Goal: Task Accomplishment & Management: Use online tool/utility

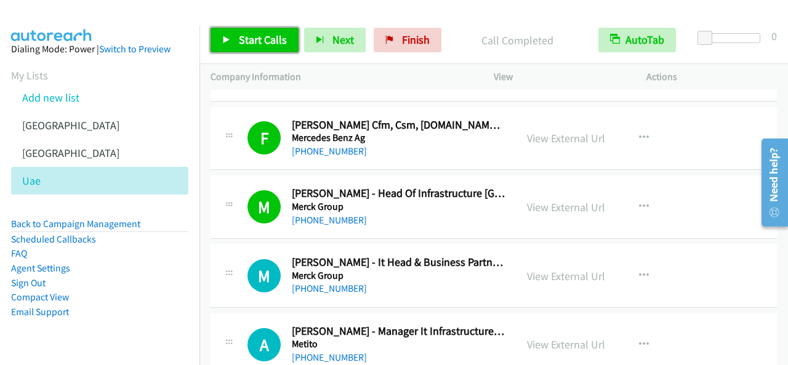
click at [241, 36] on span "Start Calls" at bounding box center [263, 40] width 48 height 14
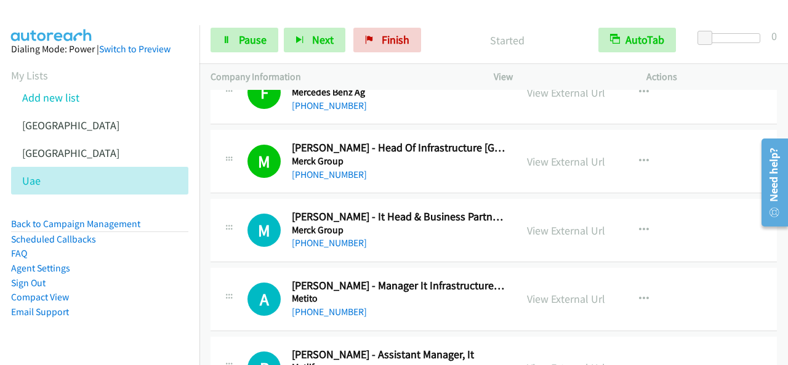
scroll to position [7756, 0]
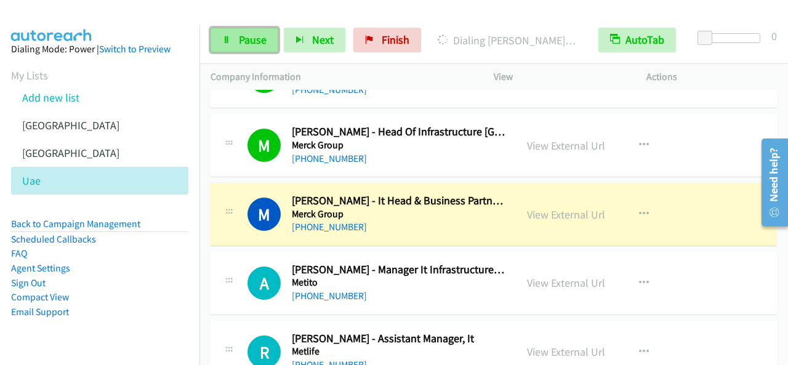
click at [247, 39] on span "Pause" at bounding box center [253, 40] width 28 height 14
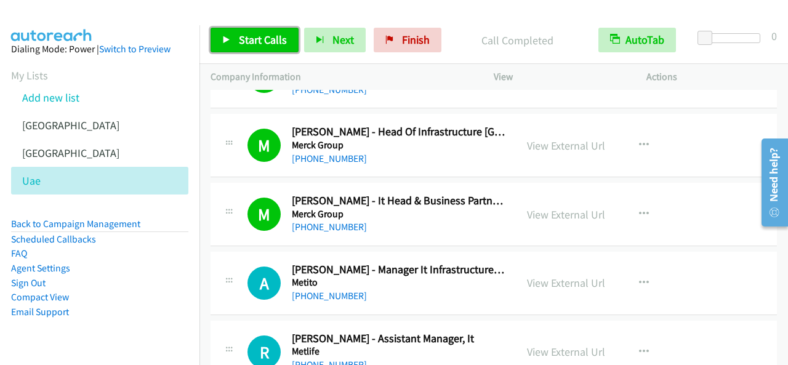
click at [239, 34] on span "Start Calls" at bounding box center [263, 40] width 48 height 14
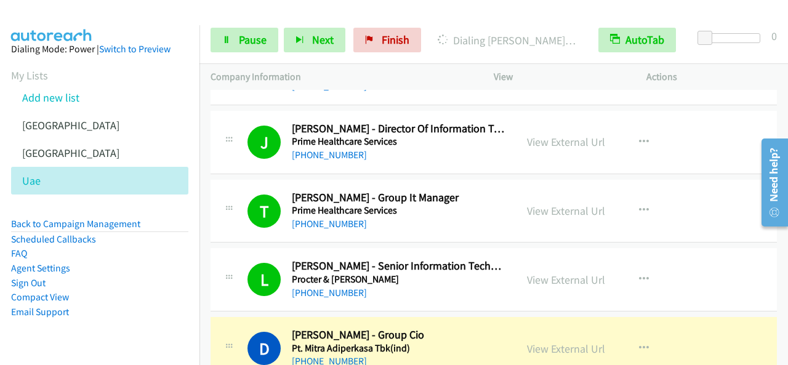
scroll to position [8433, 0]
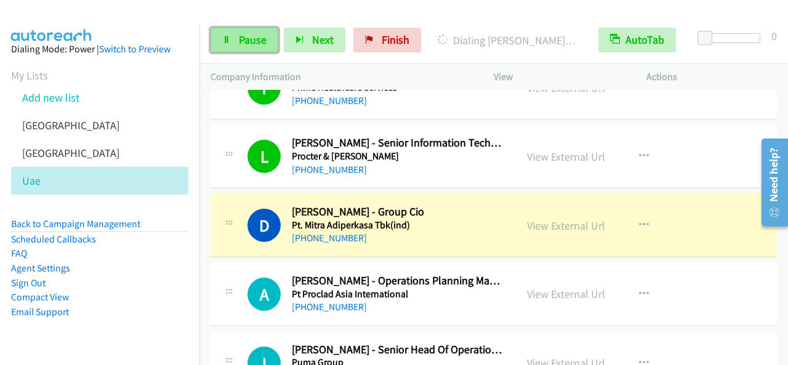
click at [255, 42] on span "Pause" at bounding box center [253, 40] width 28 height 14
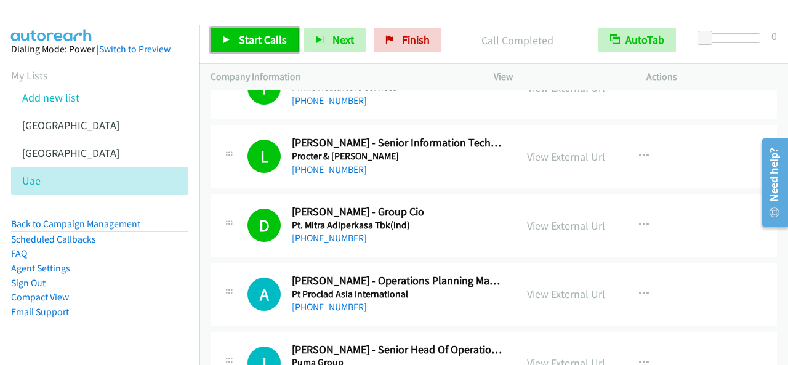
click at [256, 41] on span "Start Calls" at bounding box center [263, 40] width 48 height 14
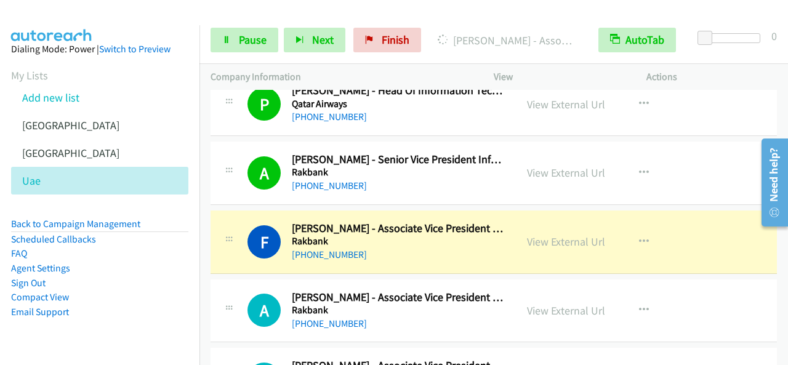
scroll to position [8987, 0]
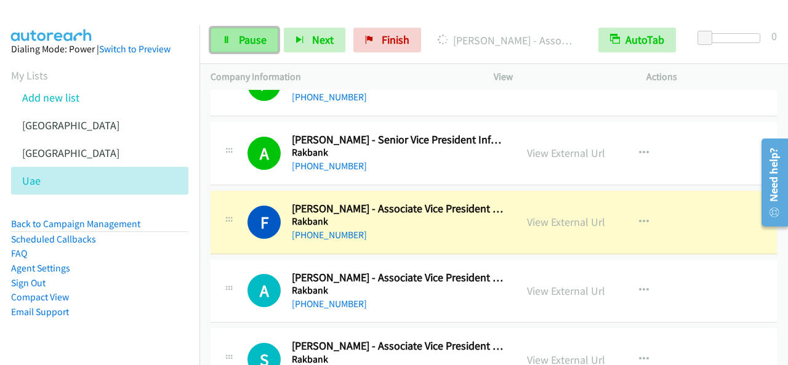
click at [270, 34] on link "Pause" at bounding box center [245, 40] width 68 height 25
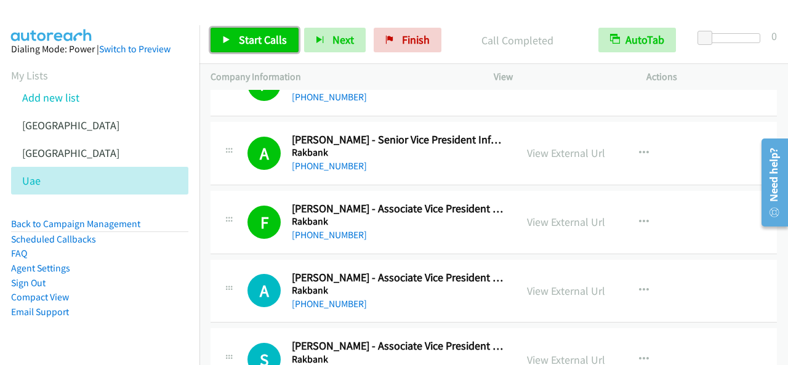
click at [276, 40] on span "Start Calls" at bounding box center [263, 40] width 48 height 14
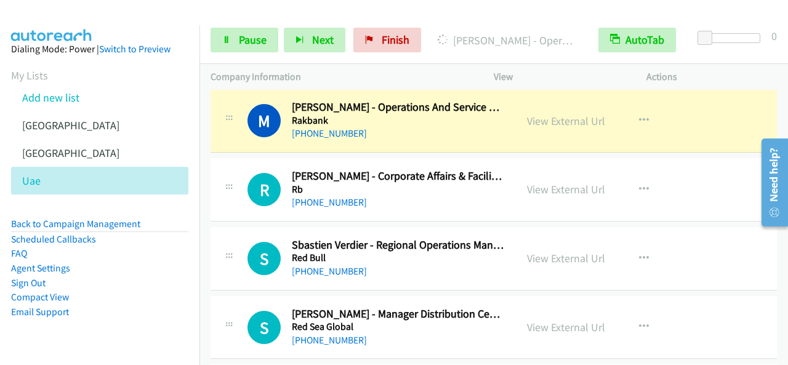
scroll to position [9233, 0]
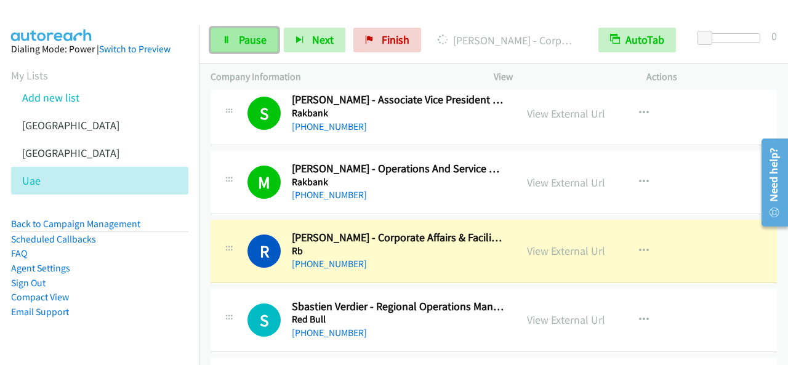
click at [271, 46] on link "Pause" at bounding box center [245, 40] width 68 height 25
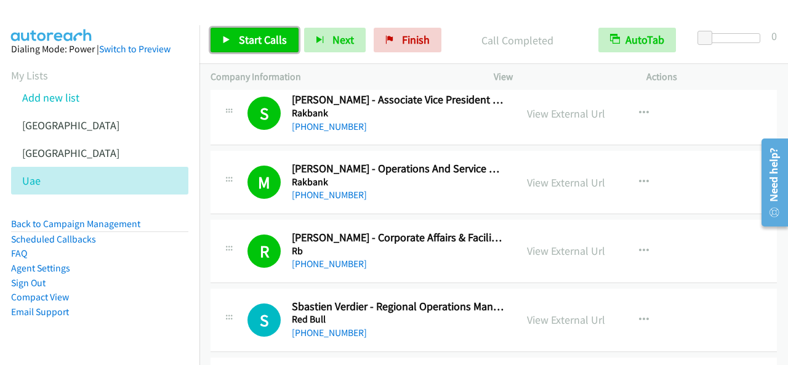
click at [230, 43] on icon at bounding box center [226, 40] width 9 height 9
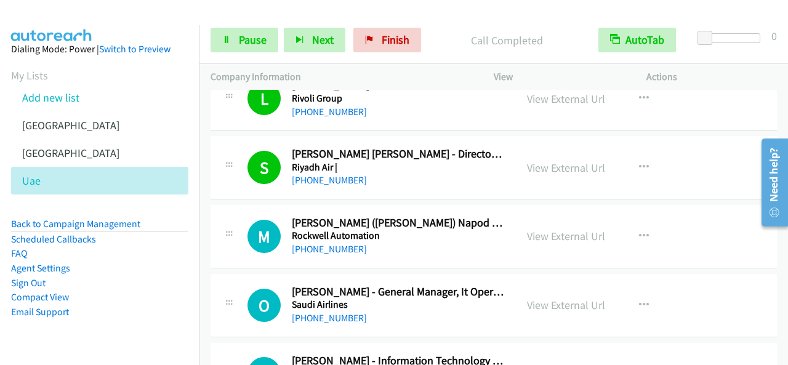
scroll to position [10034, 0]
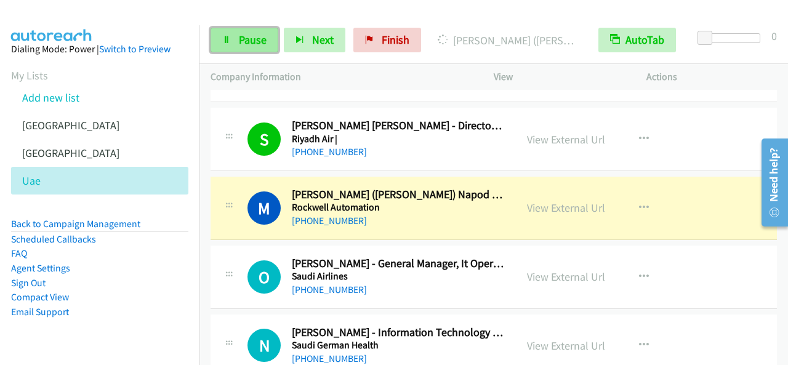
click at [247, 49] on link "Pause" at bounding box center [245, 40] width 68 height 25
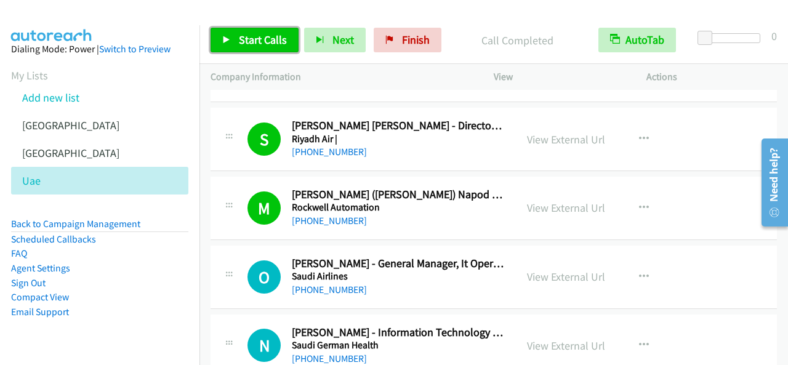
click at [252, 50] on link "Start Calls" at bounding box center [255, 40] width 88 height 25
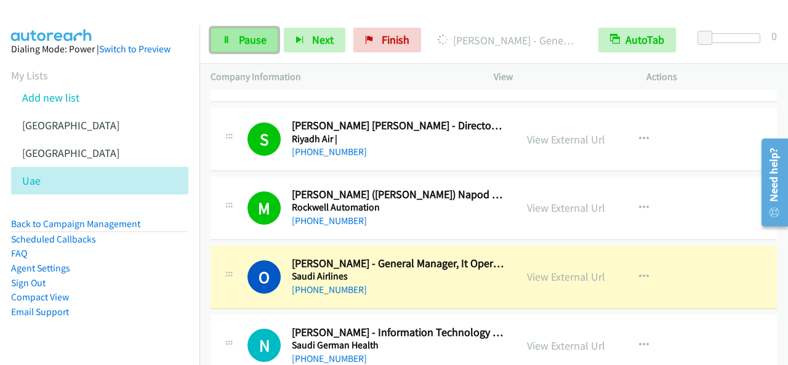
click at [255, 39] on span "Pause" at bounding box center [253, 40] width 28 height 14
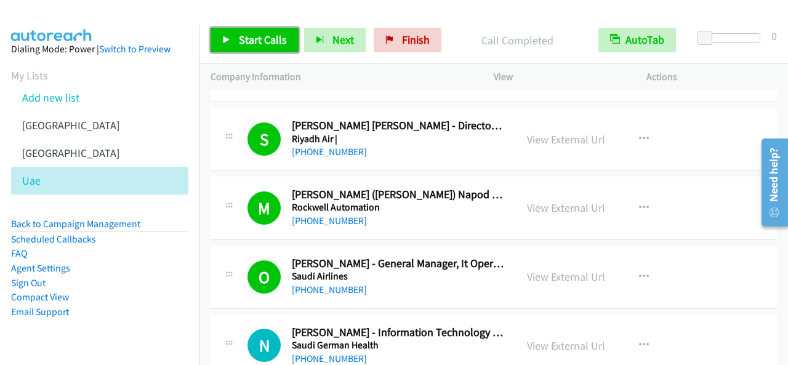
click at [286, 44] on link "Start Calls" at bounding box center [255, 40] width 88 height 25
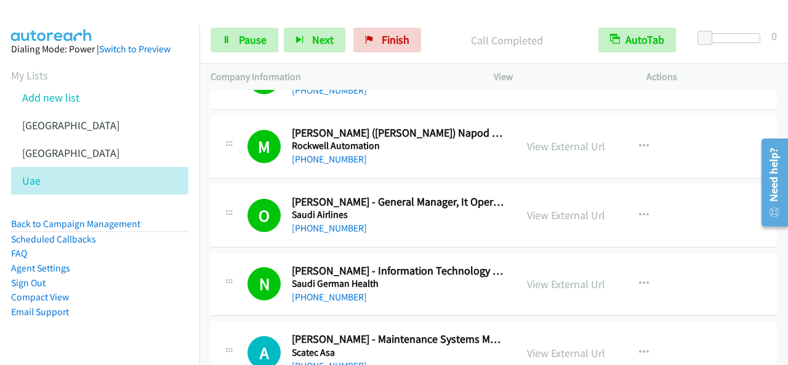
scroll to position [10157, 0]
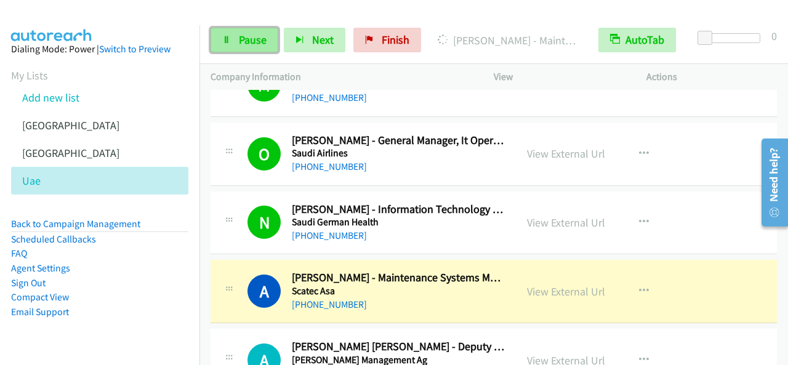
click at [227, 44] on link "Pause" at bounding box center [245, 40] width 68 height 25
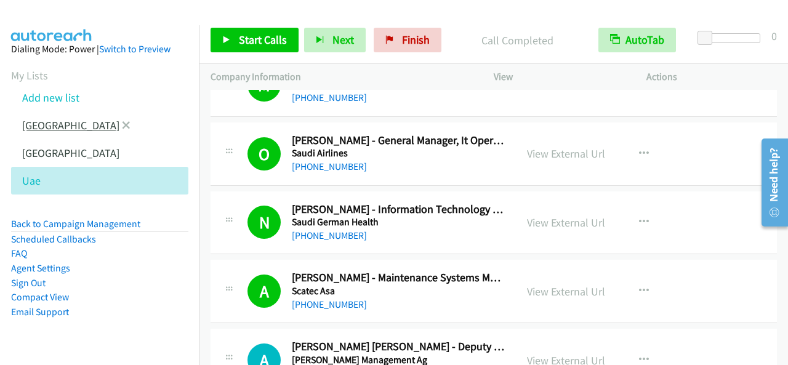
click at [47, 131] on link "[GEOGRAPHIC_DATA]" at bounding box center [70, 125] width 97 height 14
click at [28, 127] on link "[GEOGRAPHIC_DATA]" at bounding box center [70, 125] width 97 height 14
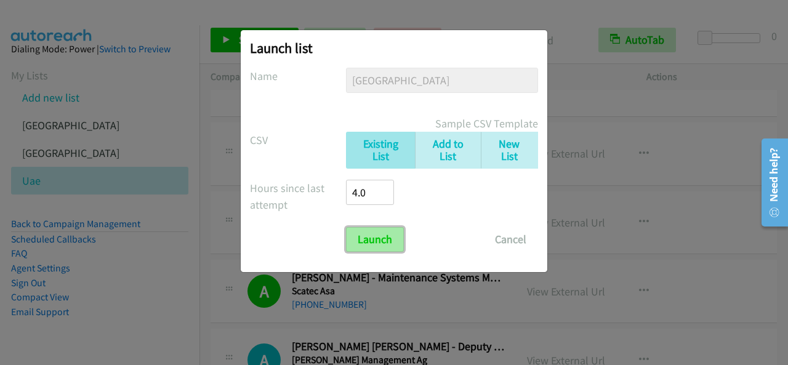
click at [369, 228] on input "Launch" at bounding box center [375, 239] width 58 height 25
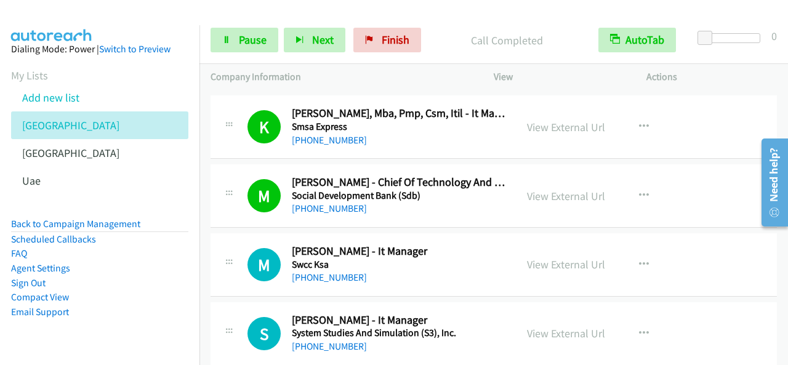
scroll to position [7079, 0]
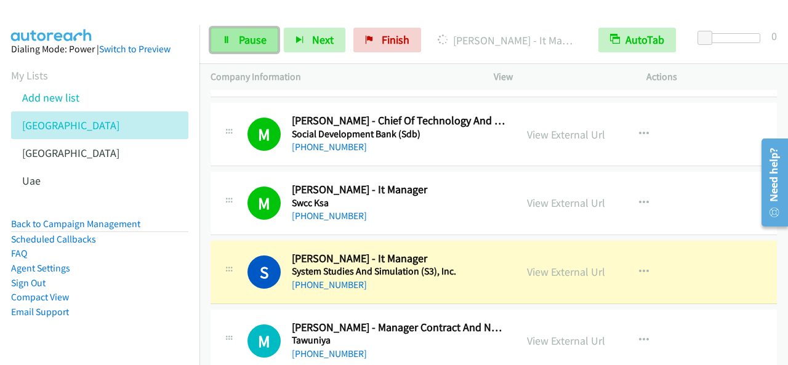
click at [260, 44] on span "Pause" at bounding box center [253, 40] width 28 height 14
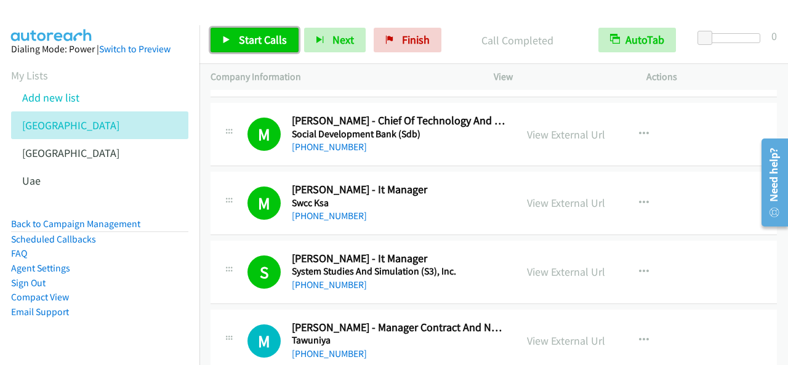
click at [268, 34] on span "Start Calls" at bounding box center [263, 40] width 48 height 14
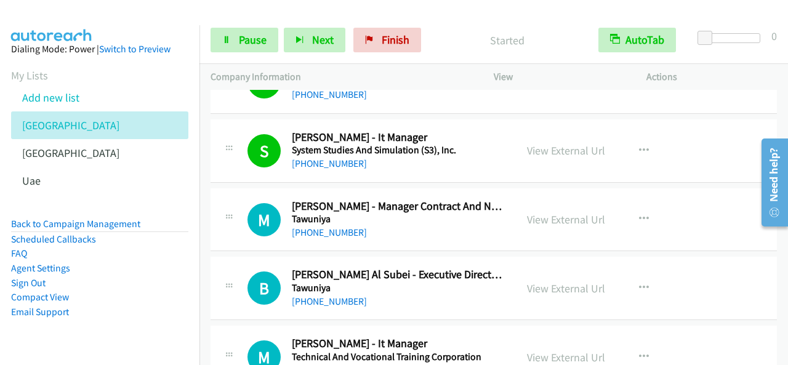
scroll to position [7202, 0]
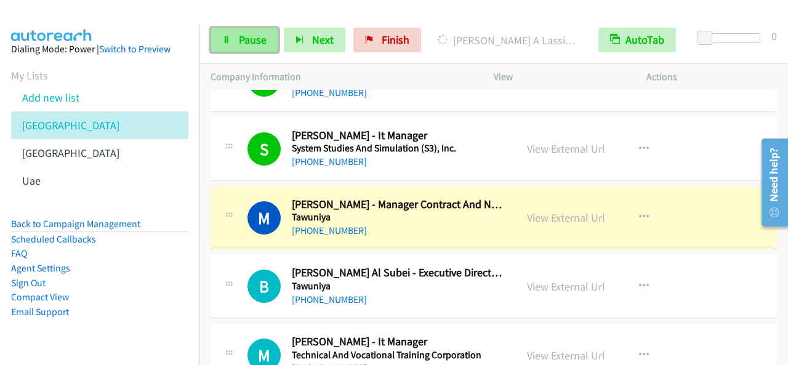
click at [259, 33] on span "Pause" at bounding box center [253, 40] width 28 height 14
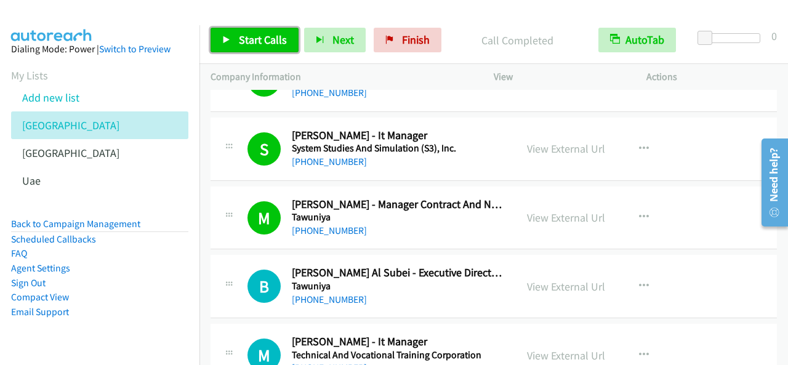
click at [247, 29] on link "Start Calls" at bounding box center [255, 40] width 88 height 25
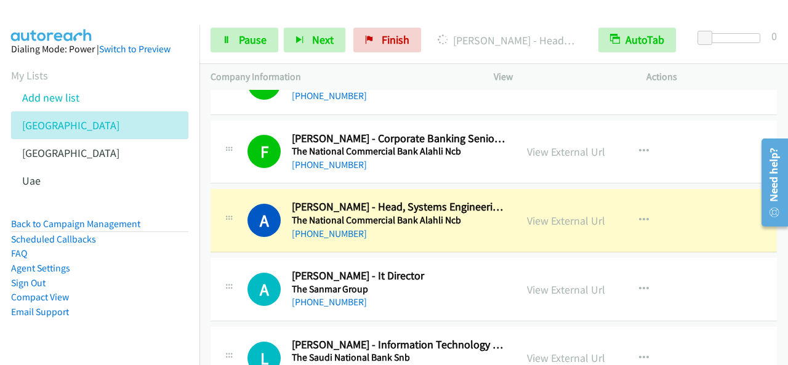
scroll to position [7695, 0]
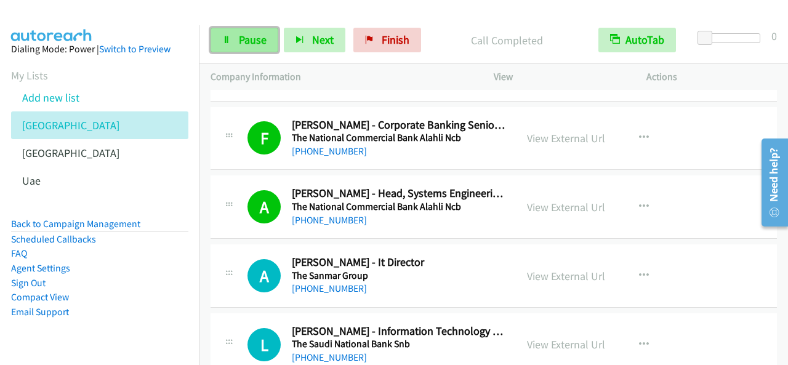
click at [252, 40] on span "Pause" at bounding box center [253, 40] width 28 height 14
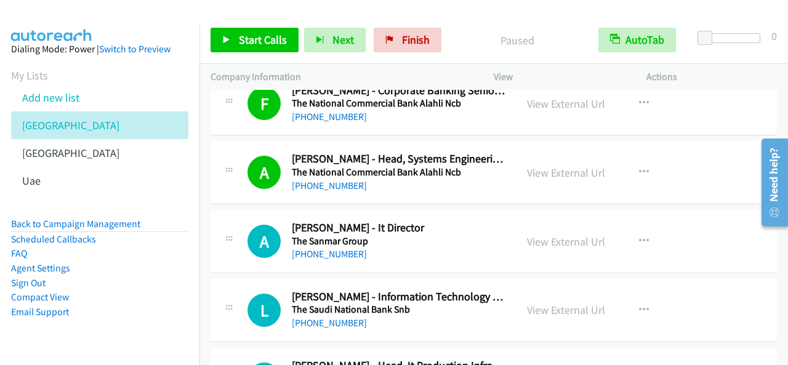
scroll to position [7756, 0]
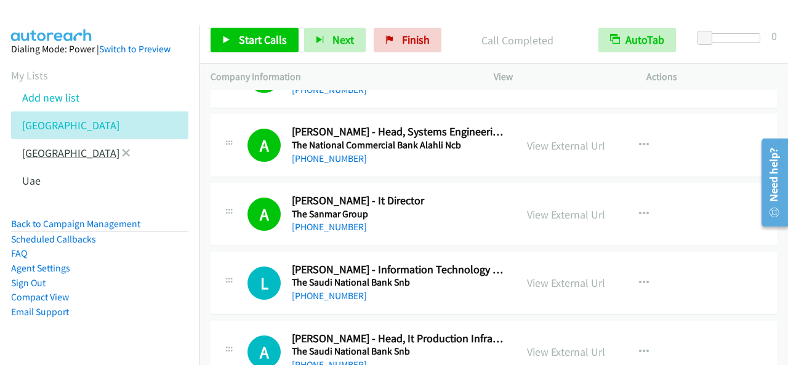
click at [44, 150] on link "[GEOGRAPHIC_DATA]" at bounding box center [70, 153] width 97 height 14
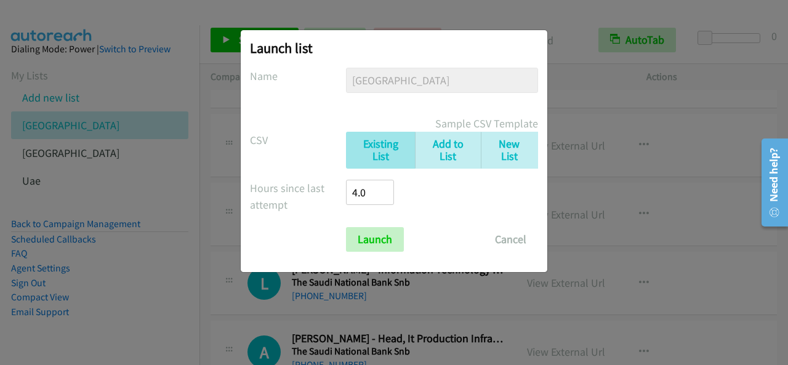
click at [632, 244] on div "Launch list No phone fields were returned for that Report or List View Please u…" at bounding box center [394, 188] width 788 height 354
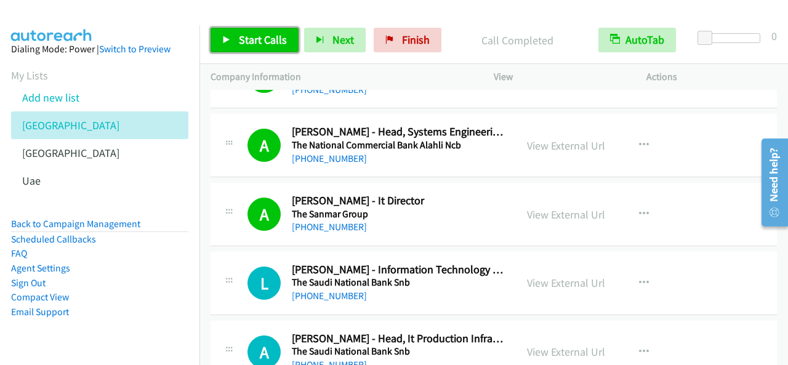
click at [239, 39] on span "Start Calls" at bounding box center [263, 40] width 48 height 14
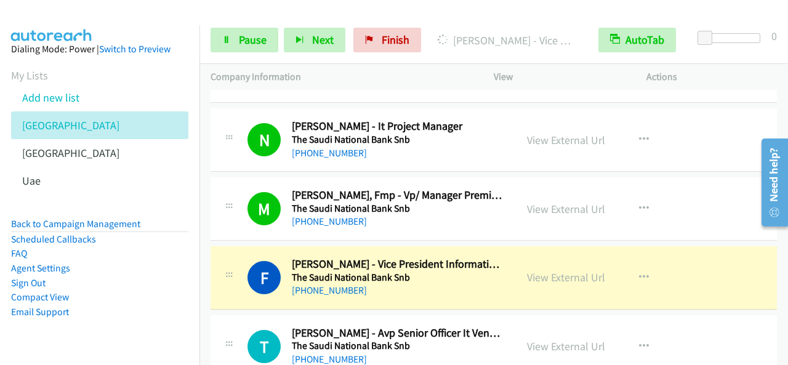
scroll to position [8125, 0]
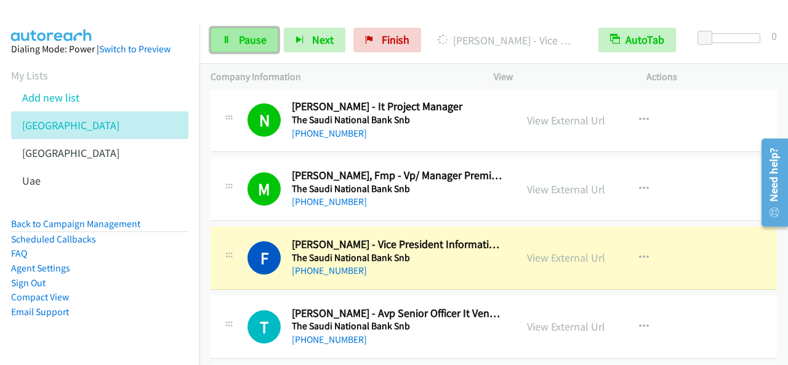
click at [258, 39] on span "Pause" at bounding box center [253, 40] width 28 height 14
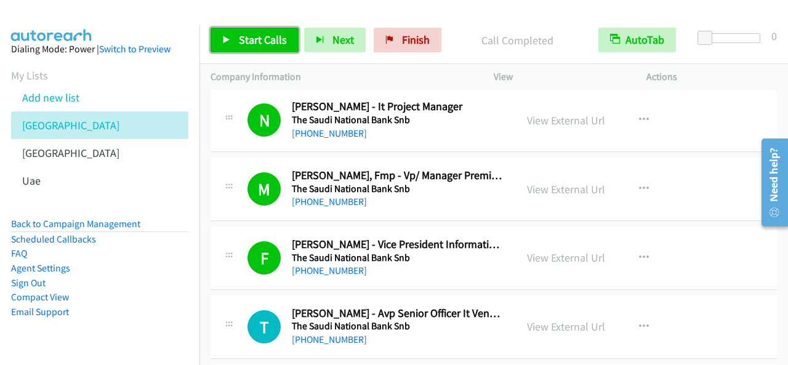
click at [275, 44] on span "Start Calls" at bounding box center [263, 40] width 48 height 14
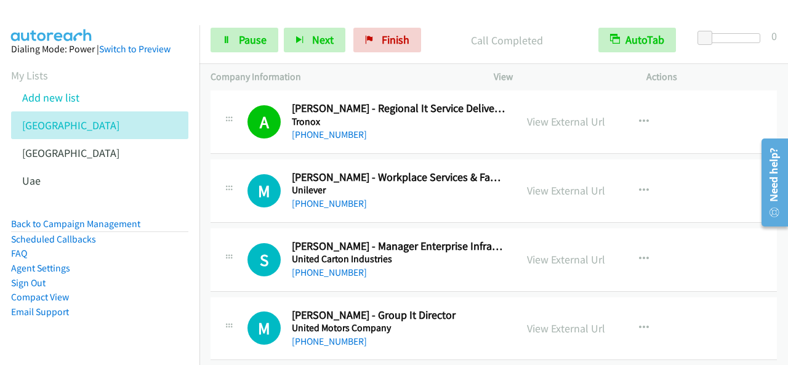
scroll to position [8618, 0]
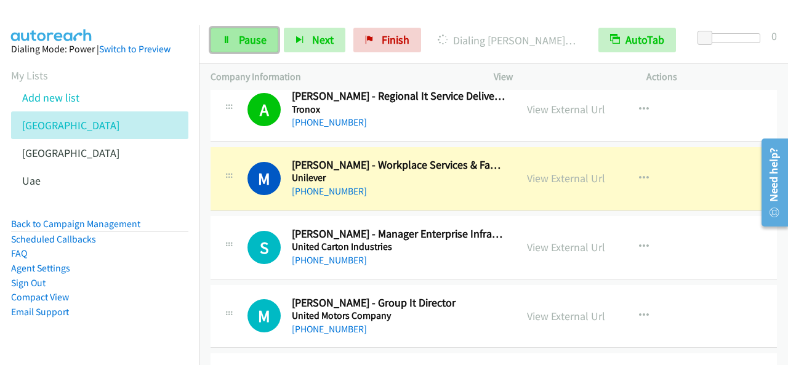
click at [236, 41] on link "Pause" at bounding box center [245, 40] width 68 height 25
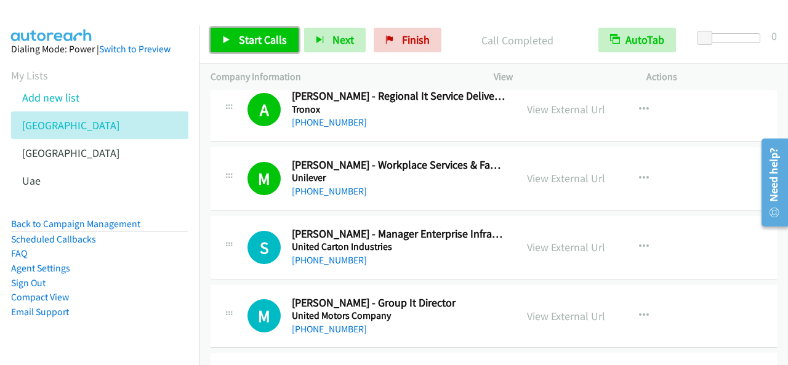
click at [289, 51] on link "Start Calls" at bounding box center [255, 40] width 88 height 25
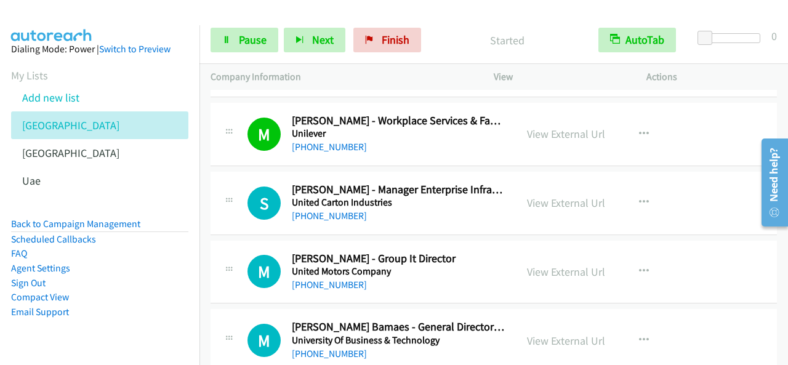
scroll to position [8679, 0]
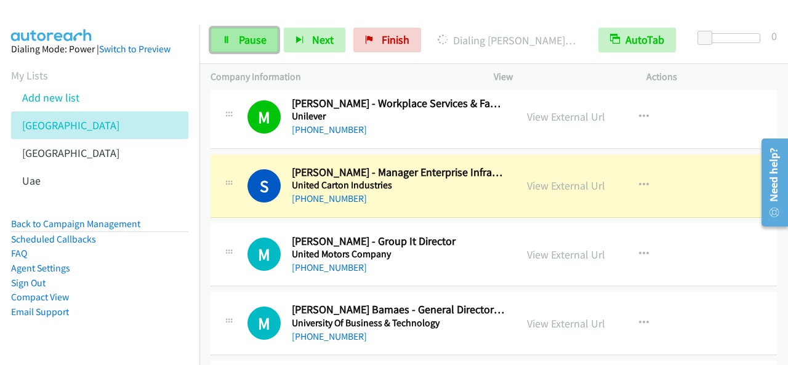
click at [241, 34] on span "Pause" at bounding box center [253, 40] width 28 height 14
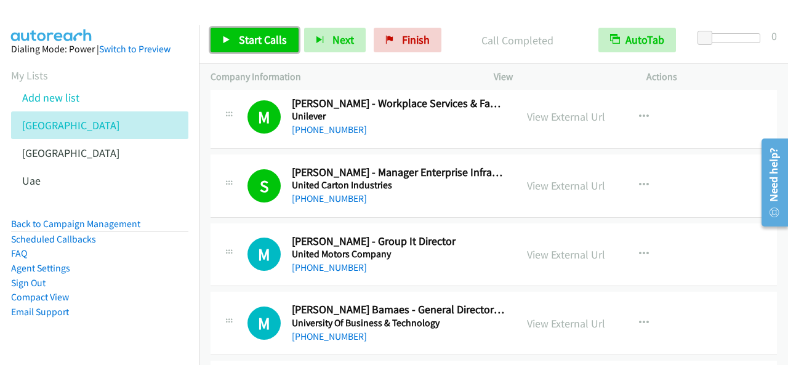
drag, startPoint x: 254, startPoint y: 41, endPoint x: 283, endPoint y: 47, distance: 30.2
click at [254, 41] on span "Start Calls" at bounding box center [263, 40] width 48 height 14
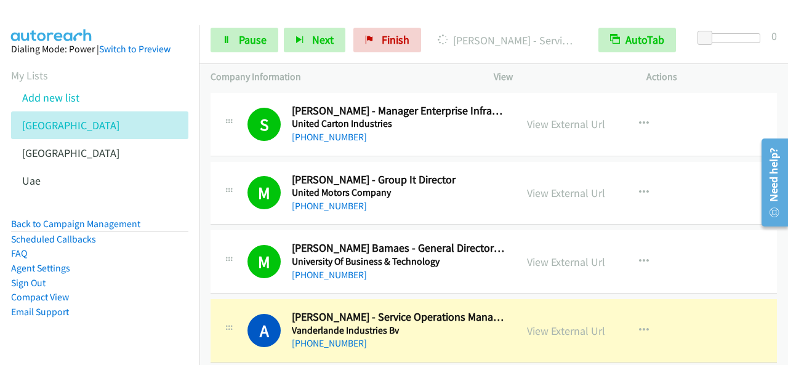
scroll to position [8803, 0]
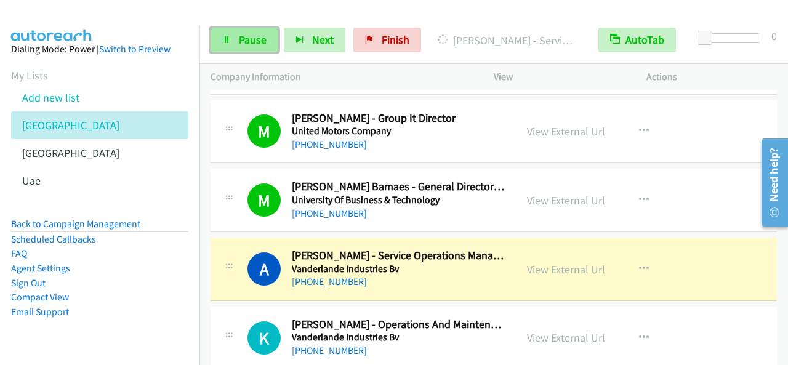
click at [251, 44] on span "Pause" at bounding box center [253, 40] width 28 height 14
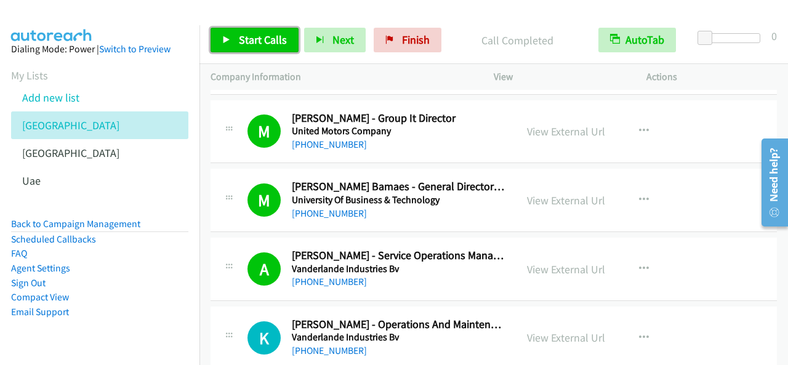
click at [271, 38] on span "Start Calls" at bounding box center [263, 40] width 48 height 14
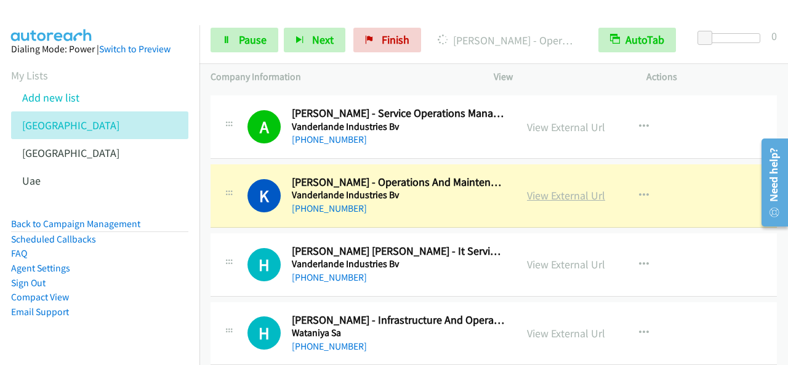
scroll to position [8926, 0]
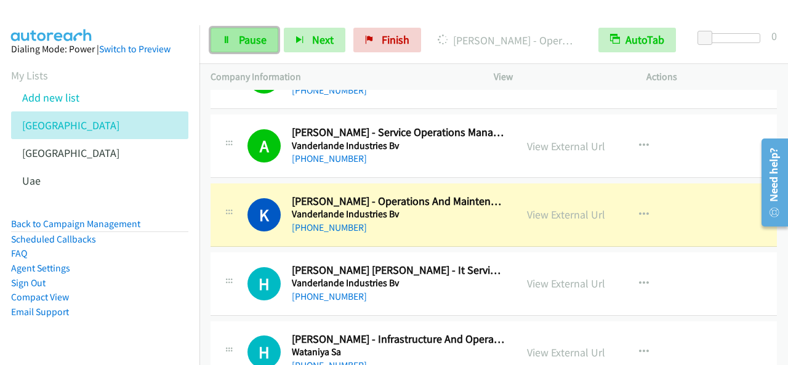
click at [270, 41] on link "Pause" at bounding box center [245, 40] width 68 height 25
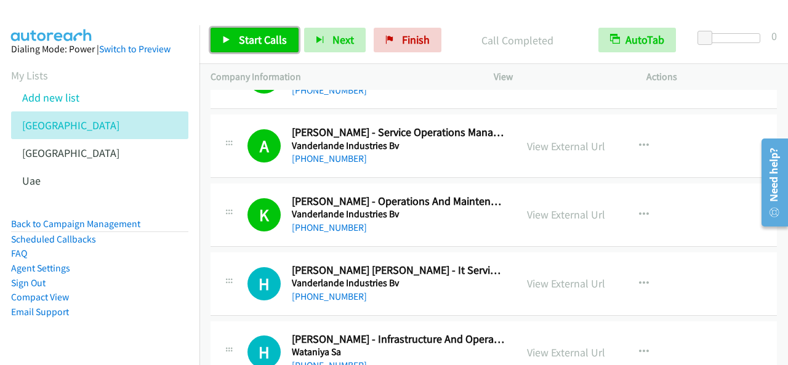
click at [276, 49] on link "Start Calls" at bounding box center [255, 40] width 88 height 25
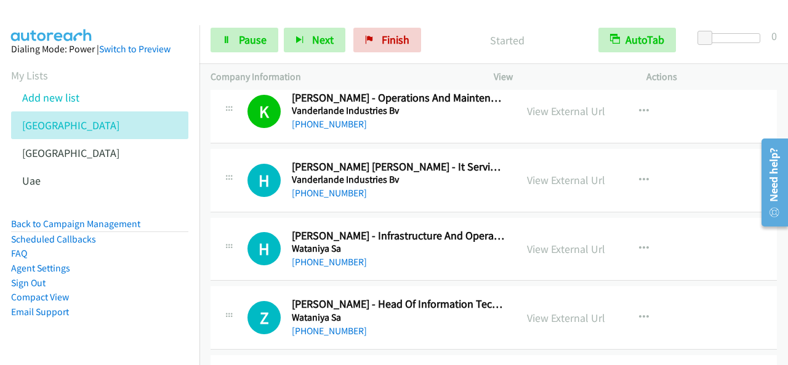
scroll to position [9049, 0]
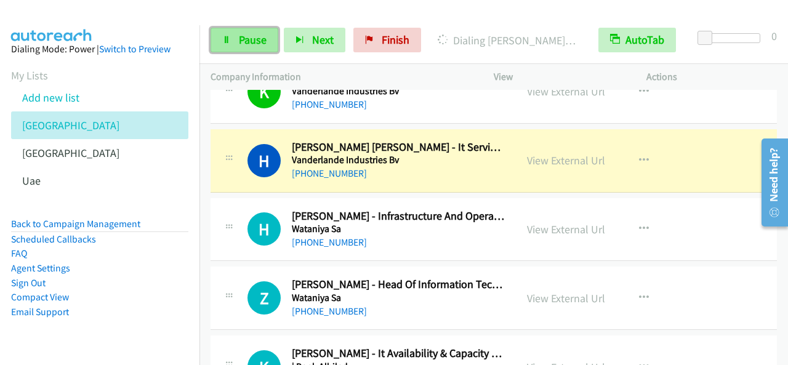
click at [263, 45] on span "Pause" at bounding box center [253, 40] width 28 height 14
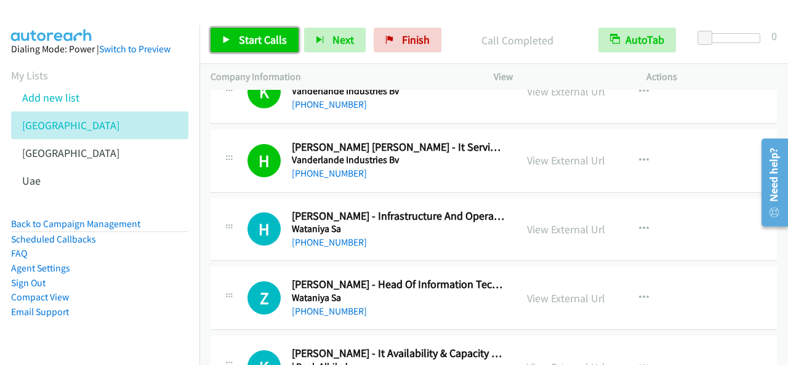
click at [260, 41] on span "Start Calls" at bounding box center [263, 40] width 48 height 14
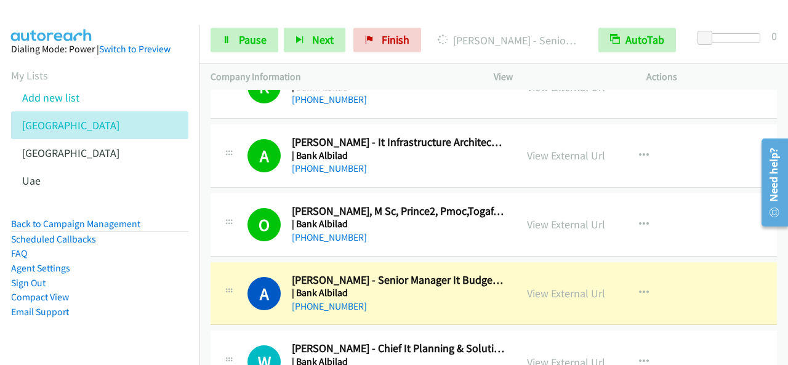
scroll to position [9357, 0]
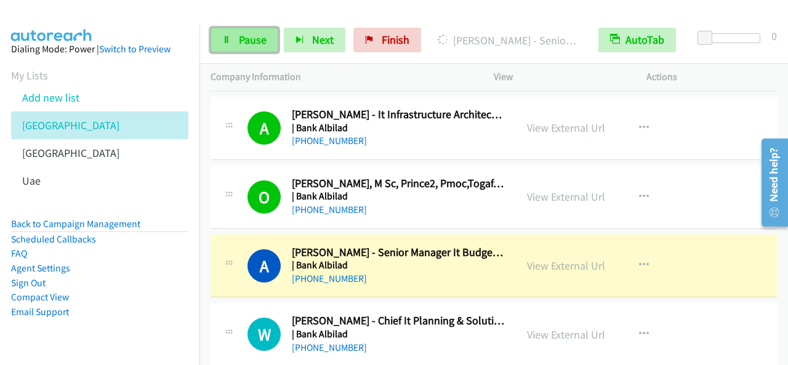
click at [211, 30] on link "Pause" at bounding box center [245, 40] width 68 height 25
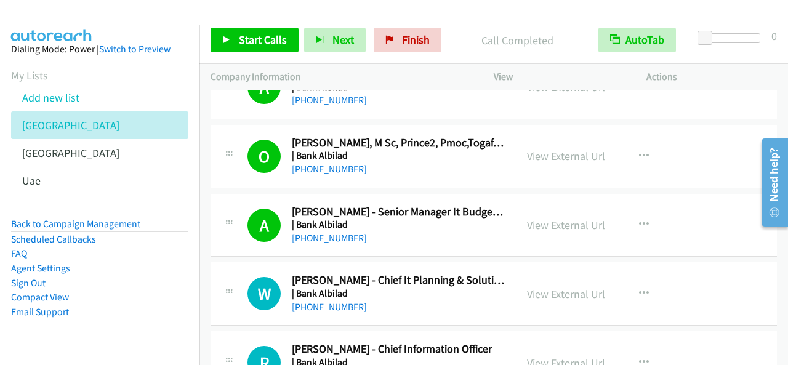
scroll to position [9416, 0]
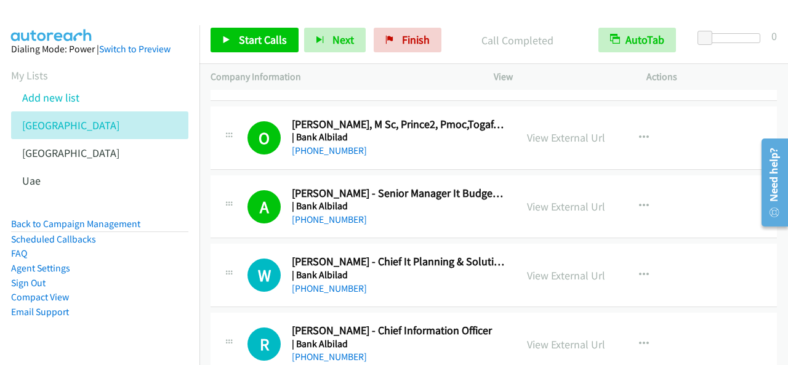
click at [271, 55] on div "Start Calls Pause Next Finish Call Completed AutoTab AutoTab 0" at bounding box center [493, 40] width 588 height 47
click at [273, 39] on span "Start Calls" at bounding box center [263, 40] width 48 height 14
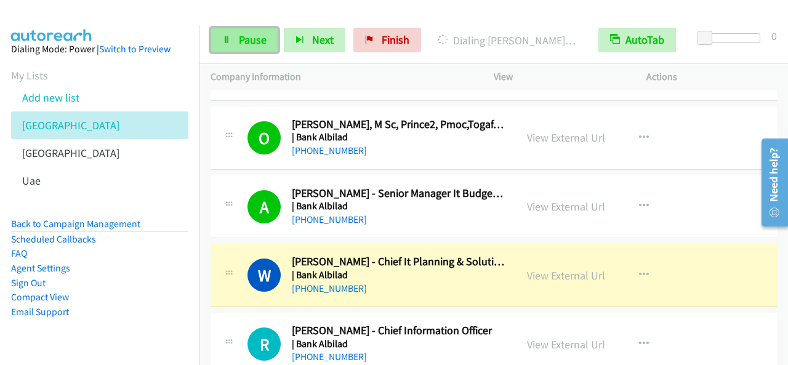
click at [247, 38] on span "Pause" at bounding box center [253, 40] width 28 height 14
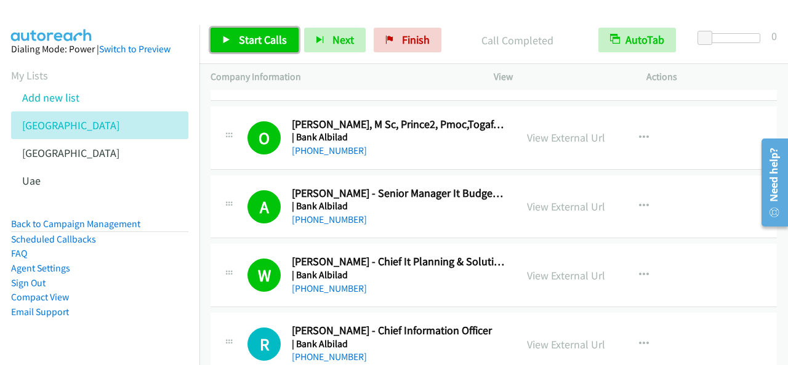
click at [235, 47] on link "Start Calls" at bounding box center [255, 40] width 88 height 25
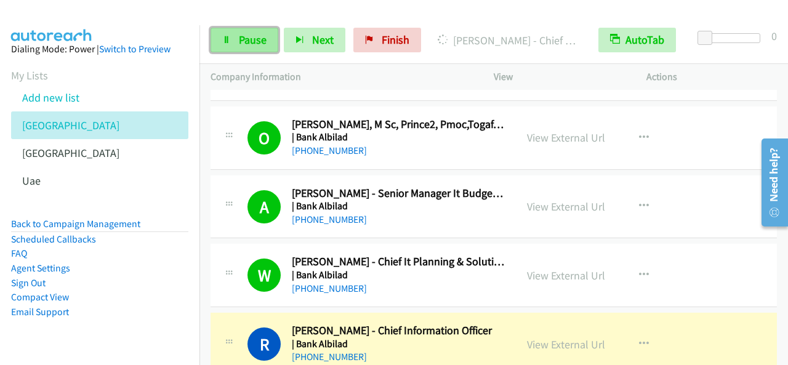
click at [266, 47] on link "Pause" at bounding box center [245, 40] width 68 height 25
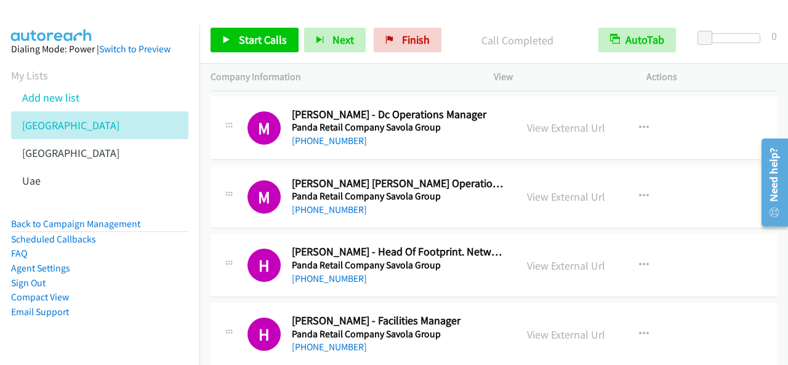
scroll to position [1785, 0]
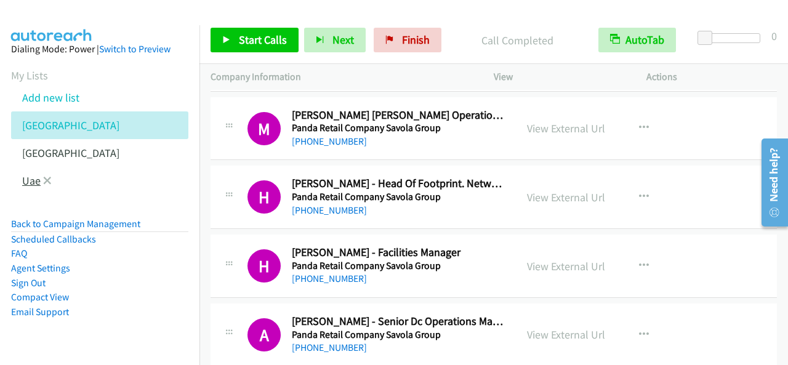
click at [26, 179] on link "Uae" at bounding box center [31, 181] width 18 height 14
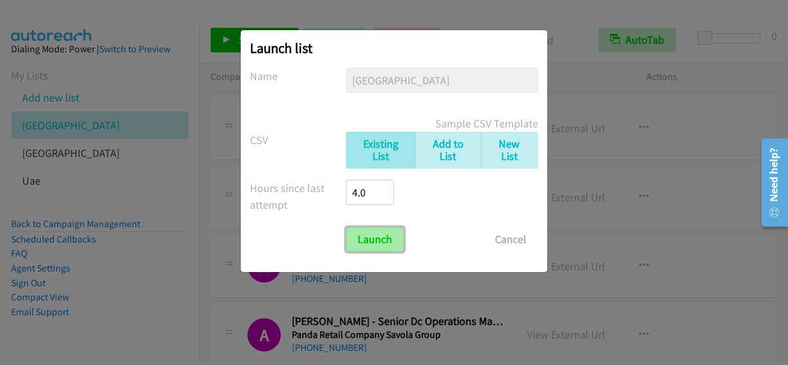
click at [387, 231] on input "Launch" at bounding box center [375, 239] width 58 height 25
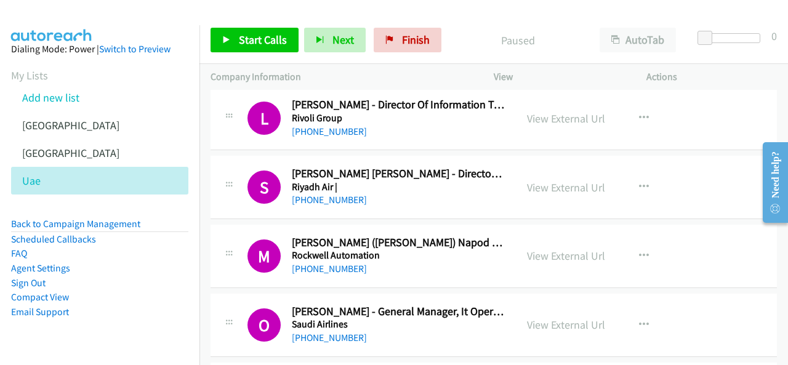
scroll to position [10170, 0]
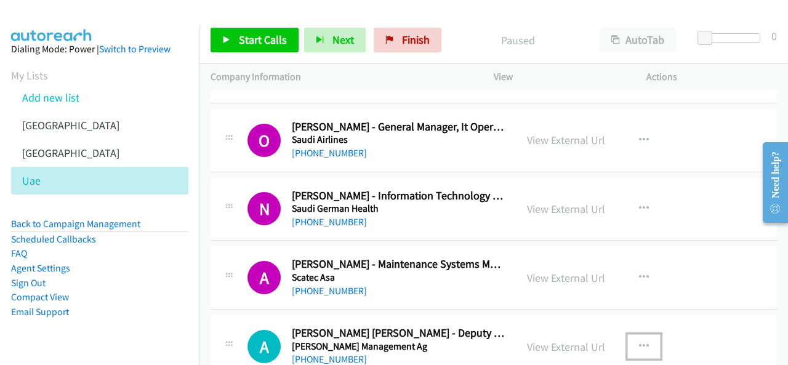
click at [639, 342] on icon "button" at bounding box center [644, 347] width 10 height 10
click at [656, 41] on div at bounding box center [394, 182] width 788 height 365
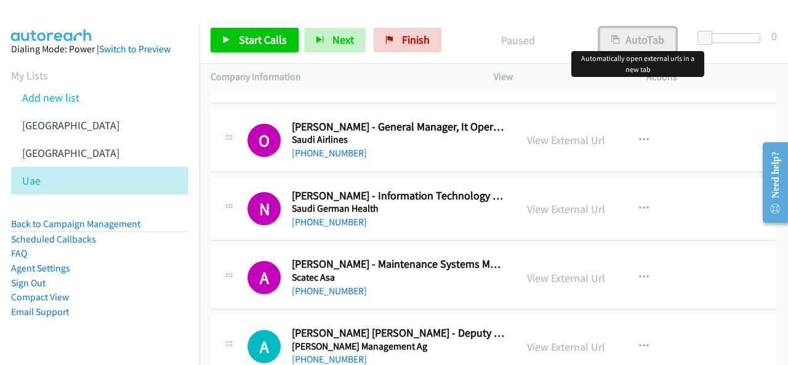
click at [650, 42] on button "AutoTab" at bounding box center [638, 40] width 76 height 25
click at [263, 41] on span "Start Calls" at bounding box center [263, 40] width 48 height 14
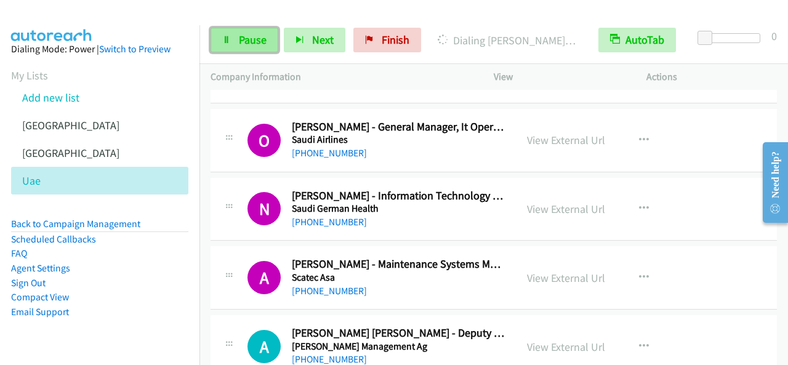
click at [262, 42] on span "Pause" at bounding box center [253, 40] width 28 height 14
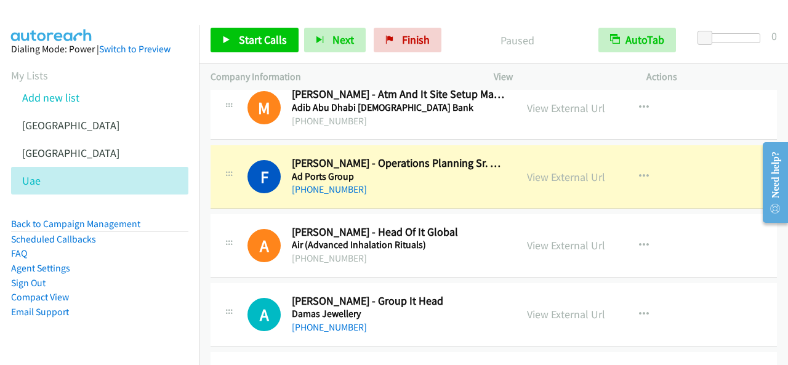
scroll to position [14, 0]
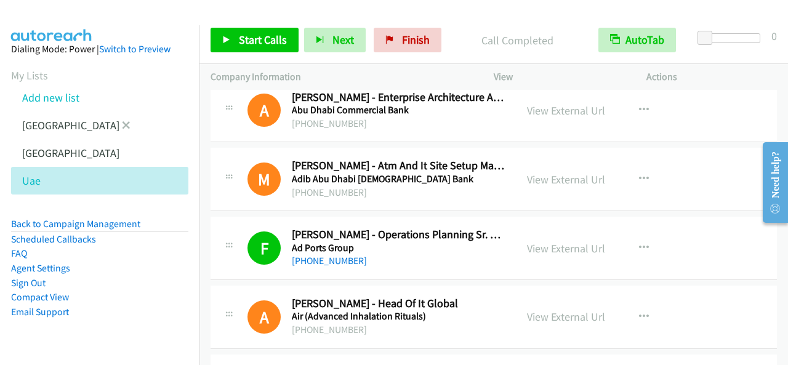
drag, startPoint x: 33, startPoint y: 151, endPoint x: 107, endPoint y: 135, distance: 75.7
click at [33, 152] on link "[GEOGRAPHIC_DATA]" at bounding box center [70, 153] width 97 height 14
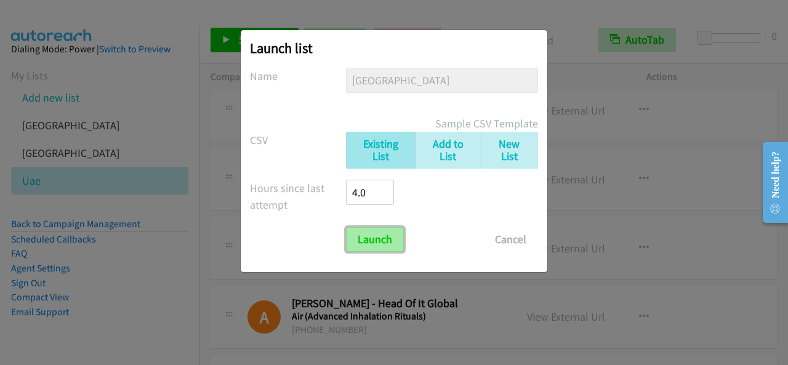
click at [364, 235] on input "Launch" at bounding box center [375, 239] width 58 height 25
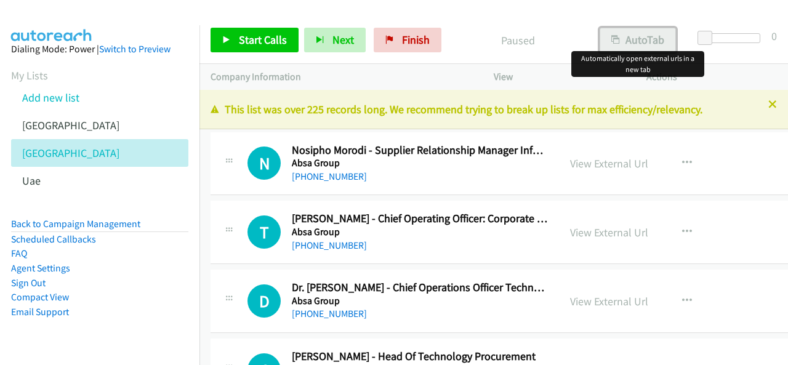
click at [639, 44] on button "AutoTab" at bounding box center [638, 40] width 76 height 25
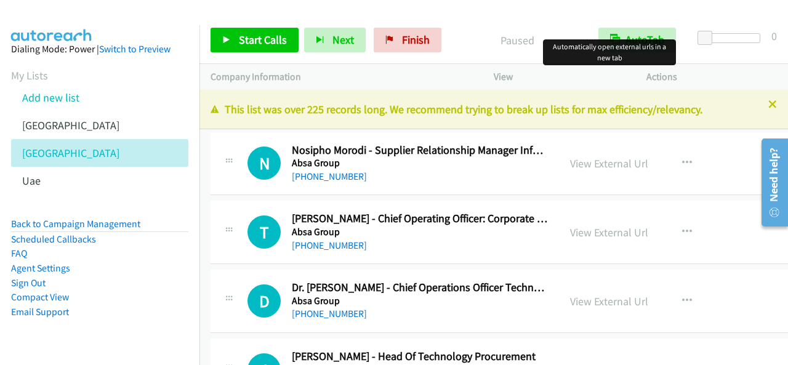
click at [284, 27] on div "Start Calls Pause Next Finish Paused AutoTab AutoTab 0" at bounding box center [493, 40] width 588 height 47
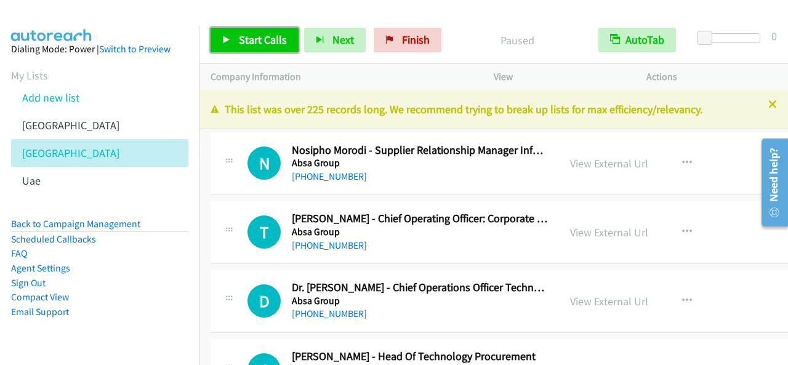
click at [282, 39] on span "Start Calls" at bounding box center [263, 40] width 48 height 14
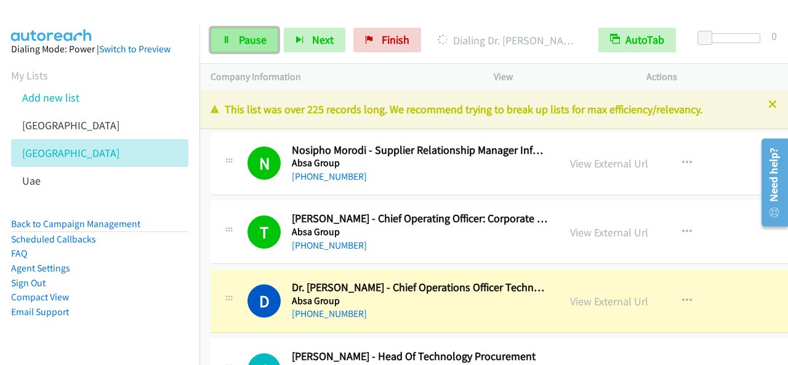
click at [235, 42] on link "Pause" at bounding box center [245, 40] width 68 height 25
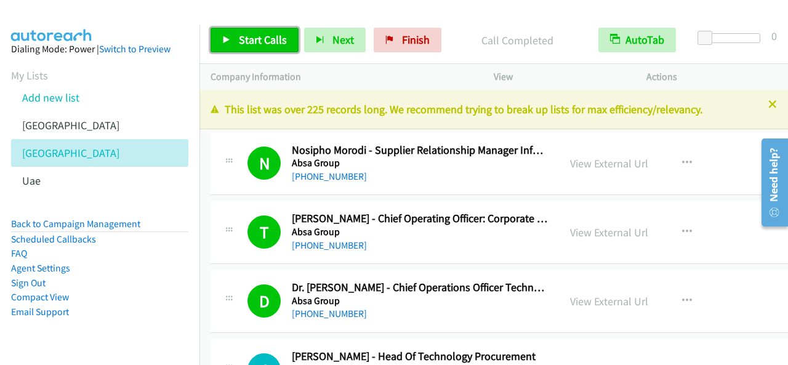
drag, startPoint x: 265, startPoint y: 38, endPoint x: 294, endPoint y: 54, distance: 33.4
click at [265, 37] on span "Start Calls" at bounding box center [263, 40] width 48 height 14
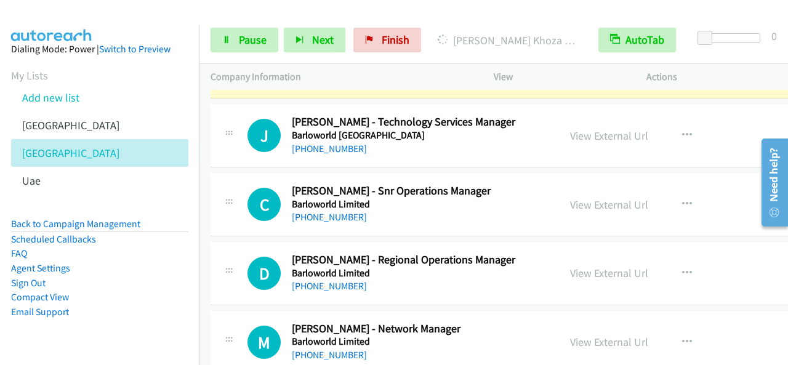
scroll to position [369, 0]
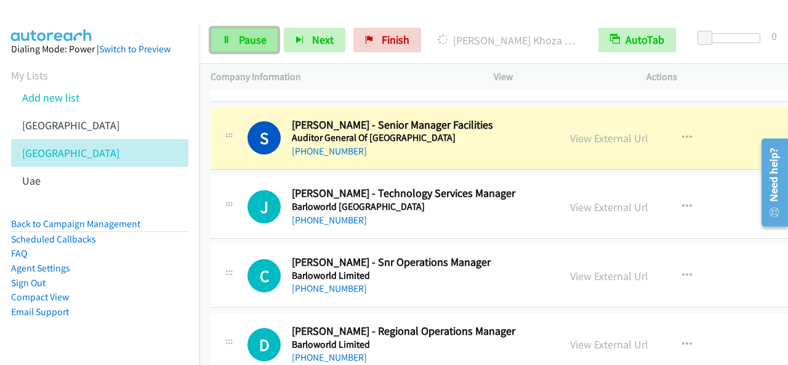
click at [252, 39] on span "Pause" at bounding box center [253, 40] width 28 height 14
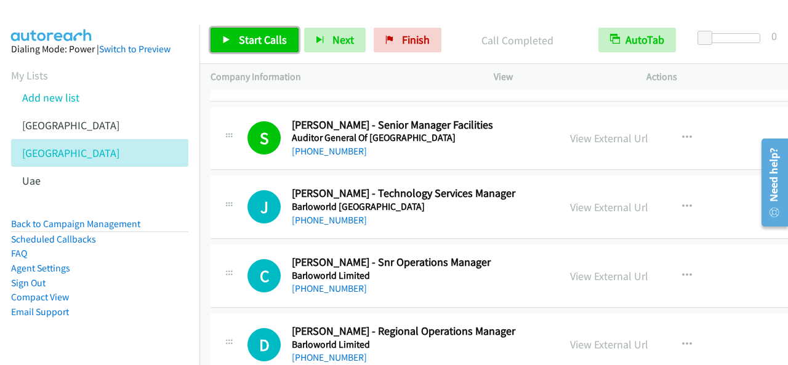
click at [256, 39] on span "Start Calls" at bounding box center [263, 40] width 48 height 14
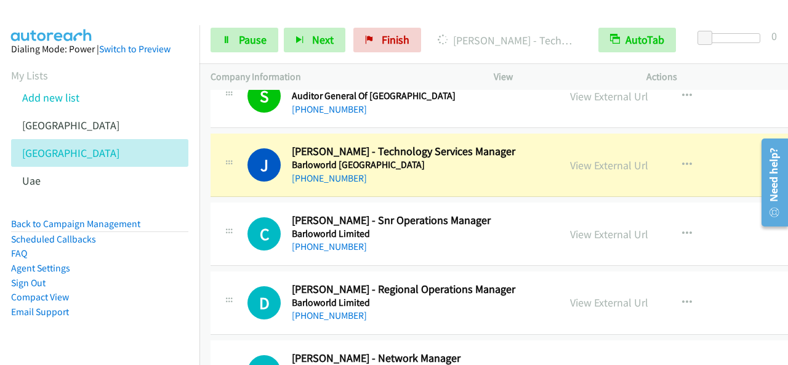
scroll to position [431, 0]
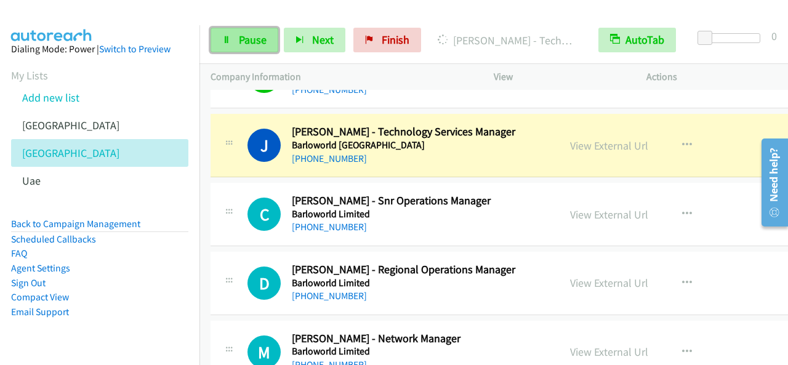
click at [254, 37] on span "Pause" at bounding box center [253, 40] width 28 height 14
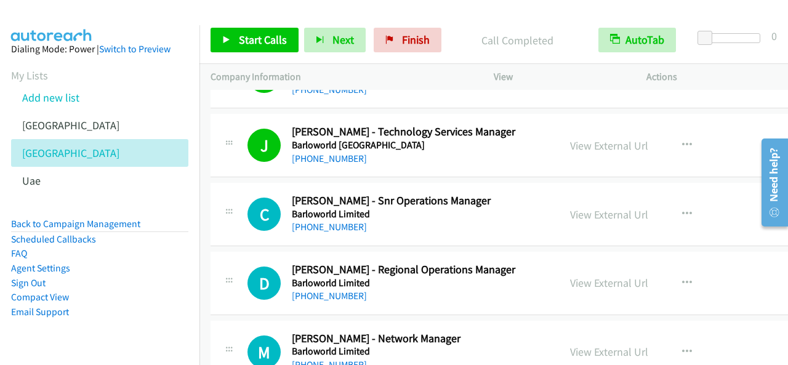
click at [279, 26] on div "Start Calls Pause Next Finish Call Completed AutoTab AutoTab 0" at bounding box center [493, 40] width 588 height 47
click at [277, 36] on span "Start Calls" at bounding box center [263, 40] width 48 height 14
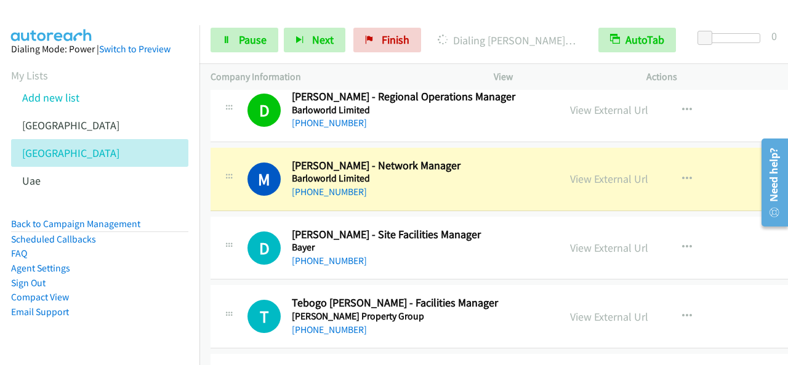
scroll to position [616, 0]
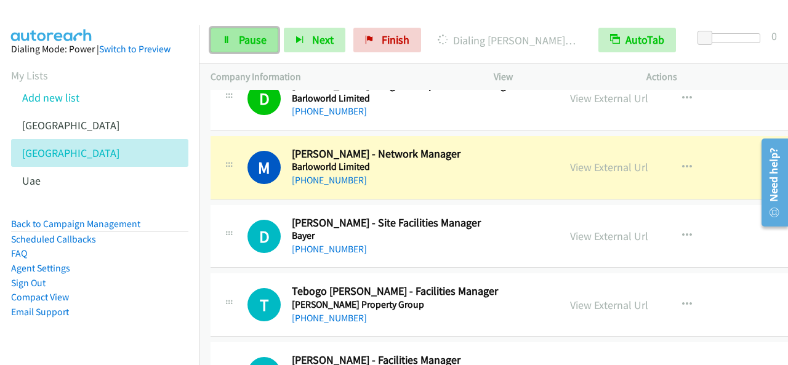
click at [252, 47] on link "Pause" at bounding box center [245, 40] width 68 height 25
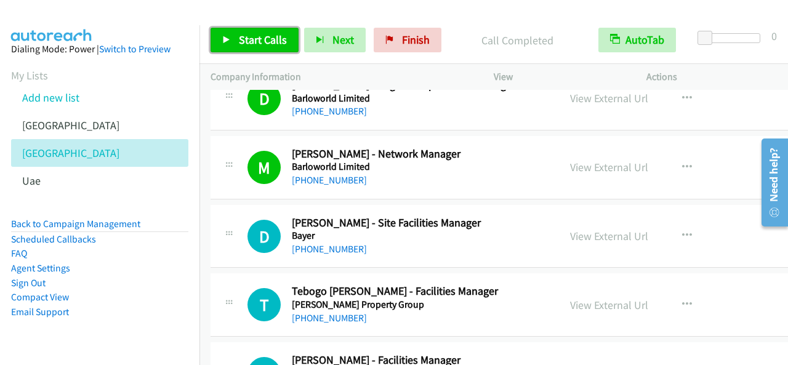
click at [252, 33] on span "Start Calls" at bounding box center [263, 40] width 48 height 14
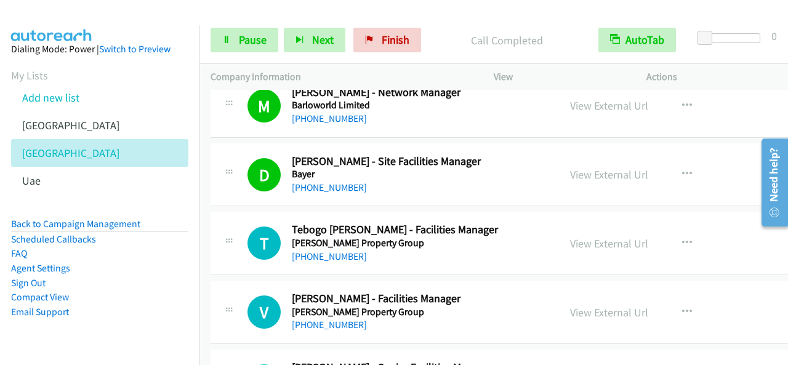
scroll to position [739, 0]
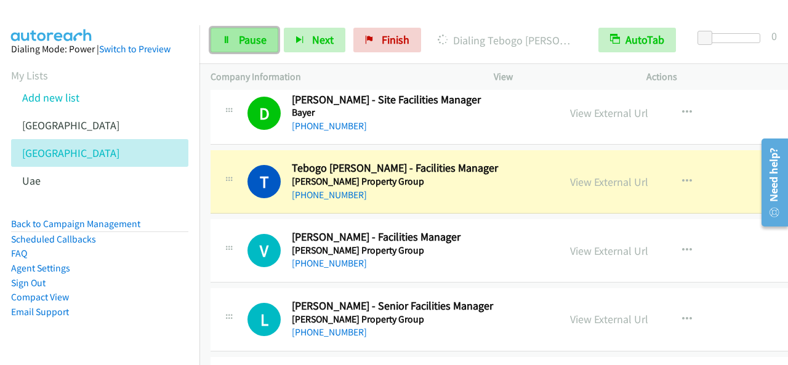
click at [239, 39] on span "Pause" at bounding box center [253, 40] width 28 height 14
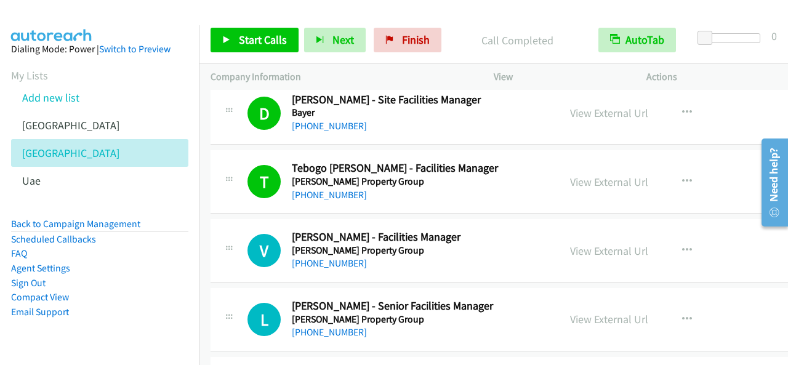
click at [289, 52] on div "Start Calls Pause Next Finish Call Completed AutoTab AutoTab 0" at bounding box center [493, 40] width 588 height 47
click at [268, 41] on span "Start Calls" at bounding box center [263, 40] width 48 height 14
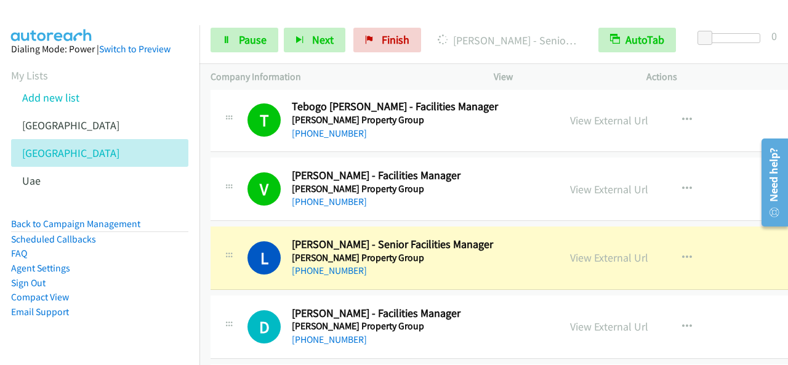
scroll to position [862, 0]
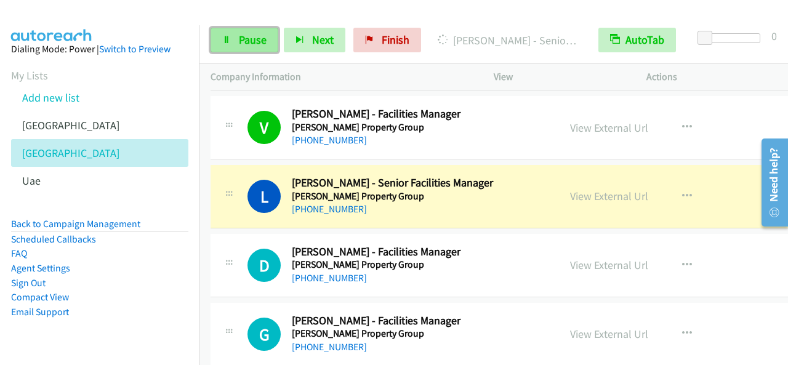
click at [261, 32] on link "Pause" at bounding box center [245, 40] width 68 height 25
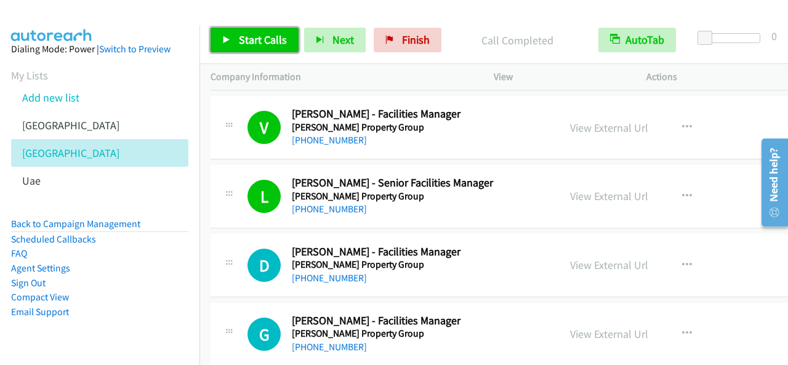
click at [243, 28] on link "Start Calls" at bounding box center [255, 40] width 88 height 25
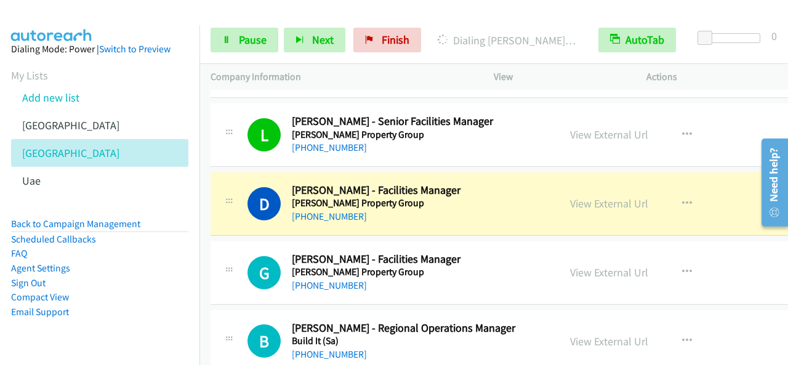
scroll to position [985, 0]
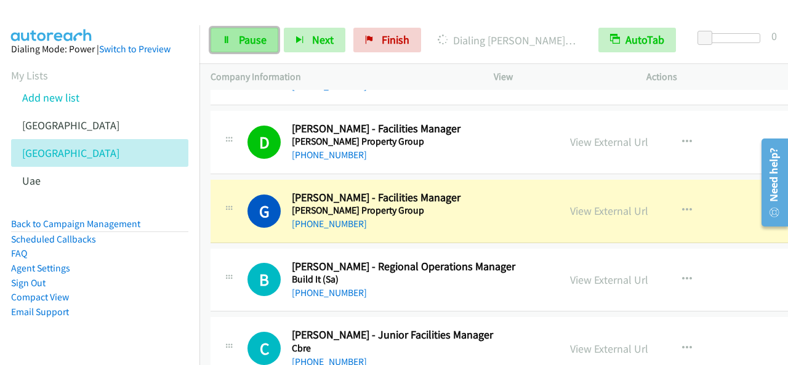
drag, startPoint x: 244, startPoint y: 40, endPoint x: 259, endPoint y: 42, distance: 14.3
click at [244, 41] on span "Pause" at bounding box center [253, 40] width 28 height 14
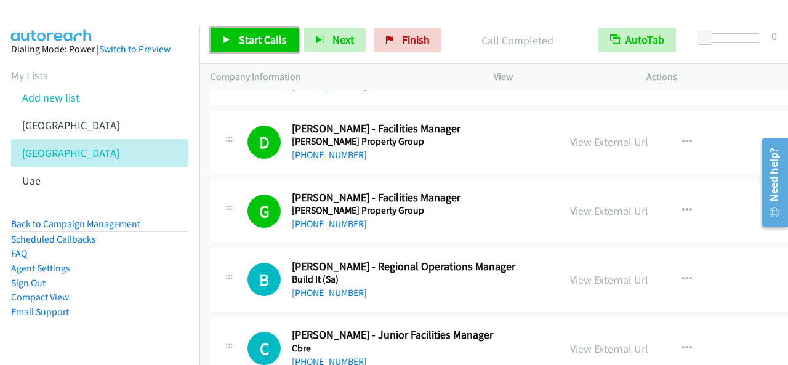
click at [250, 39] on span "Start Calls" at bounding box center [263, 40] width 48 height 14
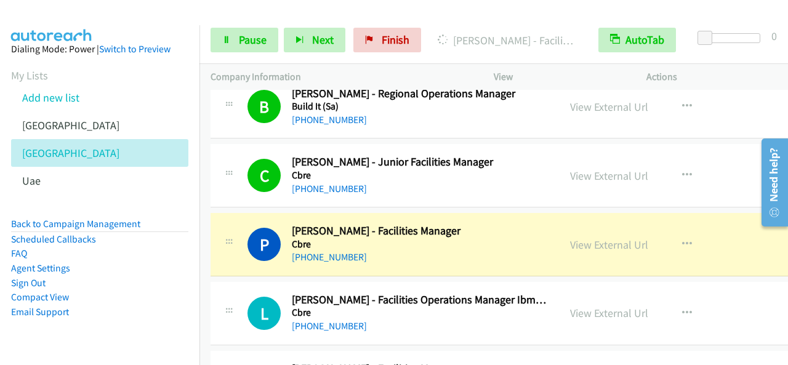
scroll to position [1170, 0]
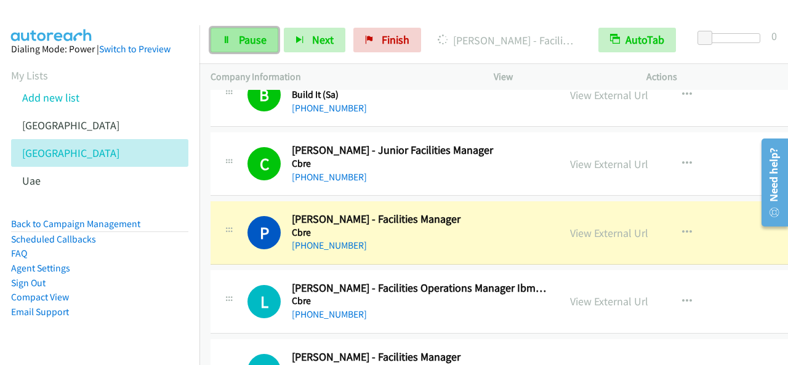
click at [253, 42] on span "Pause" at bounding box center [253, 40] width 28 height 14
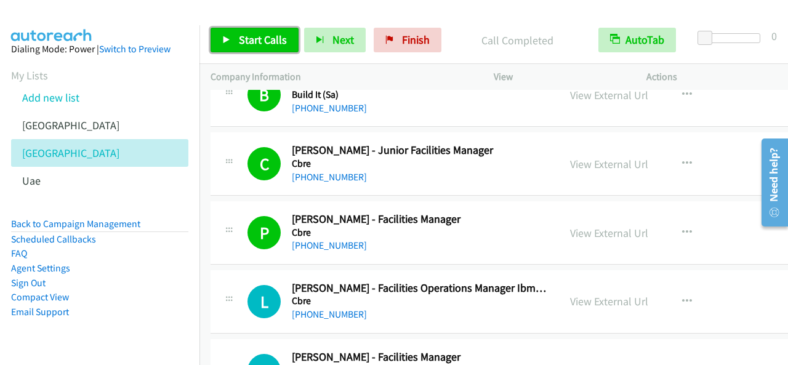
click at [273, 43] on span "Start Calls" at bounding box center [263, 40] width 48 height 14
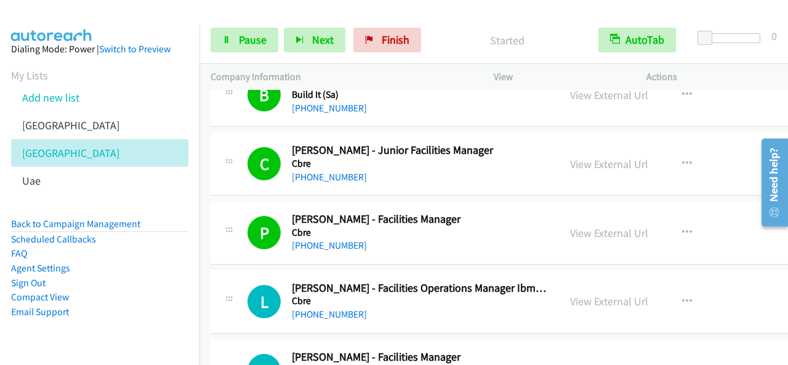
scroll to position [1293, 0]
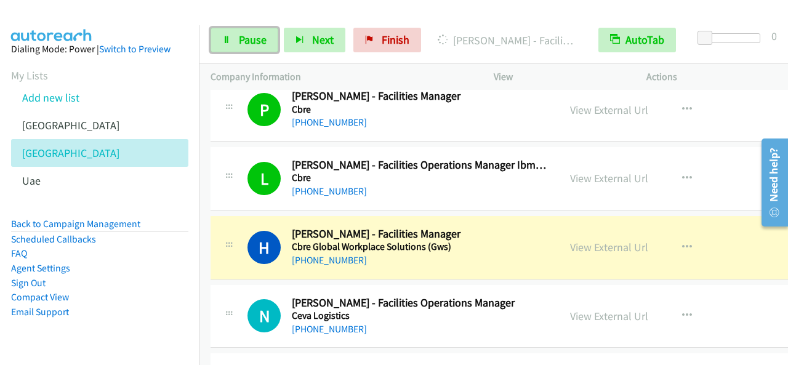
drag, startPoint x: 239, startPoint y: 29, endPoint x: 262, endPoint y: 86, distance: 61.3
click at [239, 30] on link "Pause" at bounding box center [245, 40] width 68 height 25
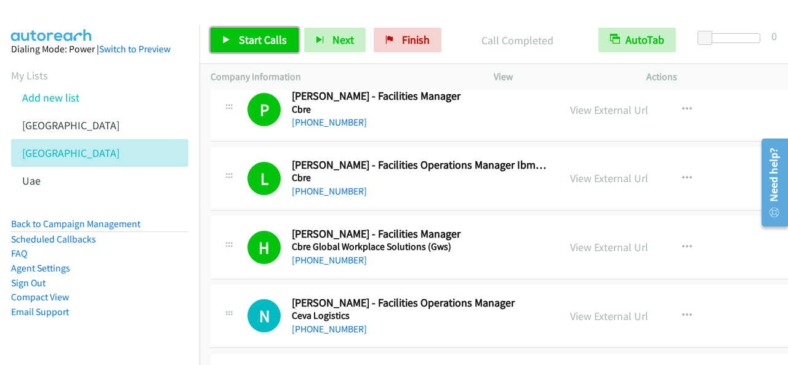
click at [234, 36] on link "Start Calls" at bounding box center [255, 40] width 88 height 25
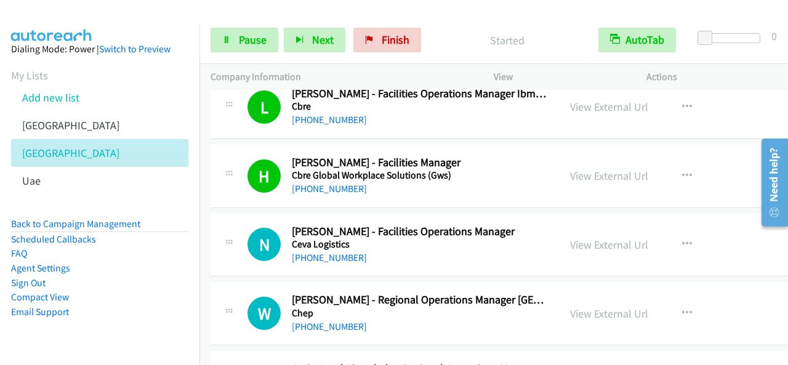
scroll to position [1416, 0]
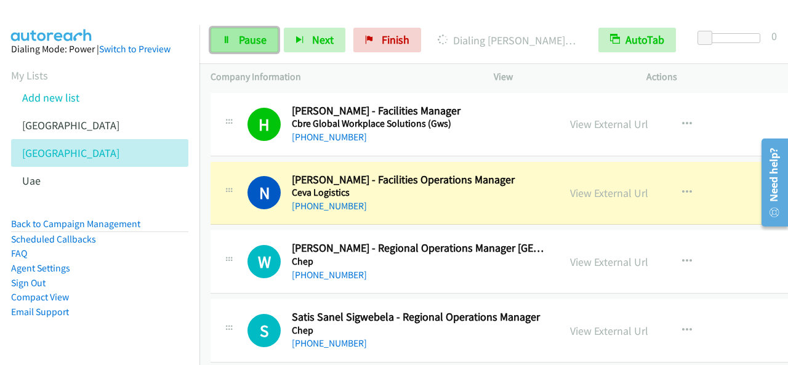
click at [221, 33] on link "Pause" at bounding box center [245, 40] width 68 height 25
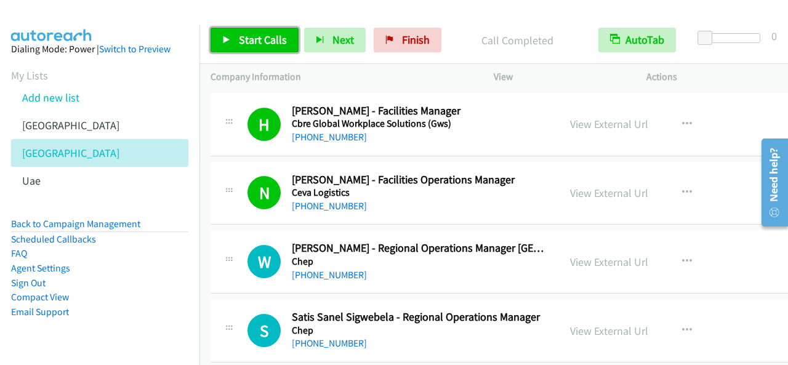
click at [253, 33] on span "Start Calls" at bounding box center [263, 40] width 48 height 14
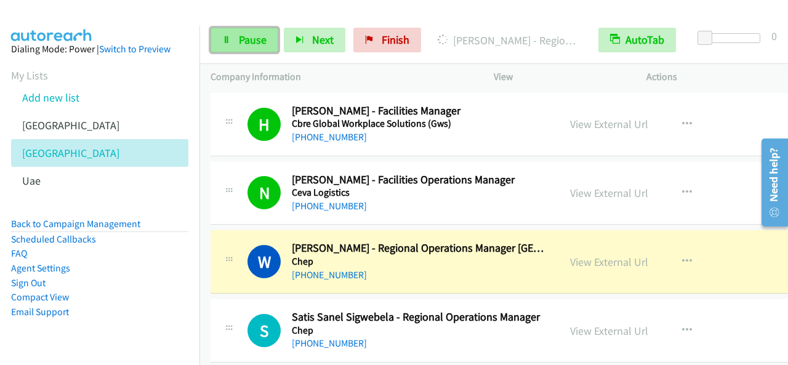
click at [227, 36] on icon at bounding box center [226, 40] width 9 height 9
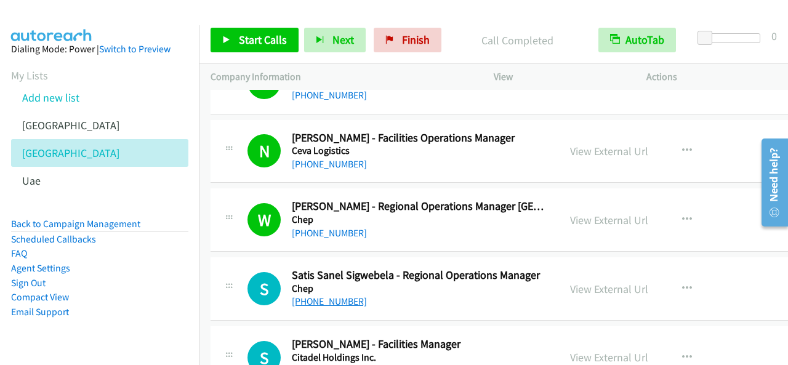
scroll to position [1477, 0]
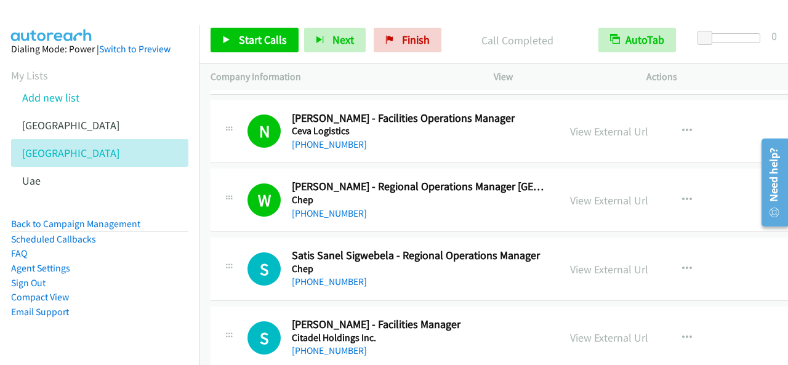
click at [263, 56] on div "Start Calls Pause Next Finish Call Completed AutoTab AutoTab 0" at bounding box center [493, 40] width 588 height 47
click at [265, 44] on span "Start Calls" at bounding box center [263, 40] width 48 height 14
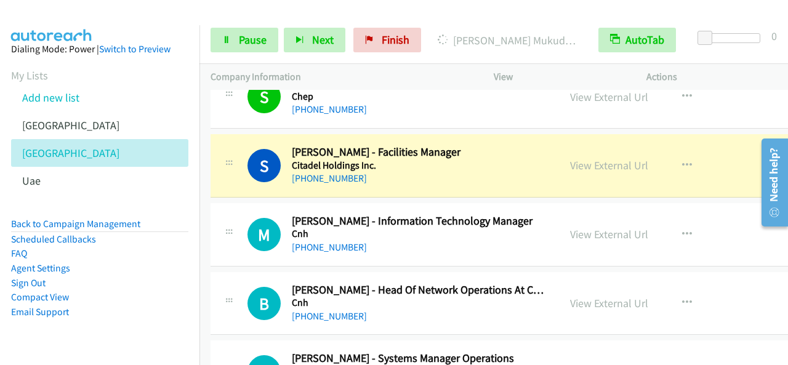
scroll to position [1662, 0]
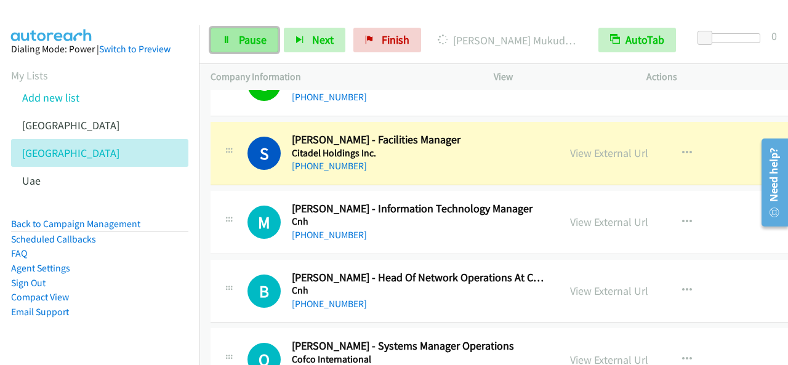
click at [254, 30] on link "Pause" at bounding box center [245, 40] width 68 height 25
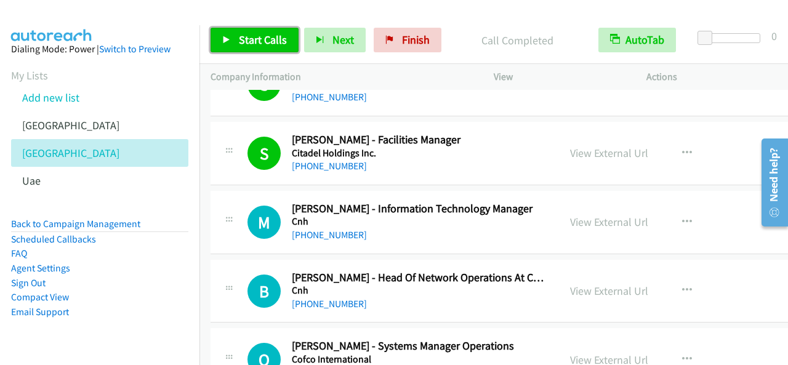
click at [272, 36] on span "Start Calls" at bounding box center [263, 40] width 48 height 14
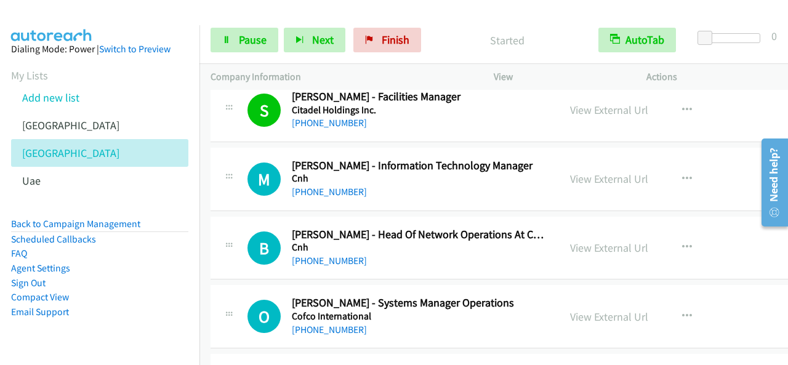
scroll to position [1724, 0]
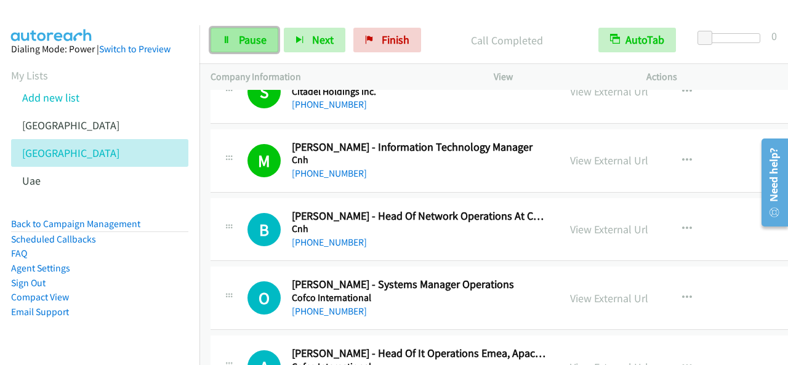
click at [249, 32] on link "Pause" at bounding box center [245, 40] width 68 height 25
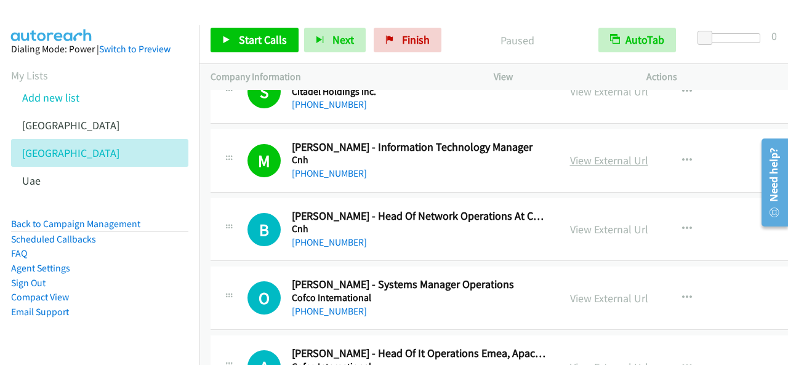
click at [592, 153] on link "View External Url" at bounding box center [609, 160] width 78 height 14
click at [272, 44] on span "Start Calls" at bounding box center [263, 40] width 48 height 14
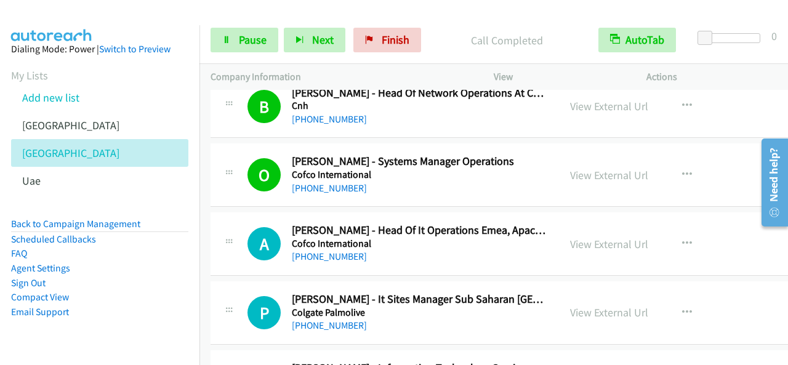
scroll to position [1908, 0]
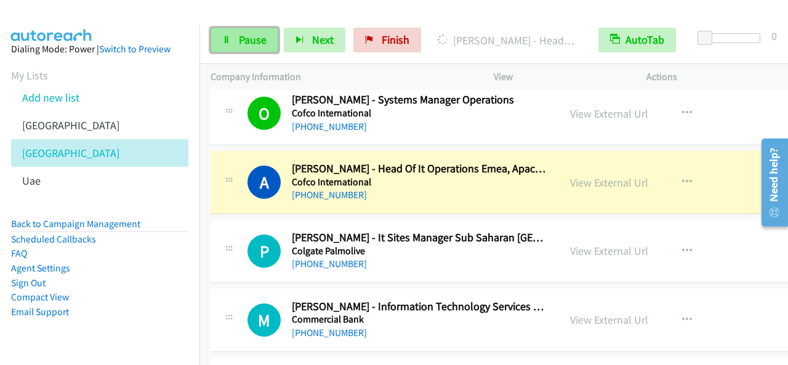
click at [258, 39] on span "Pause" at bounding box center [253, 40] width 28 height 14
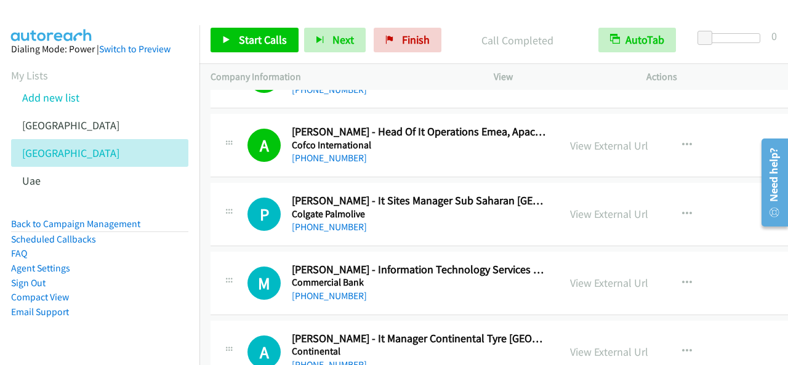
scroll to position [1970, 0]
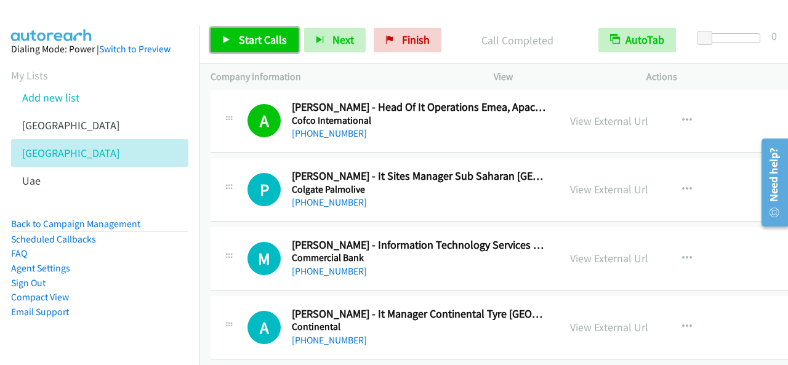
click at [277, 34] on span "Start Calls" at bounding box center [263, 40] width 48 height 14
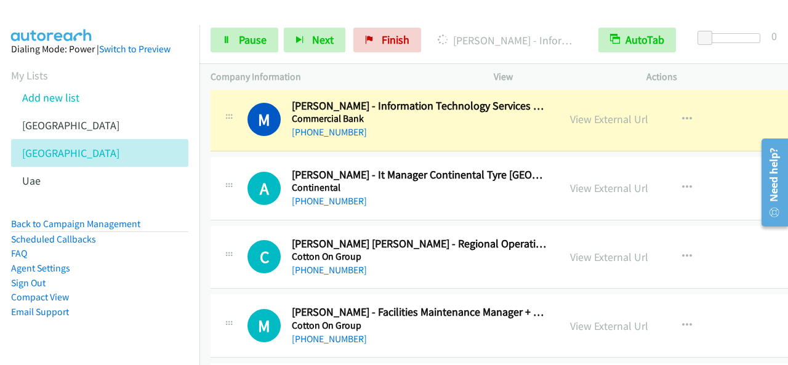
scroll to position [2093, 0]
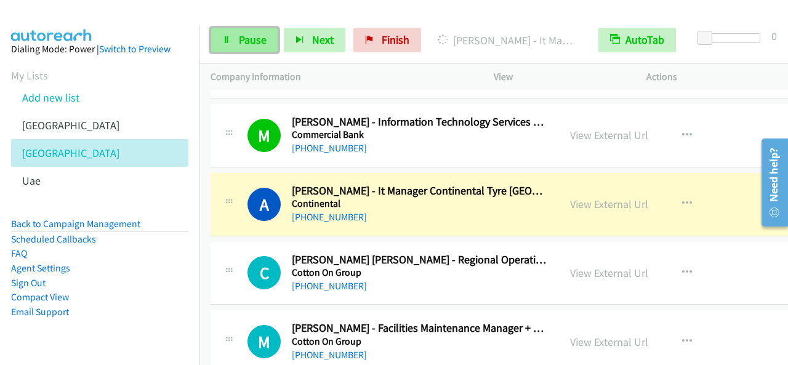
click at [241, 40] on span "Pause" at bounding box center [253, 40] width 28 height 14
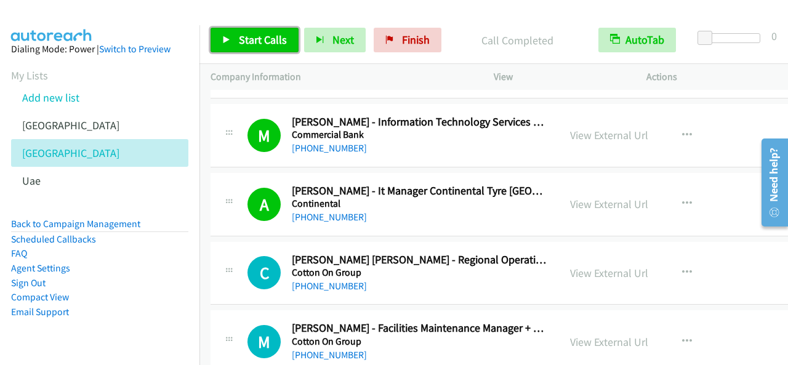
click at [279, 31] on link "Start Calls" at bounding box center [255, 40] width 88 height 25
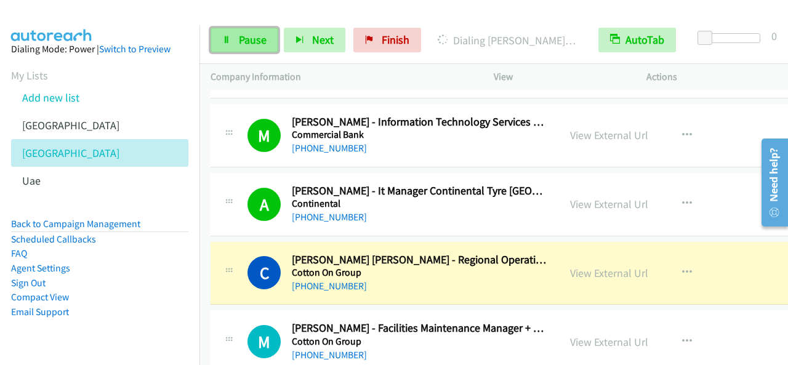
click at [267, 49] on link "Pause" at bounding box center [245, 40] width 68 height 25
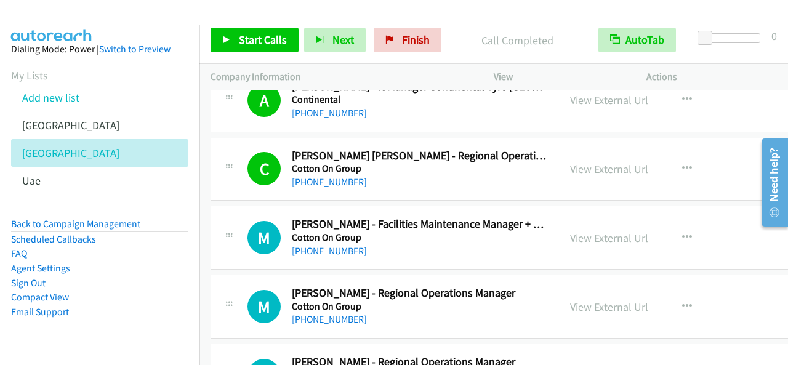
scroll to position [2216, 0]
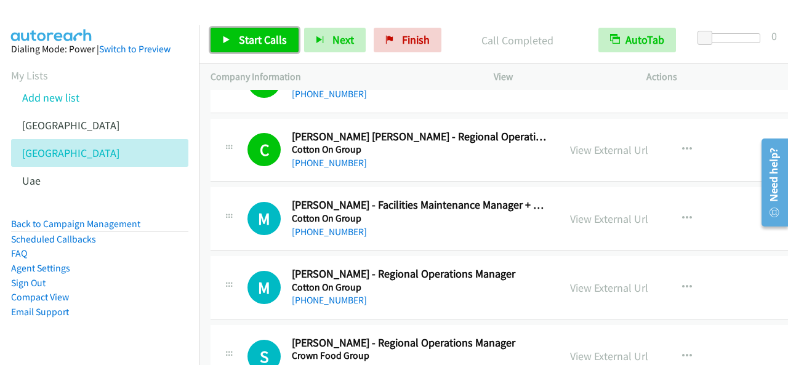
click at [259, 38] on span "Start Calls" at bounding box center [263, 40] width 48 height 14
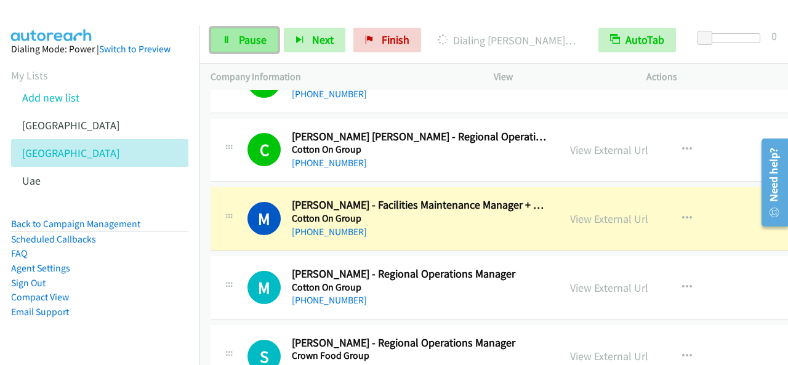
click at [244, 47] on link "Pause" at bounding box center [245, 40] width 68 height 25
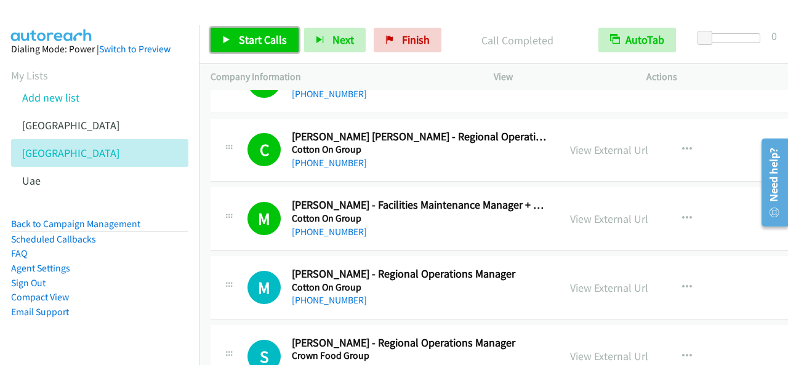
click at [228, 34] on link "Start Calls" at bounding box center [255, 40] width 88 height 25
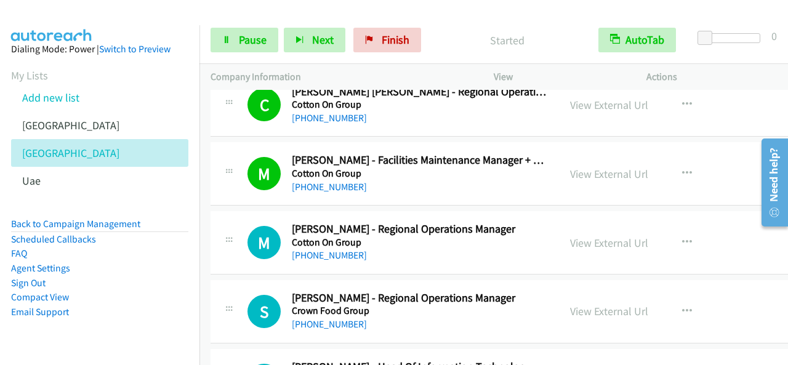
scroll to position [2278, 0]
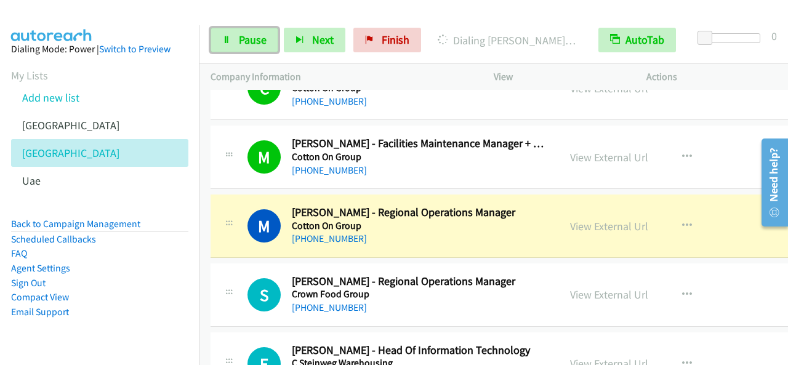
drag, startPoint x: 238, startPoint y: 39, endPoint x: 350, endPoint y: 216, distance: 210.0
click at [238, 39] on link "Pause" at bounding box center [245, 40] width 68 height 25
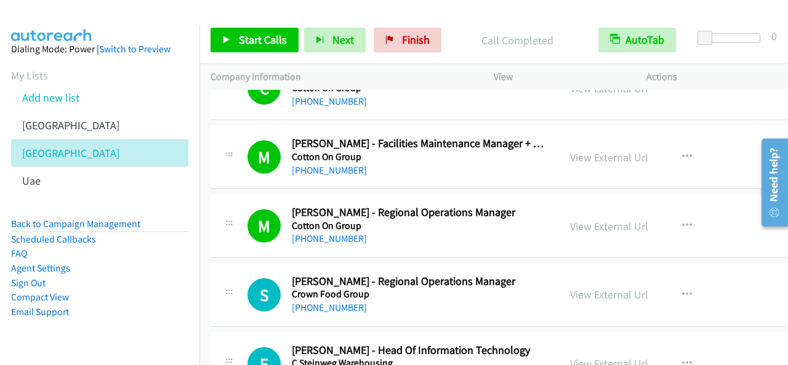
scroll to position [2339, 0]
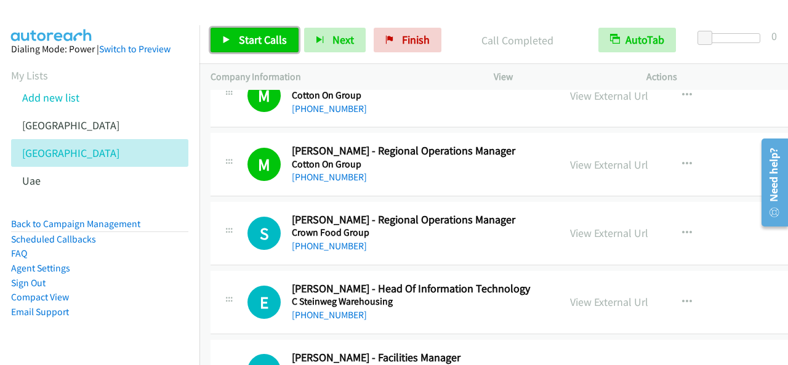
drag, startPoint x: 228, startPoint y: 38, endPoint x: 239, endPoint y: 41, distance: 11.7
click at [228, 36] on icon at bounding box center [226, 40] width 9 height 9
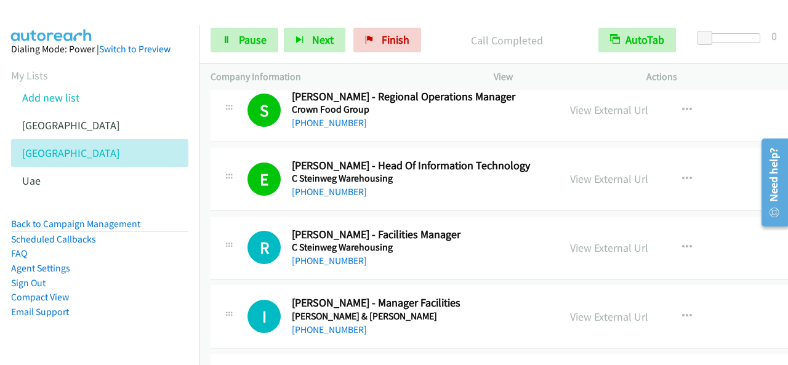
scroll to position [2524, 0]
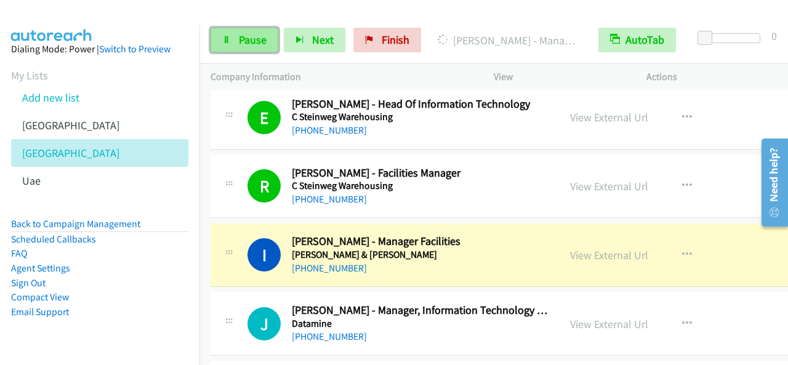
click at [270, 33] on link "Pause" at bounding box center [245, 40] width 68 height 25
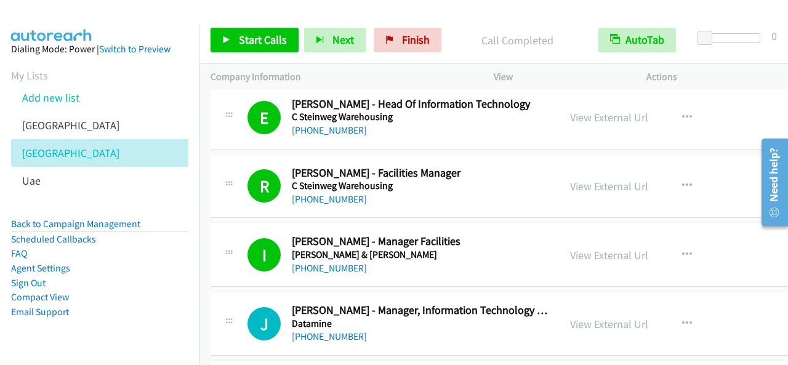
scroll to position [2585, 0]
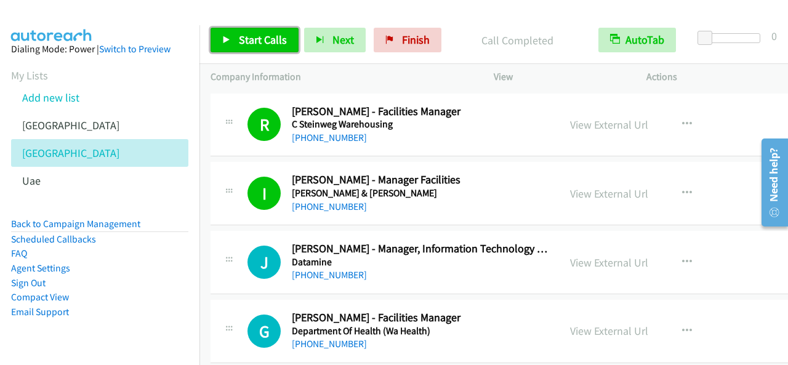
click at [260, 38] on span "Start Calls" at bounding box center [263, 40] width 48 height 14
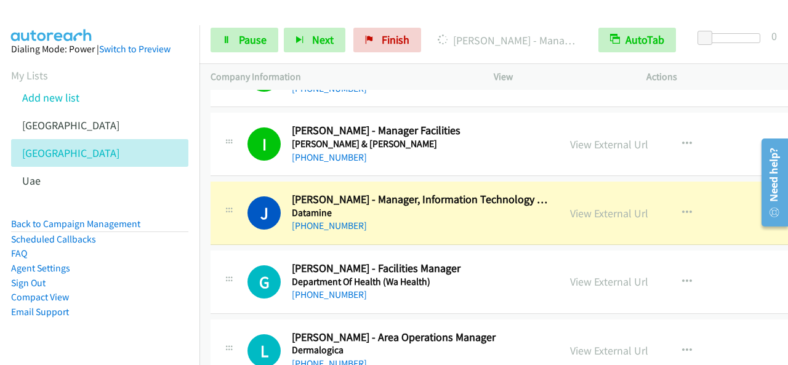
scroll to position [2647, 0]
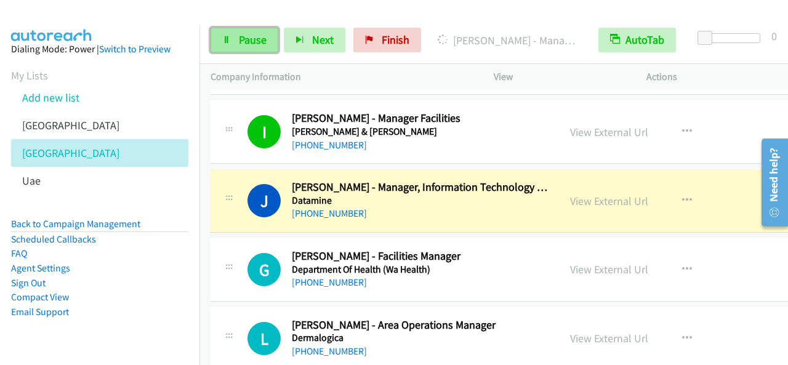
click at [256, 38] on span "Pause" at bounding box center [253, 40] width 28 height 14
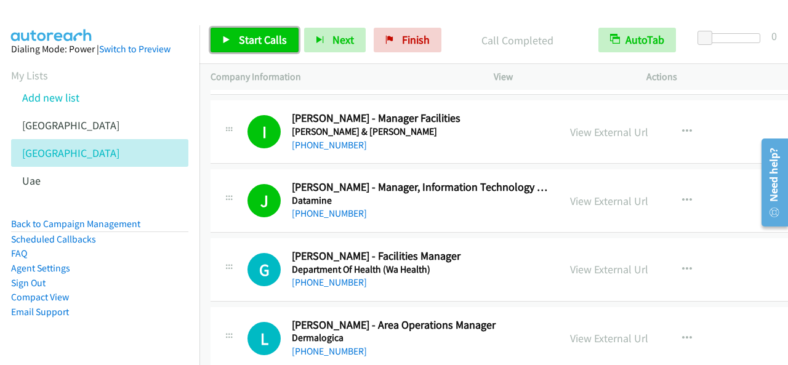
click at [271, 47] on link "Start Calls" at bounding box center [255, 40] width 88 height 25
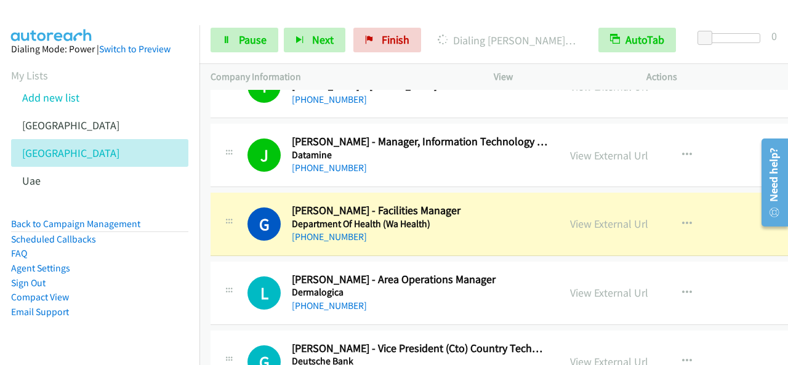
scroll to position [2708, 0]
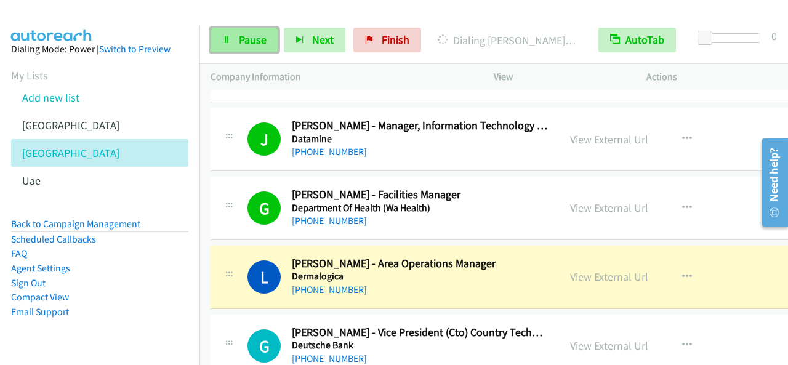
click at [245, 49] on link "Pause" at bounding box center [245, 40] width 68 height 25
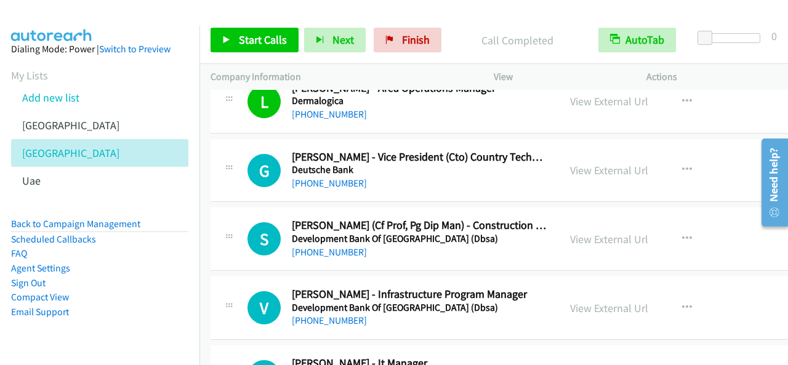
scroll to position [2893, 0]
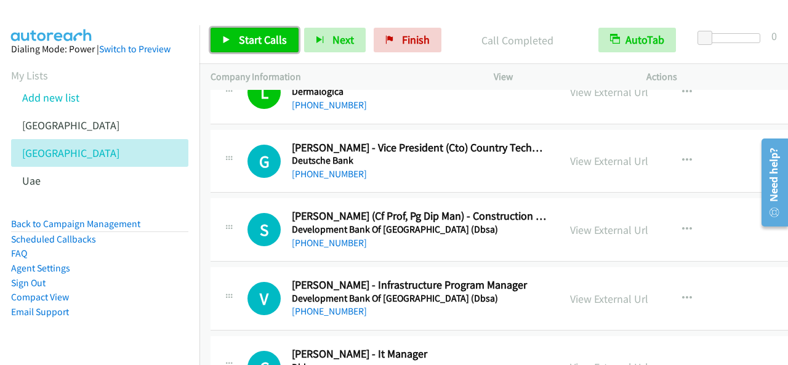
click at [260, 34] on span "Start Calls" at bounding box center [263, 40] width 48 height 14
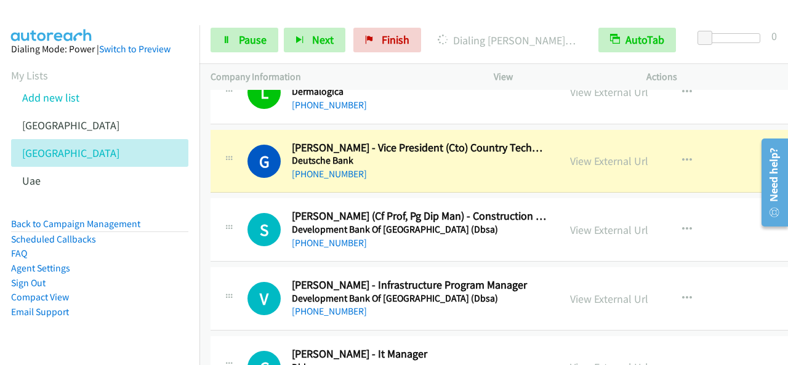
scroll to position [2832, 0]
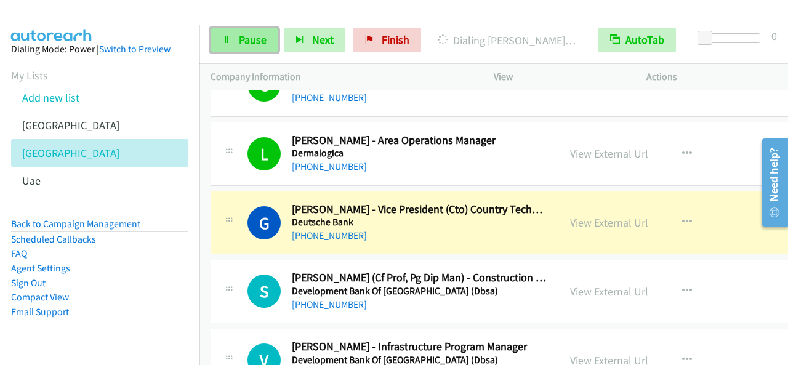
click at [214, 36] on link "Pause" at bounding box center [245, 40] width 68 height 25
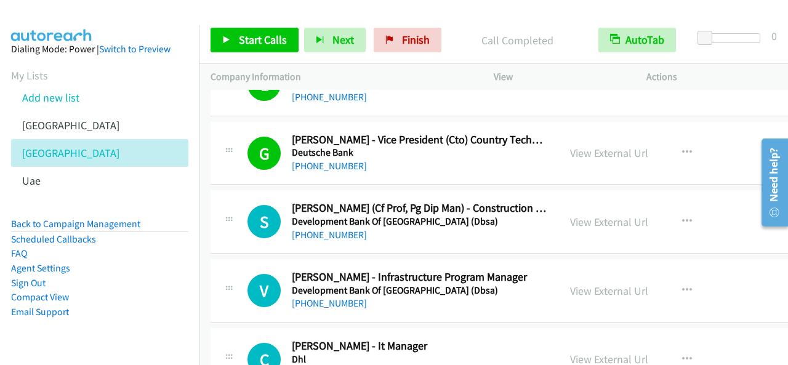
scroll to position [2955, 0]
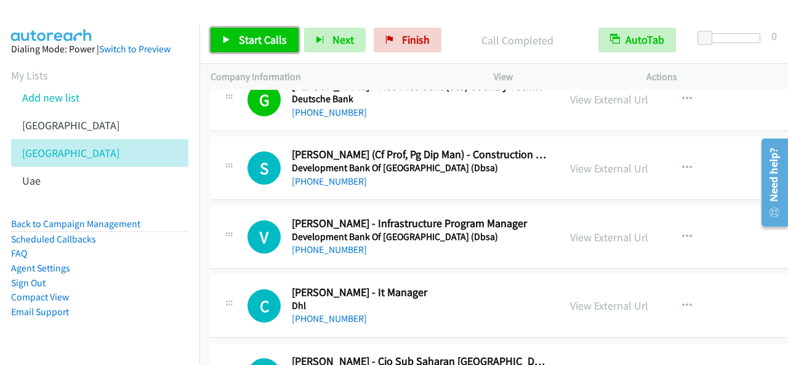
click at [257, 43] on span "Start Calls" at bounding box center [263, 40] width 48 height 14
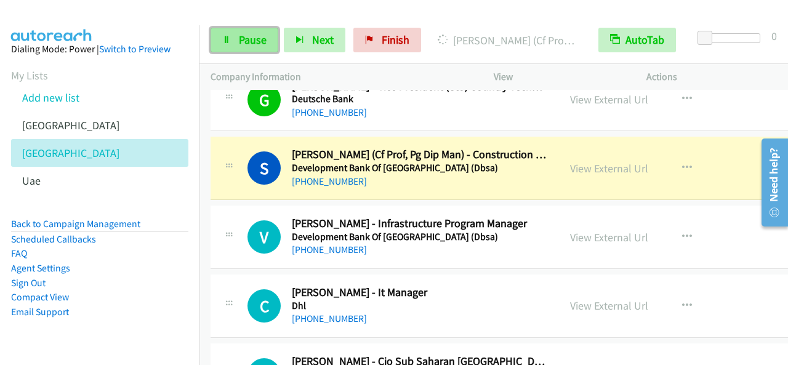
click at [270, 38] on link "Pause" at bounding box center [245, 40] width 68 height 25
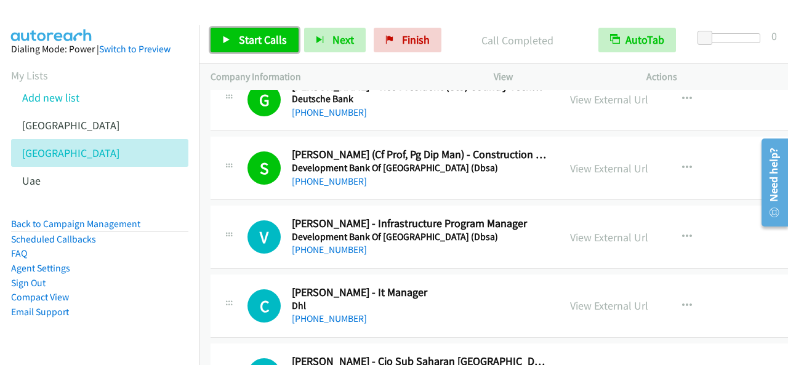
click at [260, 36] on span "Start Calls" at bounding box center [263, 40] width 48 height 14
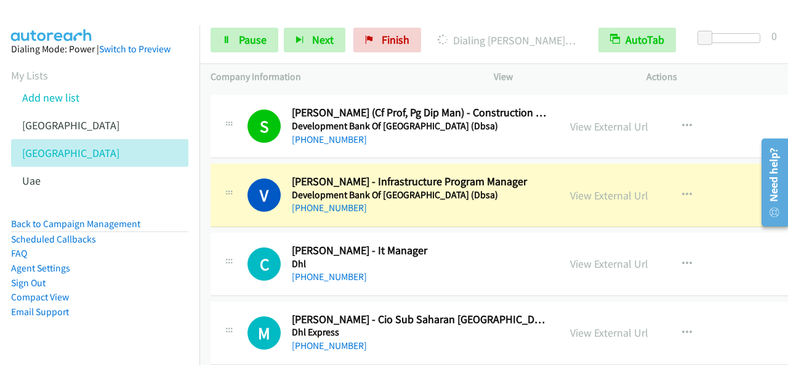
scroll to position [3016, 0]
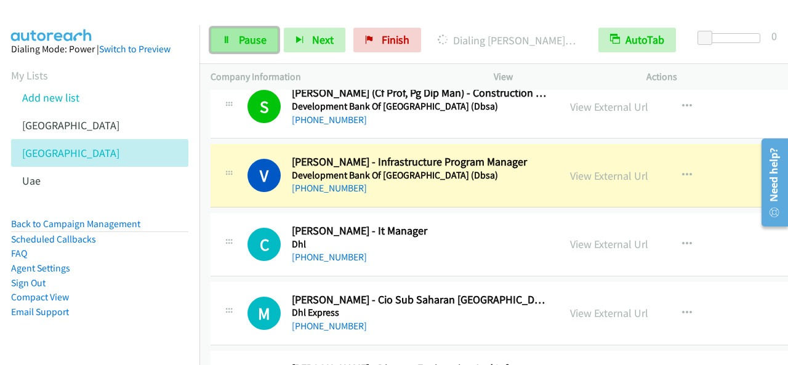
click at [241, 42] on span "Pause" at bounding box center [253, 40] width 28 height 14
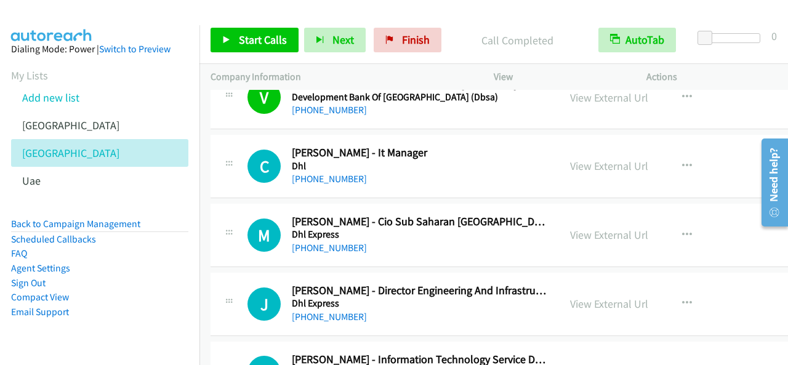
scroll to position [3078, 0]
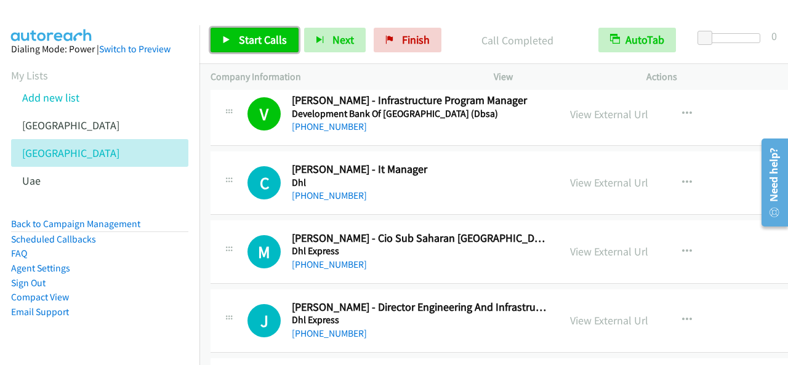
drag, startPoint x: 259, startPoint y: 34, endPoint x: 270, endPoint y: 38, distance: 11.7
click at [259, 34] on span "Start Calls" at bounding box center [263, 40] width 48 height 14
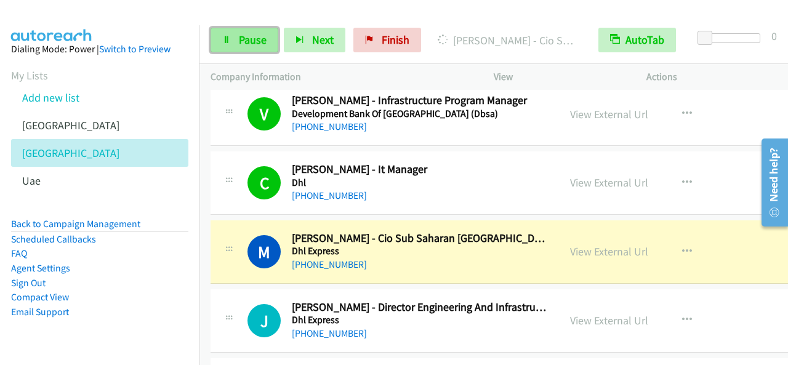
click at [254, 42] on span "Pause" at bounding box center [253, 40] width 28 height 14
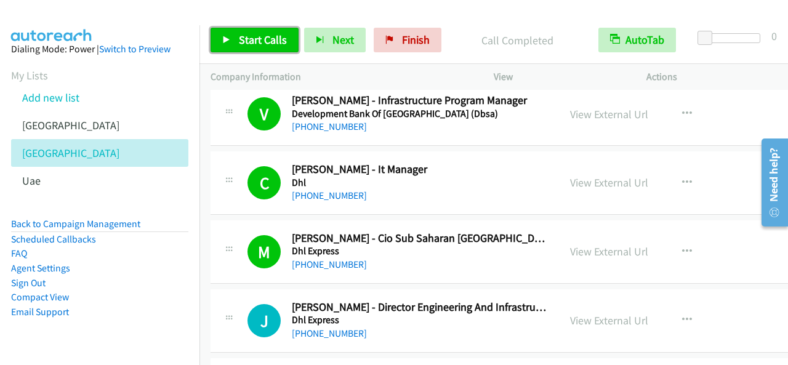
click at [280, 45] on span "Start Calls" at bounding box center [263, 40] width 48 height 14
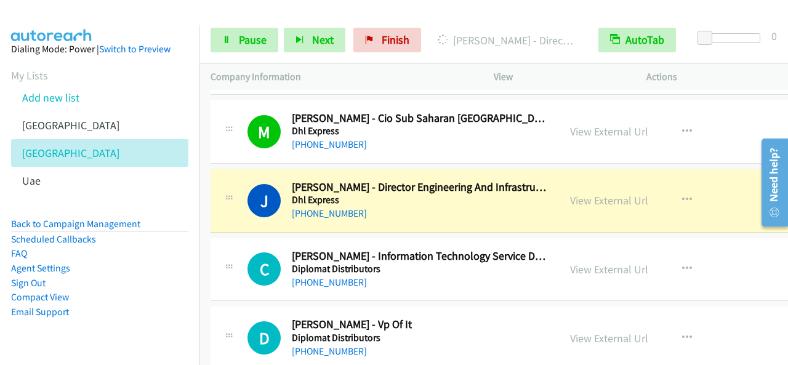
scroll to position [3201, 0]
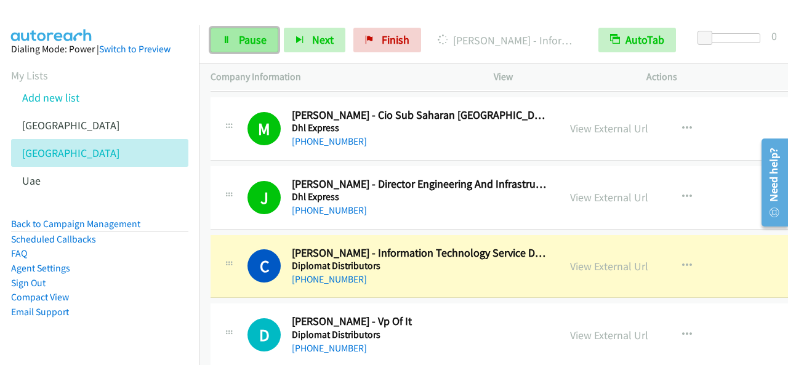
click at [245, 46] on span "Pause" at bounding box center [253, 40] width 28 height 14
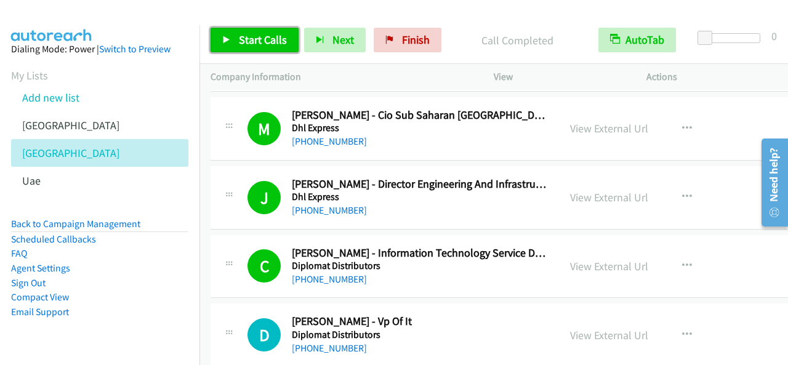
click at [252, 35] on span "Start Calls" at bounding box center [263, 40] width 48 height 14
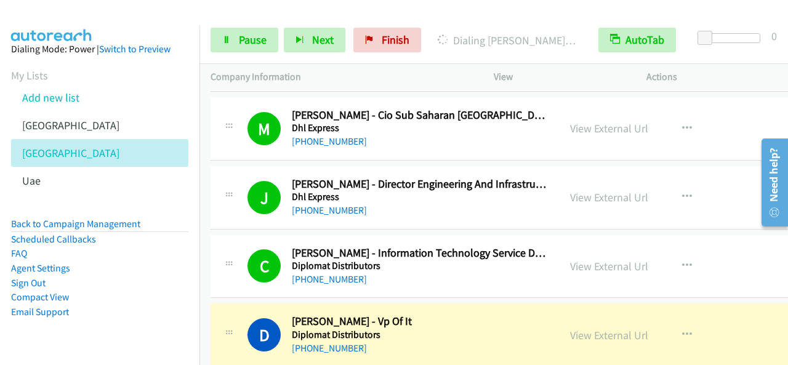
scroll to position [3324, 0]
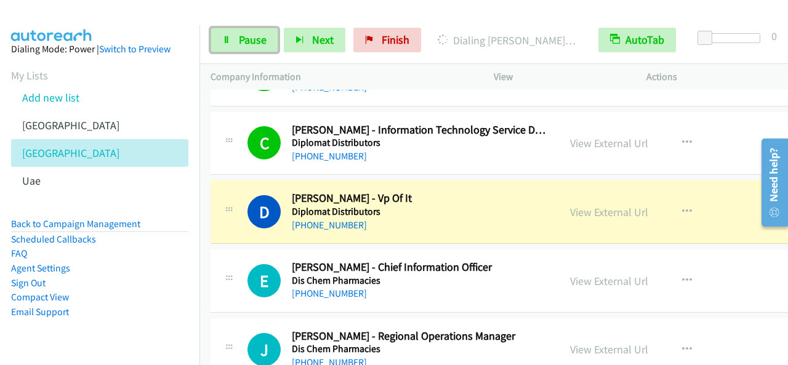
drag, startPoint x: 259, startPoint y: 41, endPoint x: 335, endPoint y: 164, distance: 144.9
click at [259, 41] on span "Pause" at bounding box center [253, 40] width 28 height 14
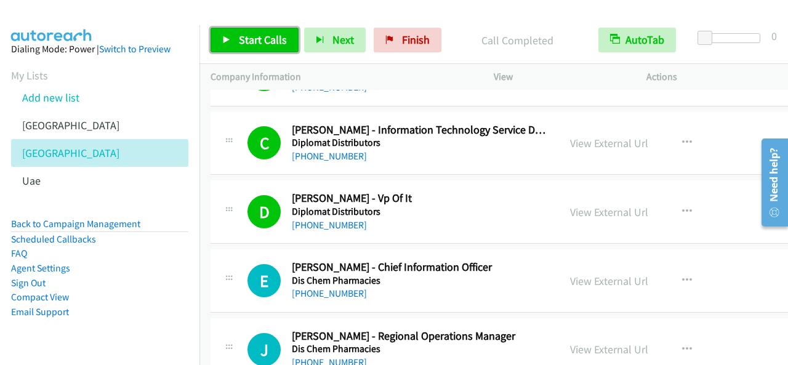
click at [256, 33] on span "Start Calls" at bounding box center [263, 40] width 48 height 14
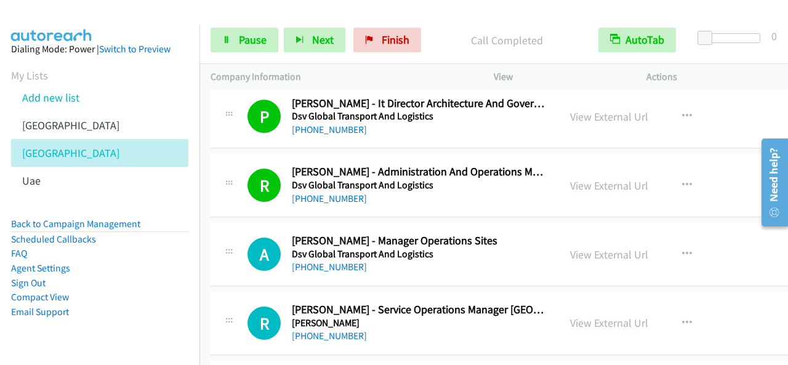
scroll to position [3755, 0]
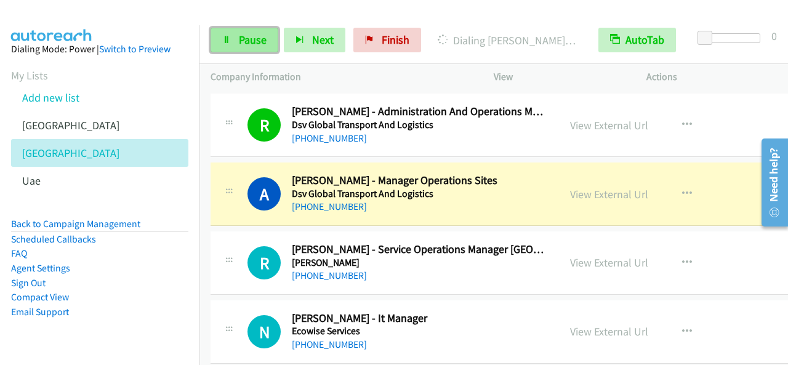
click at [256, 43] on span "Pause" at bounding box center [253, 40] width 28 height 14
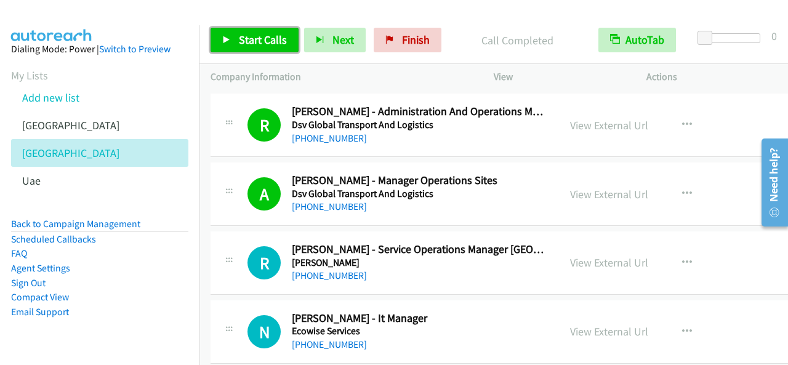
click at [266, 42] on span "Start Calls" at bounding box center [263, 40] width 48 height 14
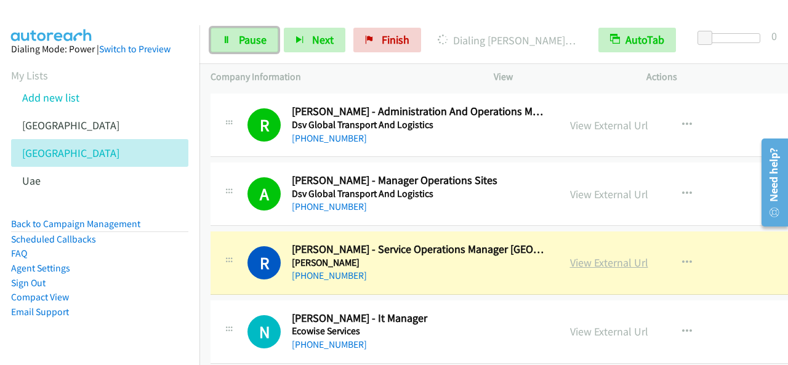
click at [609, 255] on link "View External Url" at bounding box center [609, 262] width 78 height 14
click at [262, 40] on span "Pause" at bounding box center [253, 40] width 28 height 14
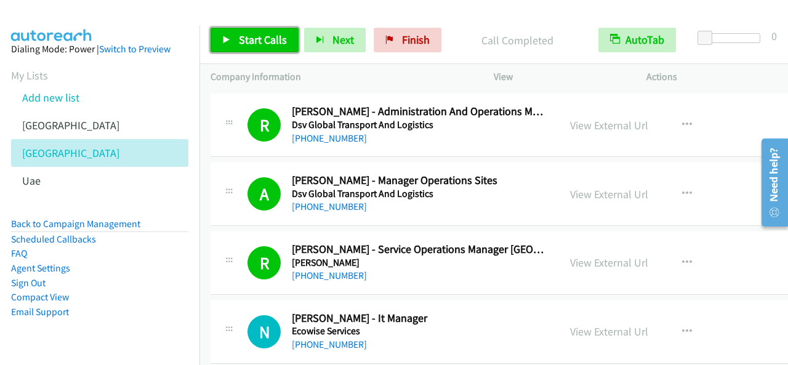
click at [271, 40] on span "Start Calls" at bounding box center [263, 40] width 48 height 14
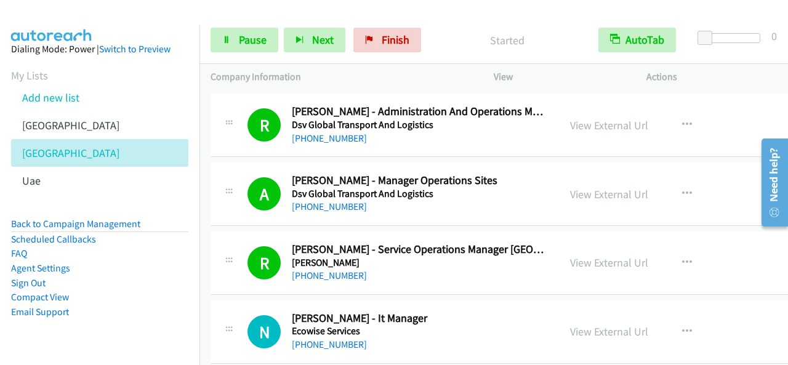
scroll to position [3878, 0]
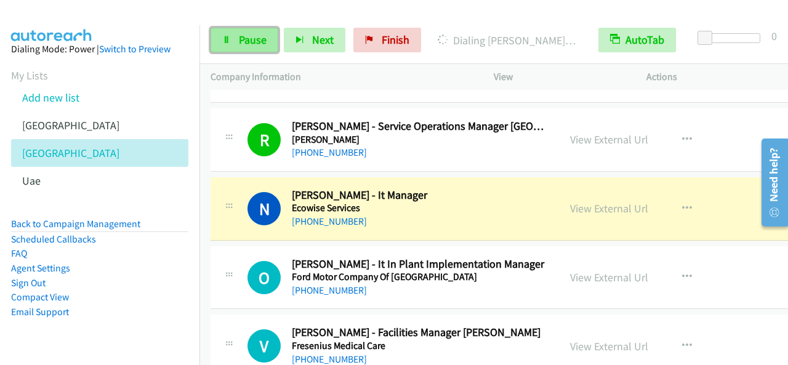
click at [270, 33] on link "Pause" at bounding box center [245, 40] width 68 height 25
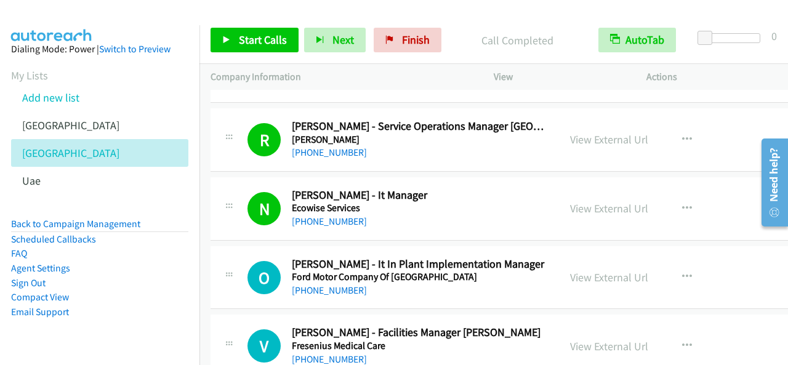
click at [258, 27] on div "Start Calls Pause Next Finish Call Completed AutoTab AutoTab 0" at bounding box center [493, 40] width 588 height 47
click at [262, 29] on link "Start Calls" at bounding box center [255, 40] width 88 height 25
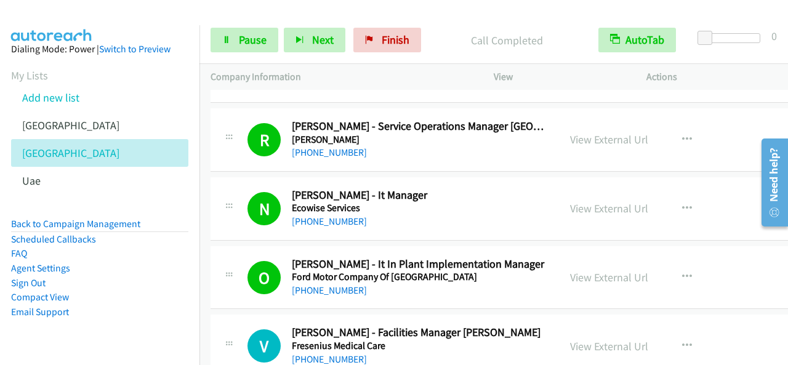
scroll to position [4001, 0]
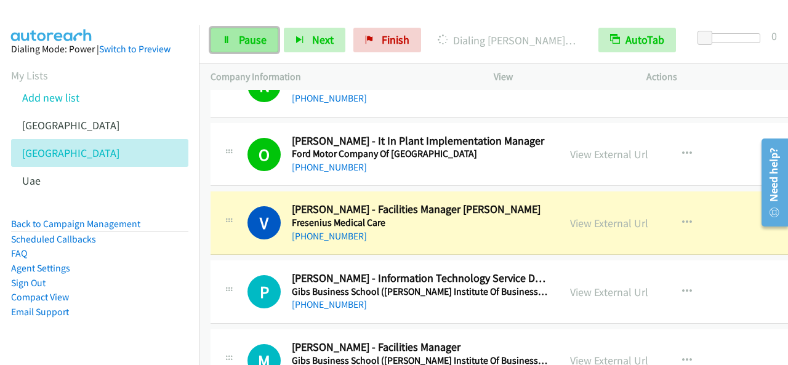
click at [250, 34] on span "Pause" at bounding box center [253, 40] width 28 height 14
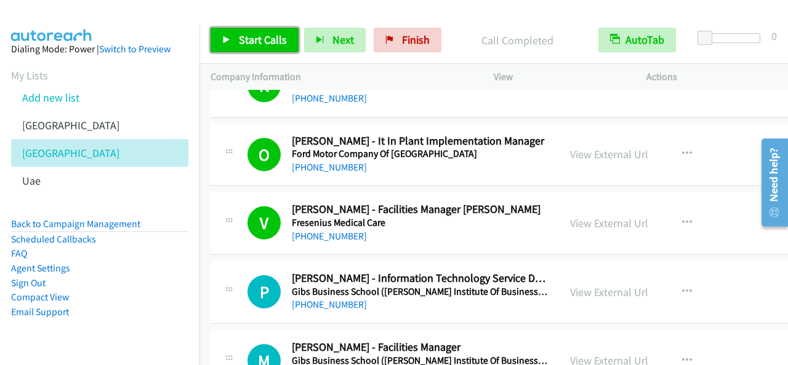
click at [250, 40] on span "Start Calls" at bounding box center [263, 40] width 48 height 14
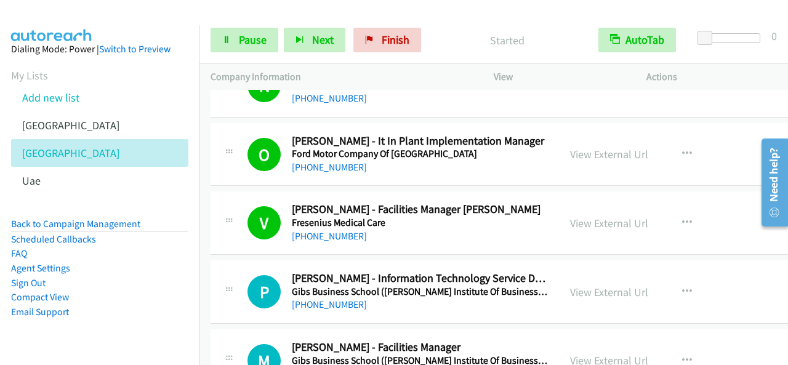
scroll to position [4063, 0]
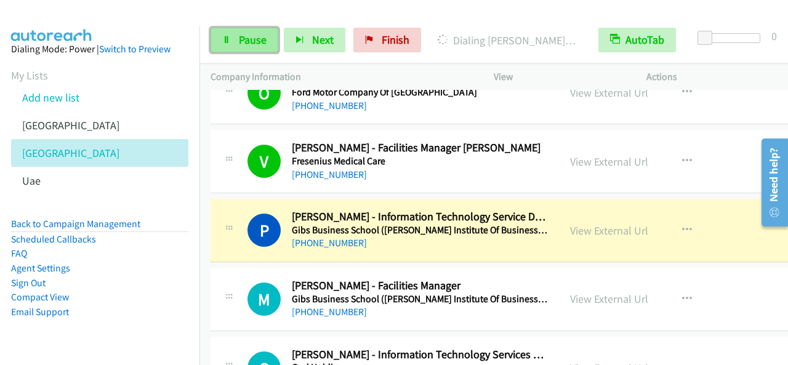
click at [239, 37] on span "Pause" at bounding box center [253, 40] width 28 height 14
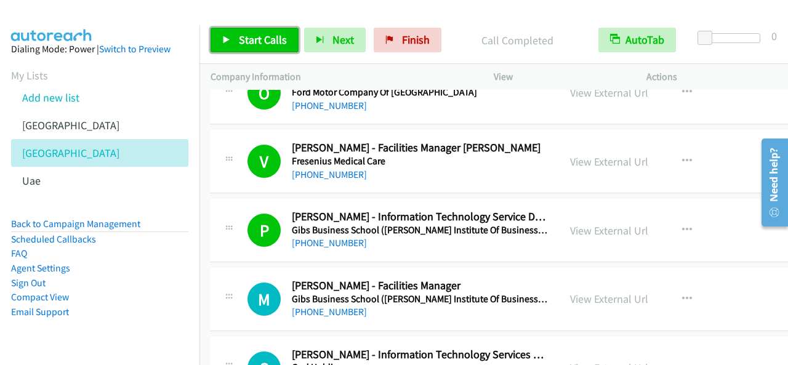
click at [268, 44] on span "Start Calls" at bounding box center [263, 40] width 48 height 14
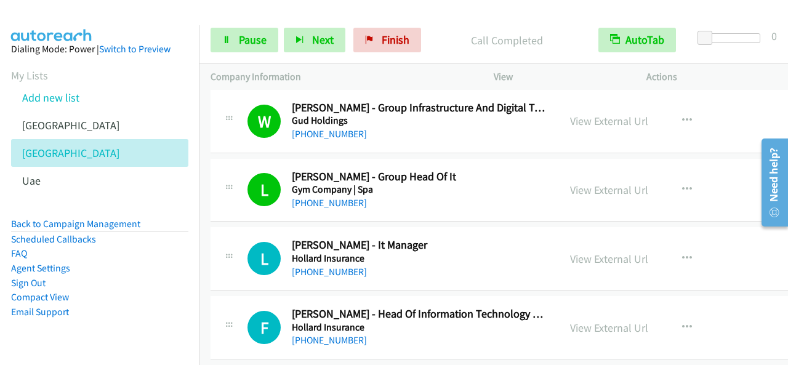
scroll to position [4432, 0]
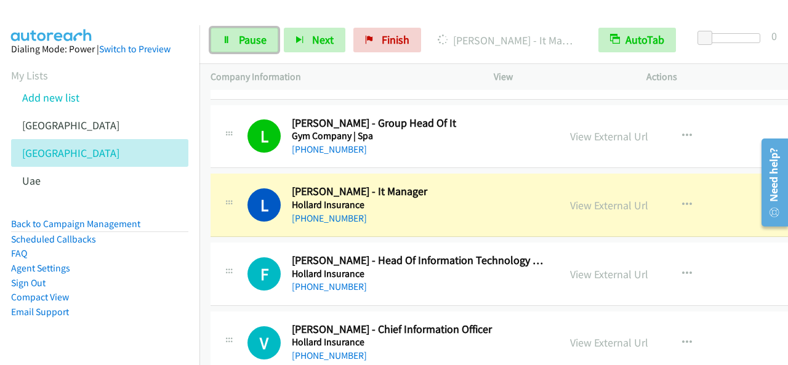
drag, startPoint x: 275, startPoint y: 39, endPoint x: 300, endPoint y: 64, distance: 35.3
click at [275, 39] on link "Pause" at bounding box center [245, 40] width 68 height 25
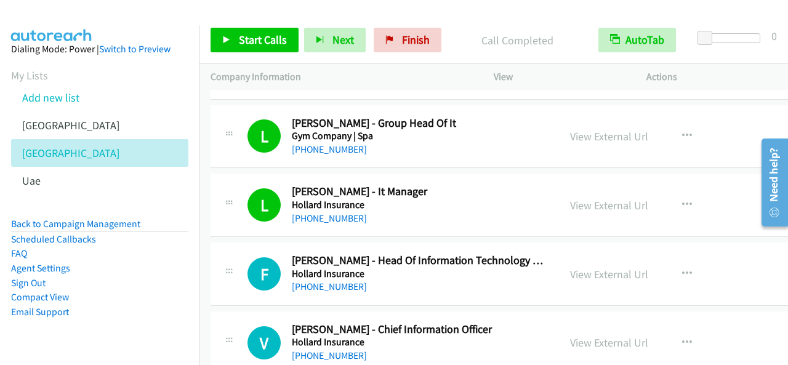
click at [299, 51] on div "Start Calls Pause Next Finish" at bounding box center [329, 40] width 236 height 25
click at [270, 44] on span "Start Calls" at bounding box center [263, 40] width 48 height 14
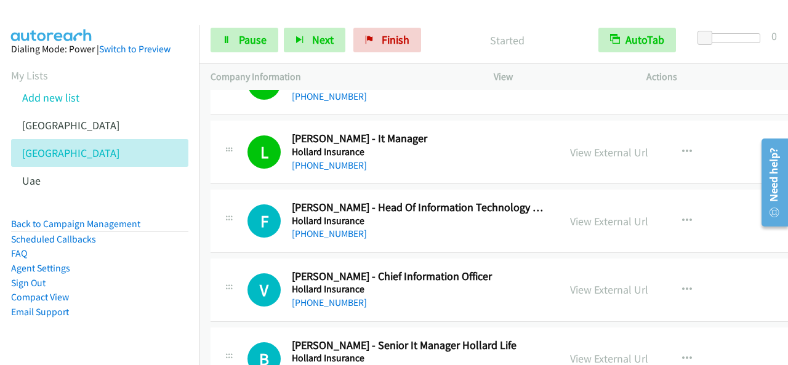
scroll to position [4494, 0]
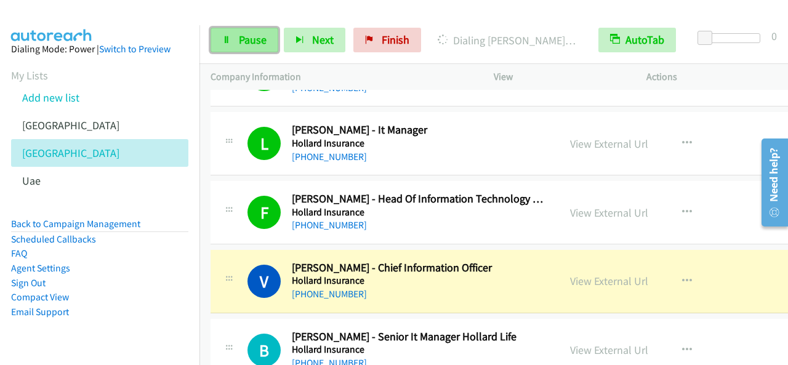
click at [244, 38] on span "Pause" at bounding box center [253, 40] width 28 height 14
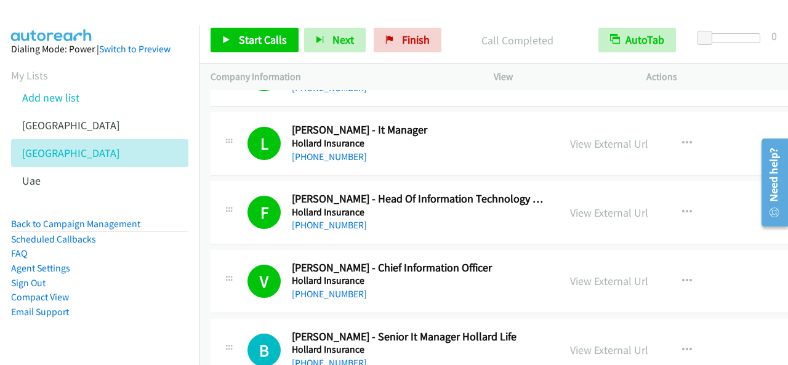
click at [714, 58] on div "Start Calls Pause Next Finish Call Completed AutoTab AutoTab 0" at bounding box center [493, 40] width 588 height 47
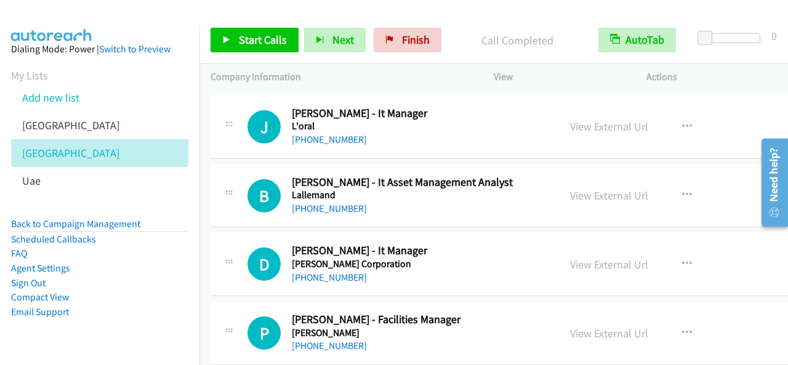
scroll to position [7325, 0]
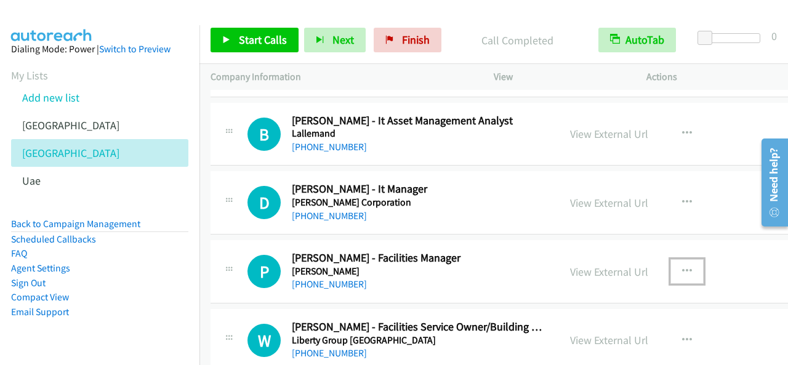
click at [684, 267] on icon "button" at bounding box center [687, 272] width 10 height 10
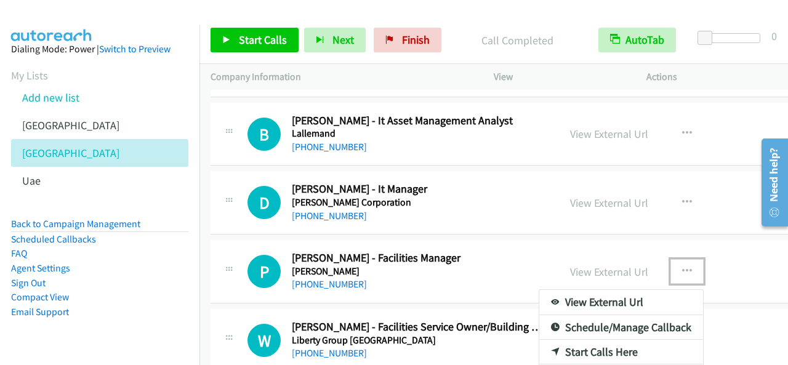
click at [592, 340] on link "Start Calls Here" at bounding box center [621, 352] width 164 height 25
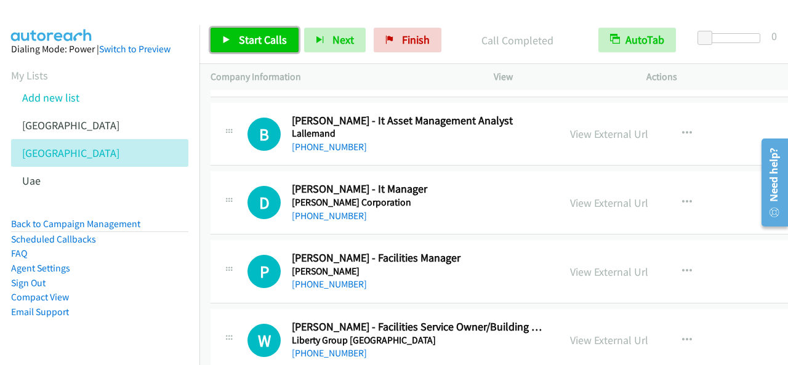
click at [261, 41] on span "Start Calls" at bounding box center [263, 40] width 48 height 14
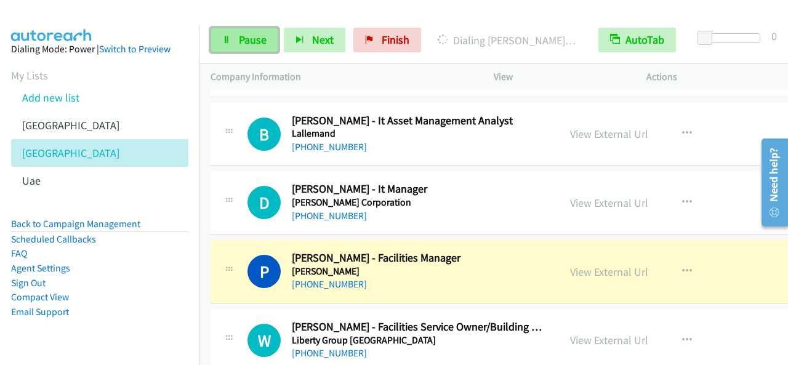
click at [262, 36] on span "Pause" at bounding box center [253, 40] width 28 height 14
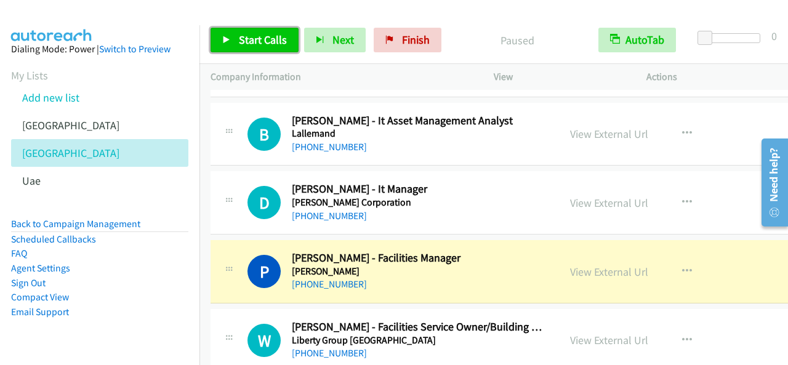
click at [282, 48] on link "Start Calls" at bounding box center [255, 40] width 88 height 25
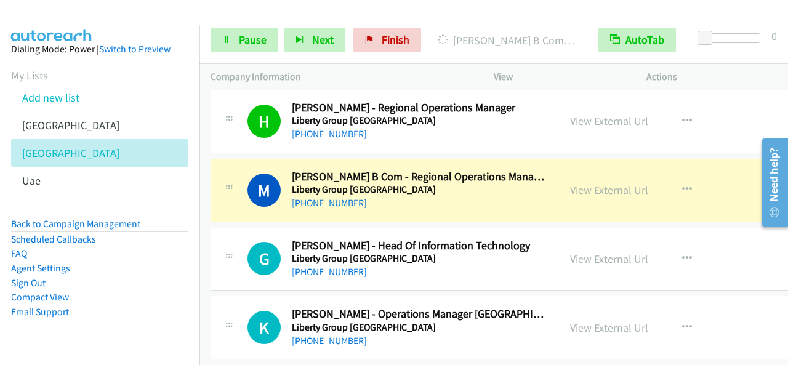
scroll to position [7633, 0]
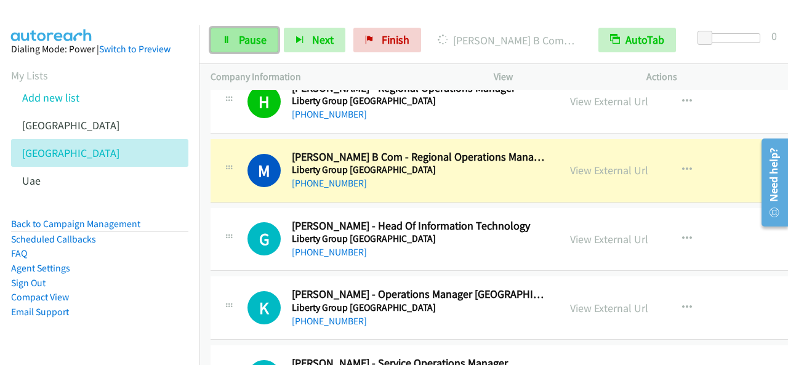
click at [249, 36] on span "Pause" at bounding box center [253, 40] width 28 height 14
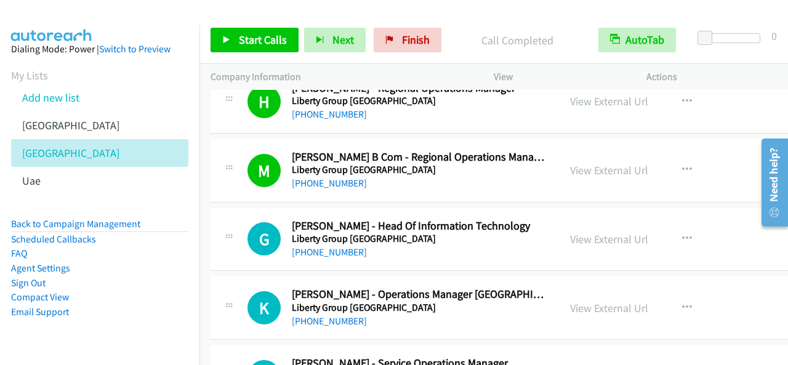
click at [259, 20] on div "Start Calls Pause Next Finish Call Completed AutoTab AutoTab 0" at bounding box center [493, 40] width 588 height 47
click at [259, 36] on span "Start Calls" at bounding box center [263, 40] width 48 height 14
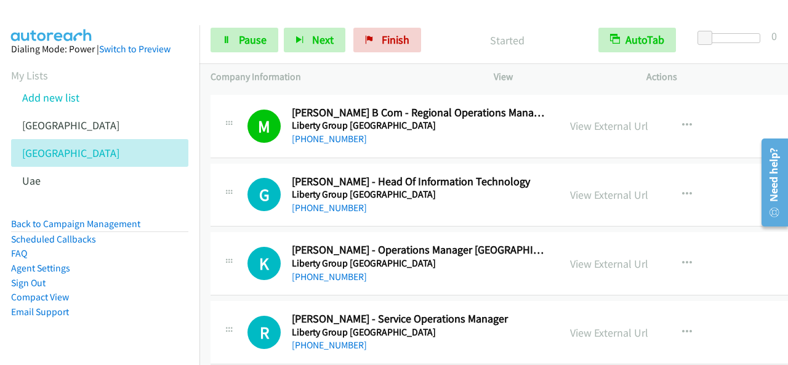
scroll to position [7695, 0]
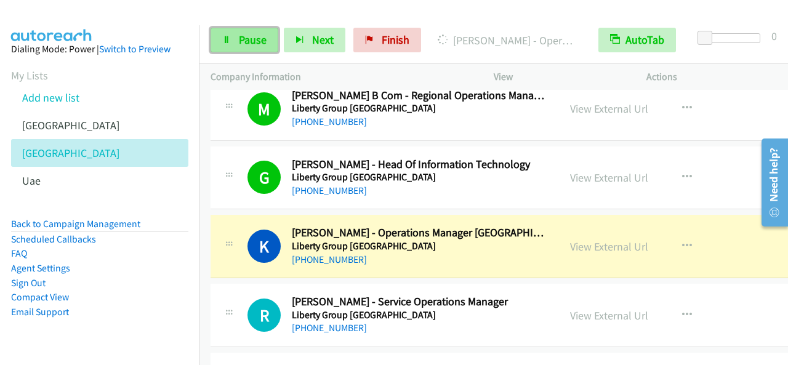
click at [243, 33] on span "Pause" at bounding box center [253, 40] width 28 height 14
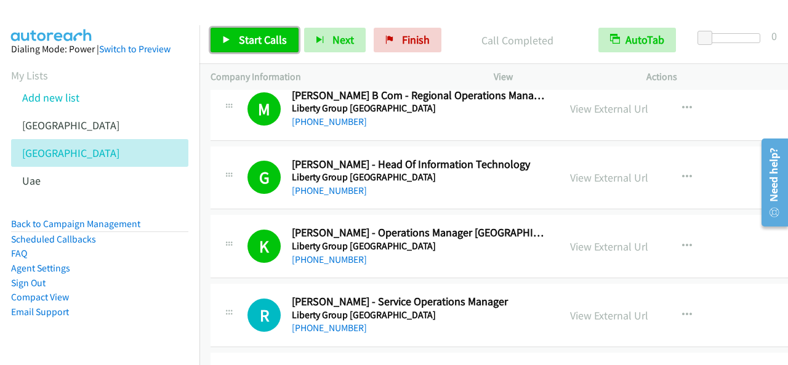
click at [251, 28] on link "Start Calls" at bounding box center [255, 40] width 88 height 25
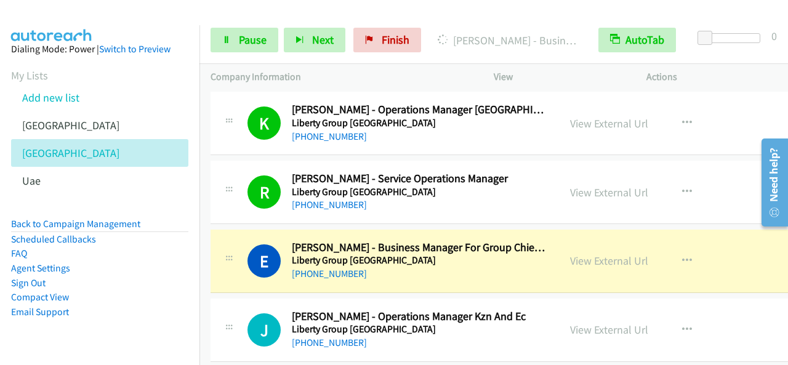
scroll to position [7879, 0]
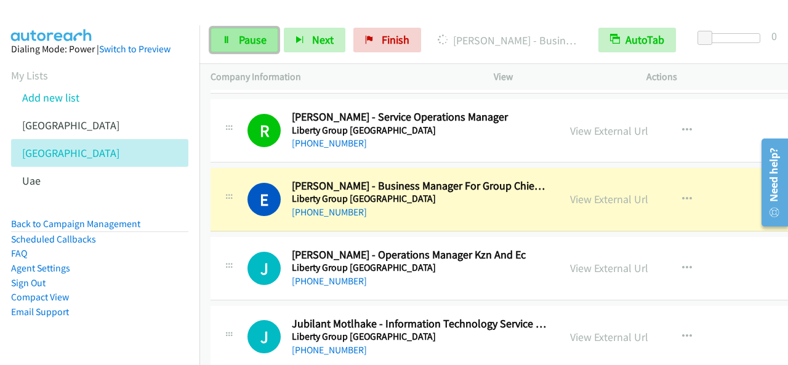
click at [263, 41] on span "Pause" at bounding box center [253, 40] width 28 height 14
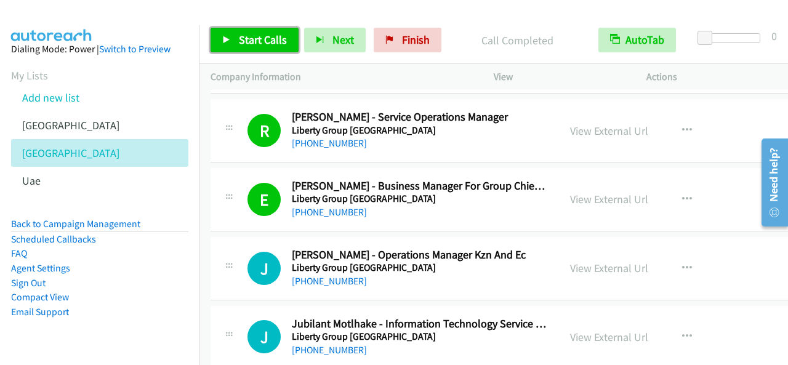
drag, startPoint x: 241, startPoint y: 33, endPoint x: 251, endPoint y: 34, distance: 9.9
click at [243, 33] on span "Start Calls" at bounding box center [263, 40] width 48 height 14
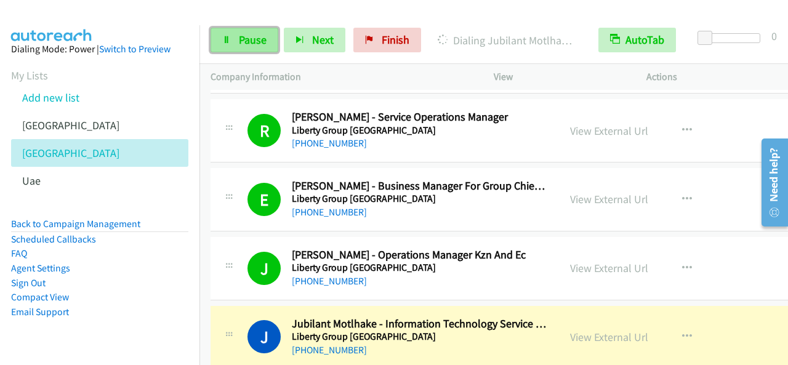
click at [253, 45] on span "Pause" at bounding box center [253, 40] width 28 height 14
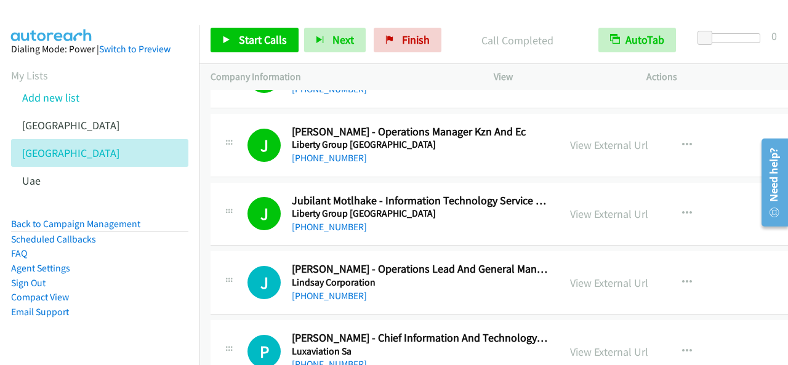
scroll to position [8064, 0]
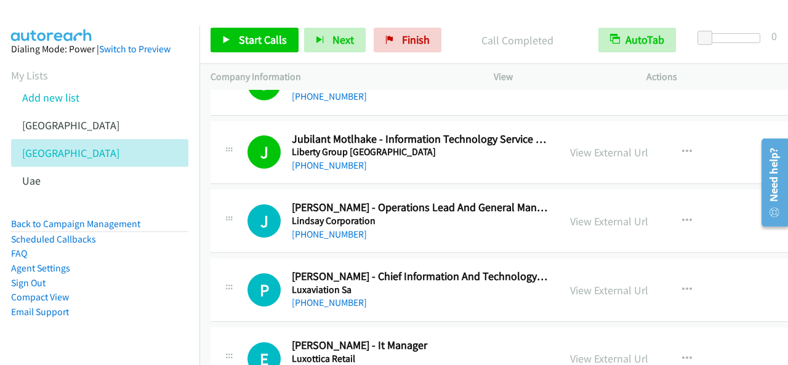
drag, startPoint x: 236, startPoint y: 26, endPoint x: 241, endPoint y: 33, distance: 7.9
click at [236, 28] on div "Start Calls Pause Next Finish Call Completed AutoTab AutoTab 0" at bounding box center [493, 40] width 588 height 47
click at [246, 38] on span "Start Calls" at bounding box center [263, 40] width 48 height 14
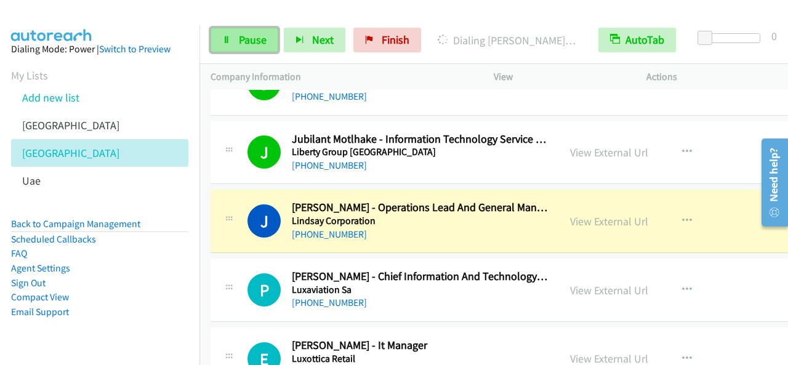
click at [223, 41] on icon at bounding box center [226, 40] width 9 height 9
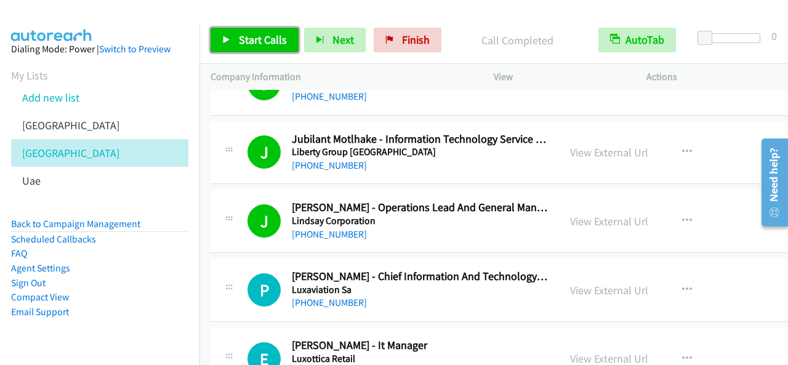
drag, startPoint x: 254, startPoint y: 31, endPoint x: 289, endPoint y: 36, distance: 35.4
click at [255, 31] on link "Start Calls" at bounding box center [255, 40] width 88 height 25
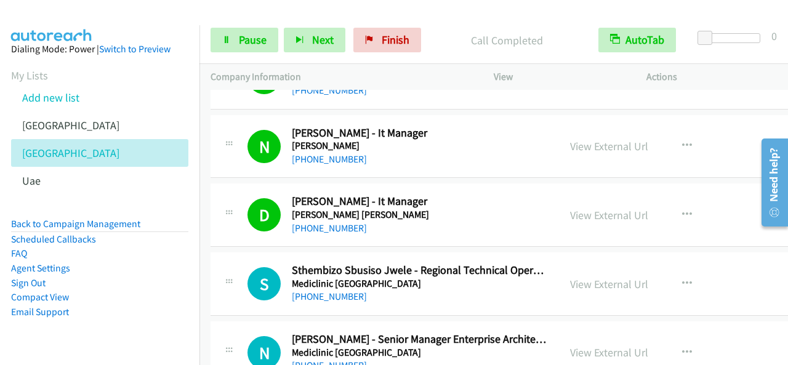
scroll to position [8433, 0]
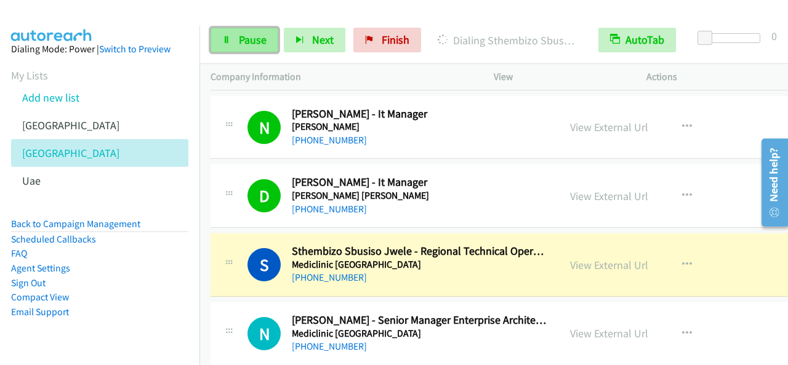
click at [262, 43] on span "Pause" at bounding box center [253, 40] width 28 height 14
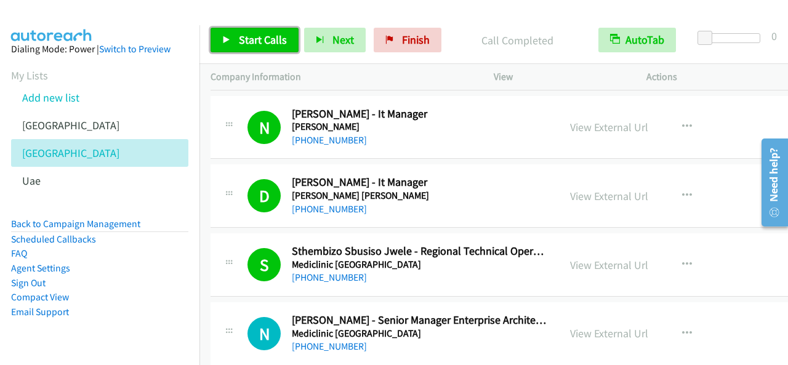
click at [260, 33] on span "Start Calls" at bounding box center [263, 40] width 48 height 14
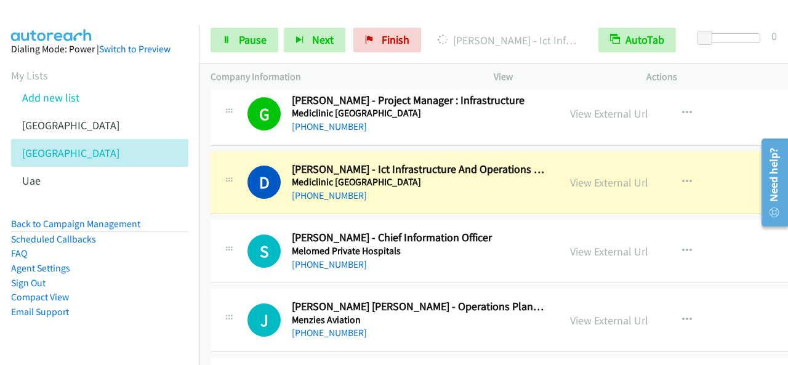
scroll to position [8803, 0]
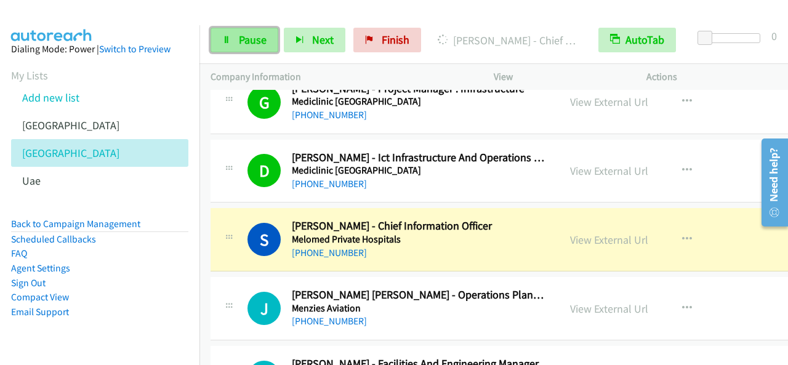
click at [248, 46] on span "Pause" at bounding box center [253, 40] width 28 height 14
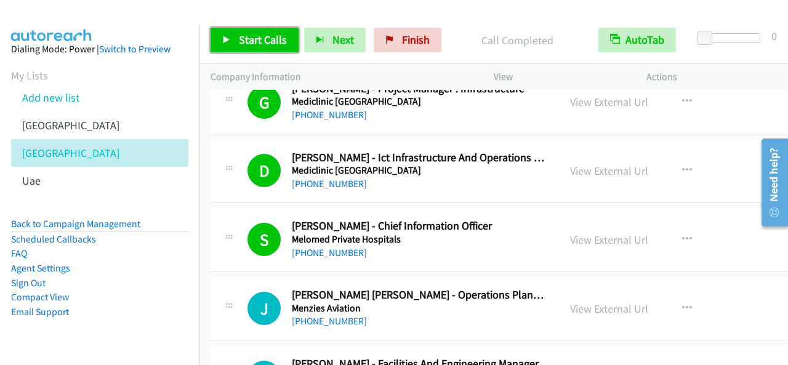
click at [246, 30] on link "Start Calls" at bounding box center [255, 40] width 88 height 25
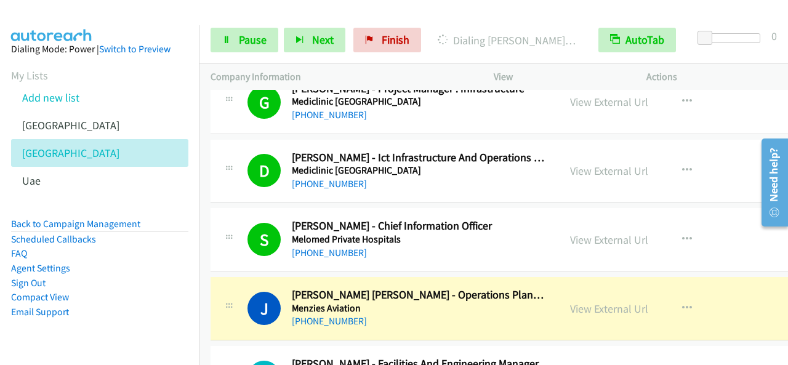
scroll to position [8926, 0]
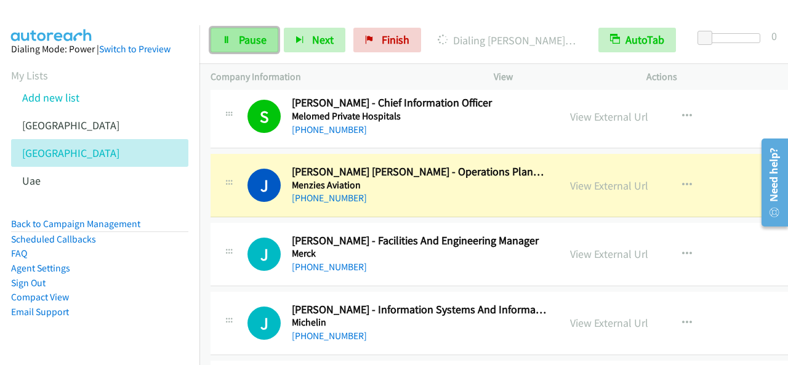
click at [257, 46] on span "Pause" at bounding box center [253, 40] width 28 height 14
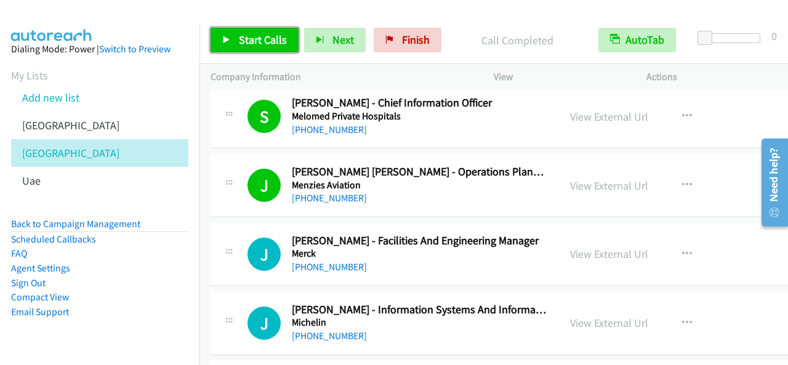
click at [249, 42] on span "Start Calls" at bounding box center [263, 40] width 48 height 14
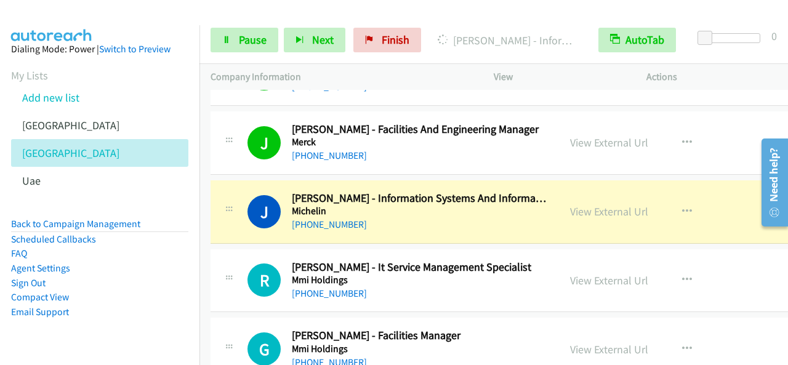
scroll to position [9049, 0]
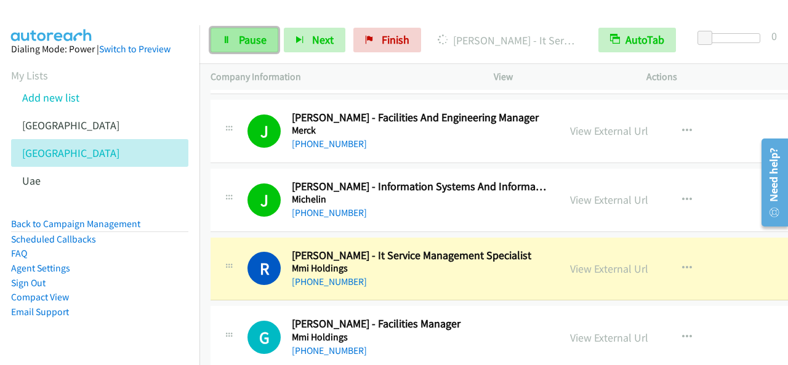
click at [263, 36] on span "Pause" at bounding box center [253, 40] width 28 height 14
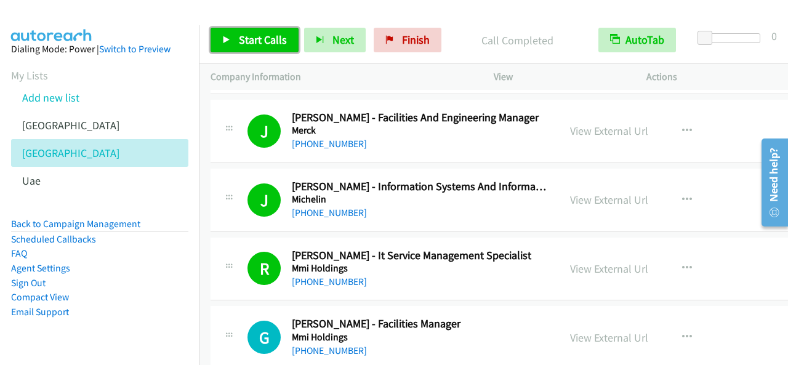
click at [265, 30] on link "Start Calls" at bounding box center [255, 40] width 88 height 25
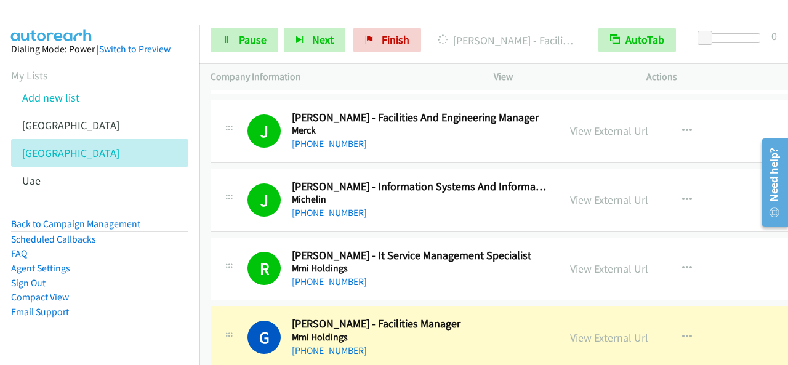
scroll to position [9110, 0]
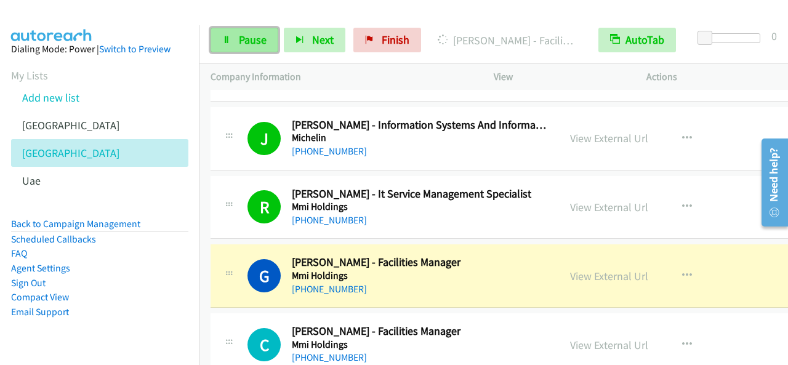
click at [231, 42] on link "Pause" at bounding box center [245, 40] width 68 height 25
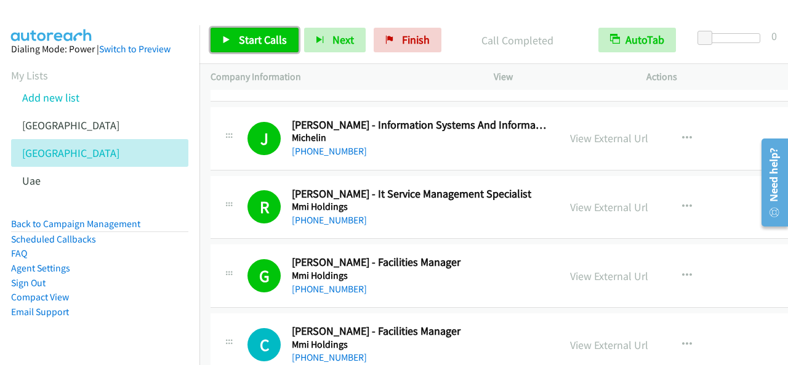
click at [239, 36] on span "Start Calls" at bounding box center [263, 40] width 48 height 14
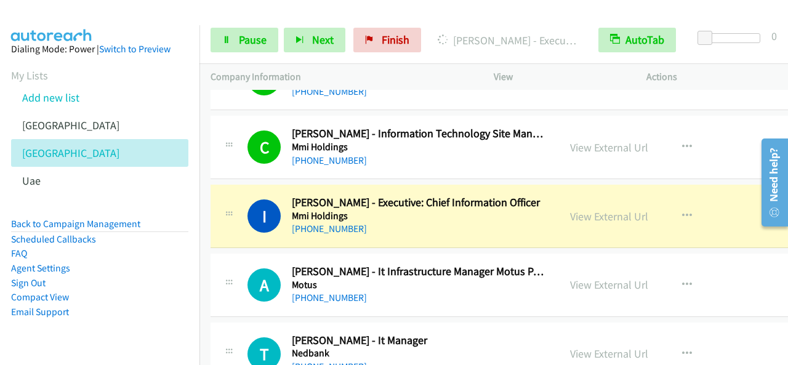
scroll to position [9603, 0]
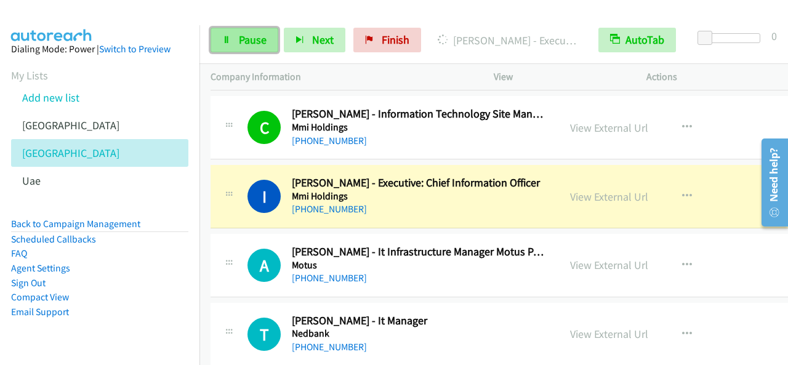
click at [243, 33] on span "Pause" at bounding box center [253, 40] width 28 height 14
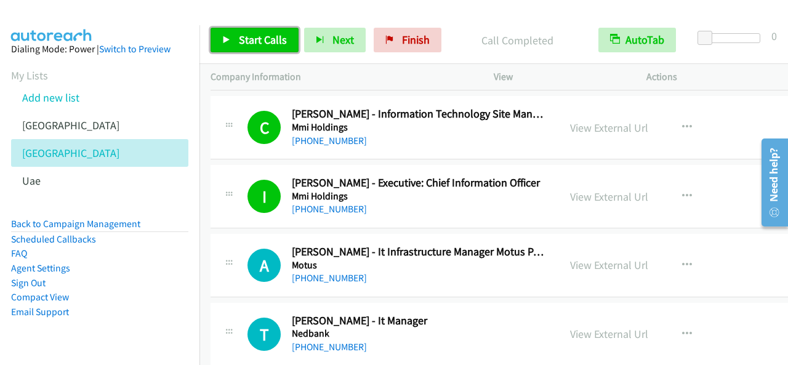
click at [255, 46] on span "Start Calls" at bounding box center [263, 40] width 48 height 14
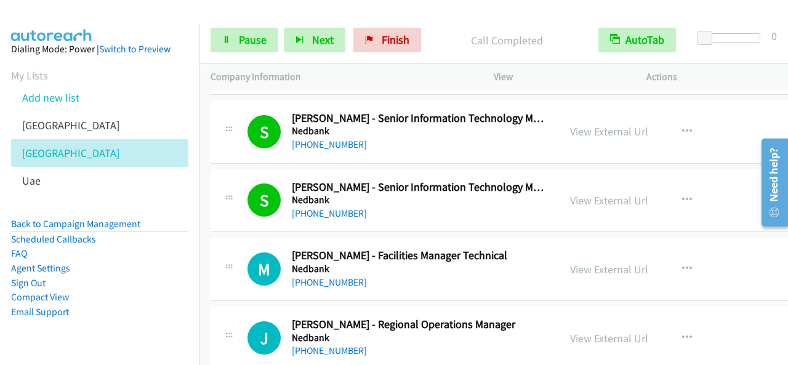
scroll to position [10280, 0]
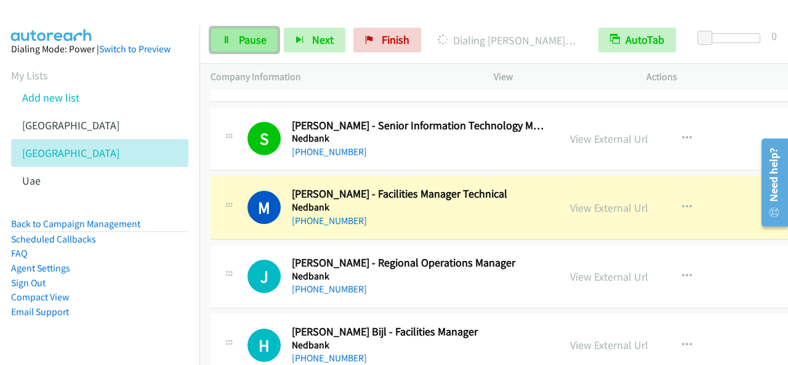
click at [246, 38] on span "Pause" at bounding box center [253, 40] width 28 height 14
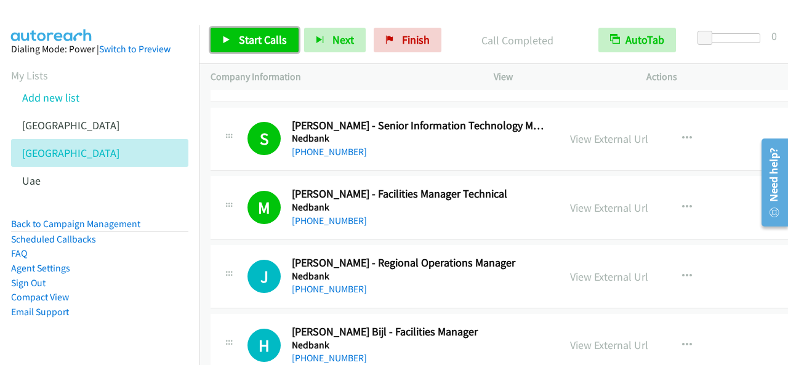
click at [279, 42] on span "Start Calls" at bounding box center [263, 40] width 48 height 14
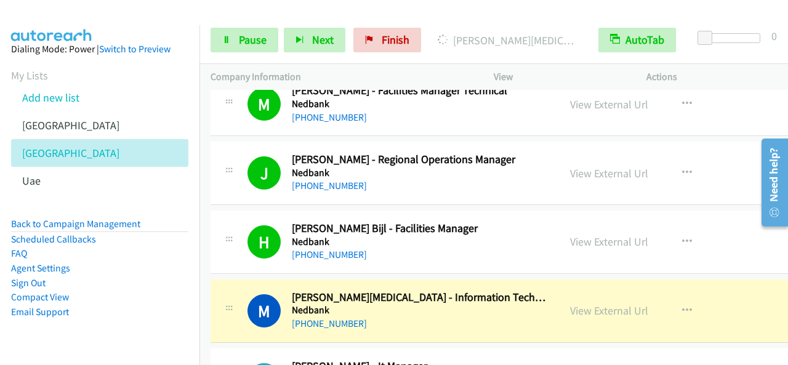
scroll to position [10403, 0]
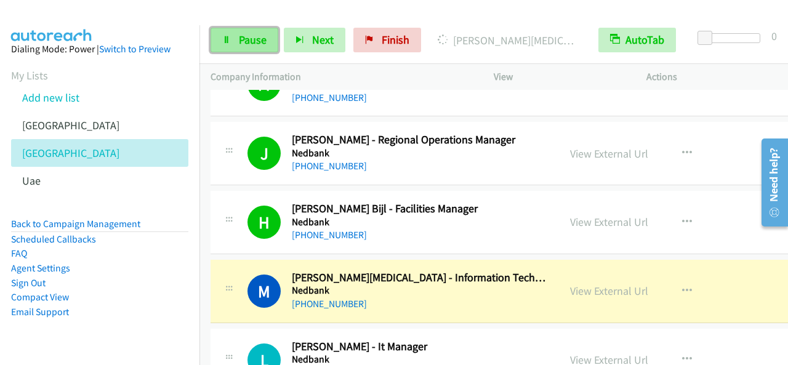
click at [263, 40] on span "Pause" at bounding box center [253, 40] width 28 height 14
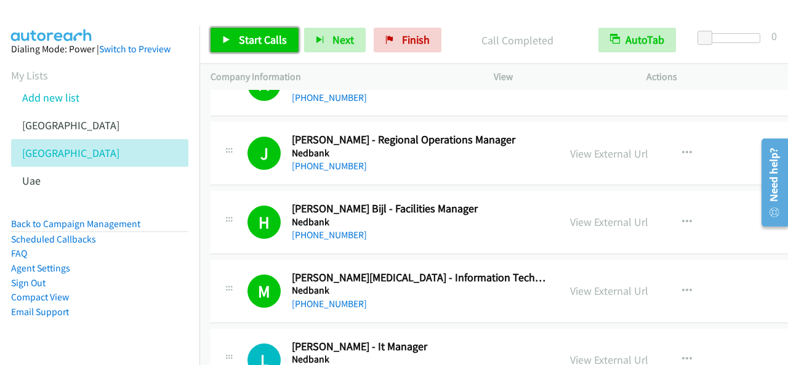
click at [259, 36] on span "Start Calls" at bounding box center [263, 40] width 48 height 14
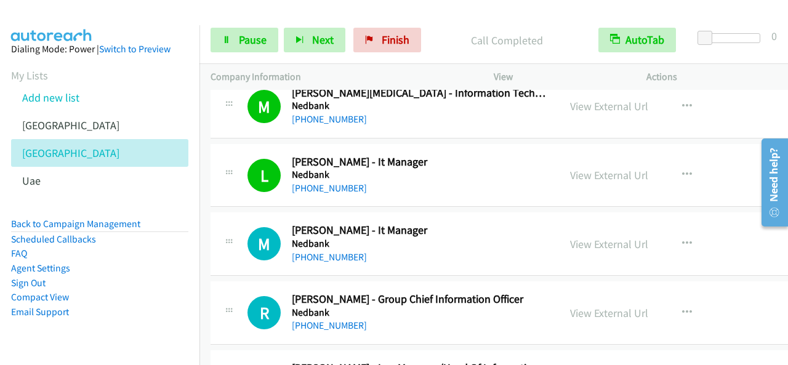
scroll to position [10649, 0]
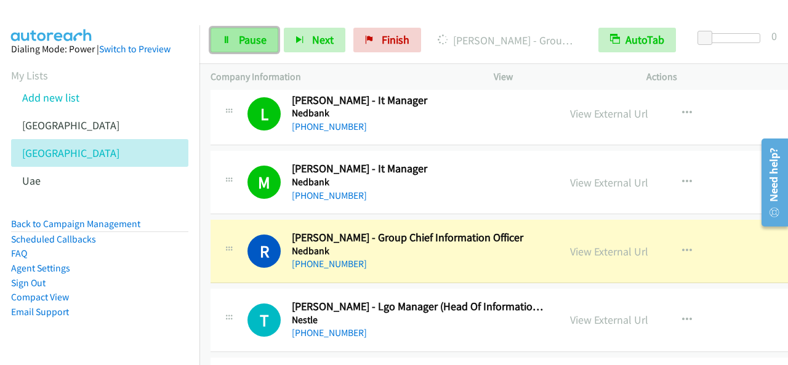
click at [266, 38] on link "Pause" at bounding box center [245, 40] width 68 height 25
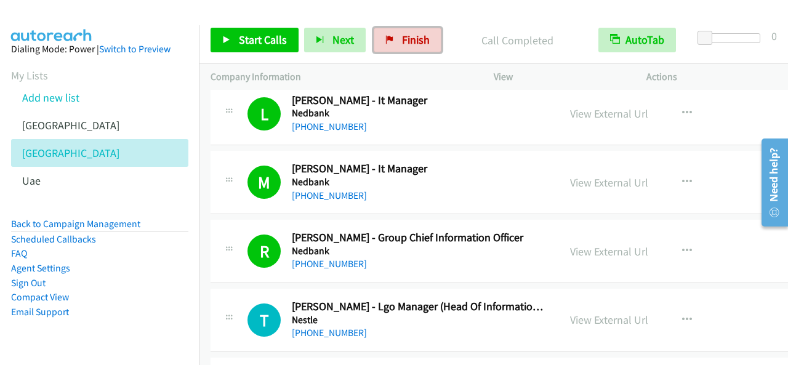
click at [427, 44] on link "Finish" at bounding box center [408, 40] width 68 height 25
